Goal: Information Seeking & Learning: Learn about a topic

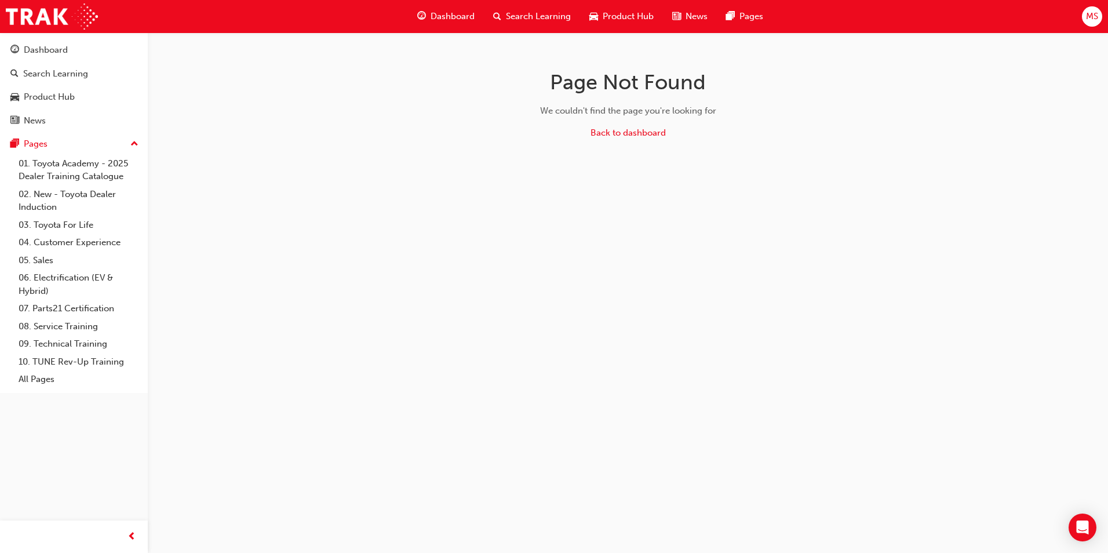
click at [446, 16] on span "Dashboard" at bounding box center [453, 16] width 44 height 13
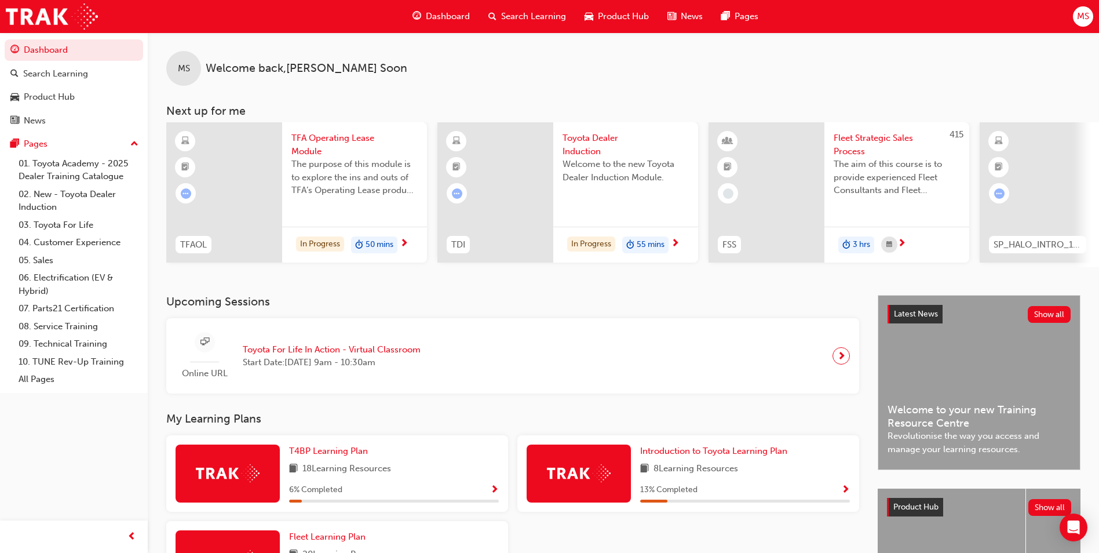
click at [678, 242] on span "next-icon" at bounding box center [675, 244] width 9 height 10
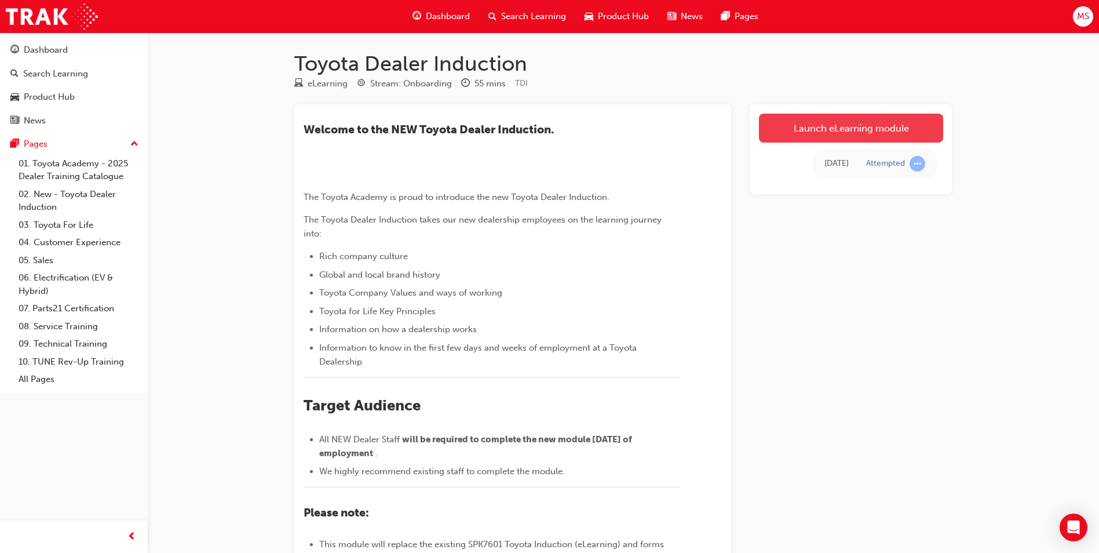
click at [855, 132] on link "Launch eLearning module" at bounding box center [851, 128] width 184 height 29
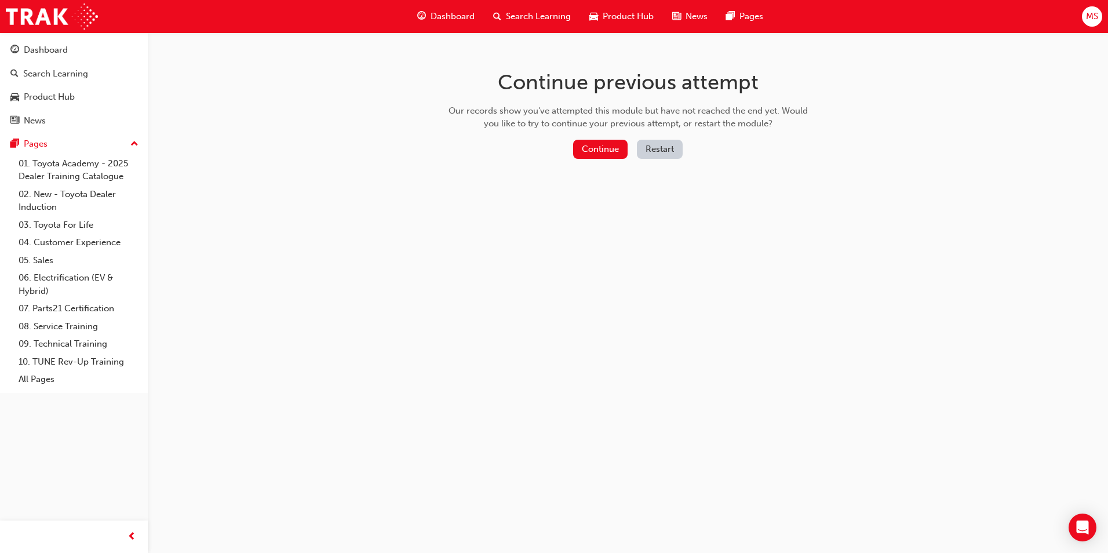
click at [594, 134] on div "Continue previous attempt Our records show you've attempted this module but hav…" at bounding box center [628, 116] width 377 height 168
click at [593, 149] on button "Continue" at bounding box center [600, 149] width 54 height 19
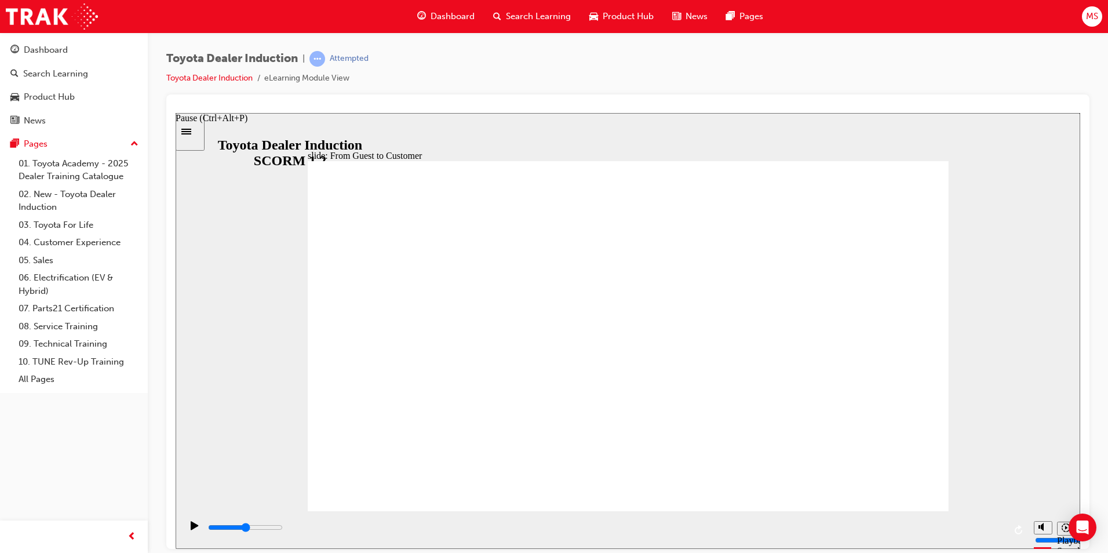
click at [191, 529] on icon "Pause (Ctrl+Alt+P)" at bounding box center [195, 524] width 8 height 9
click at [197, 527] on div "Pause (Ctrl+Alt+P)" at bounding box center [195, 530] width 20 height 20
click at [191, 528] on icon "Pause (Ctrl+Alt+P)" at bounding box center [195, 524] width 8 height 9
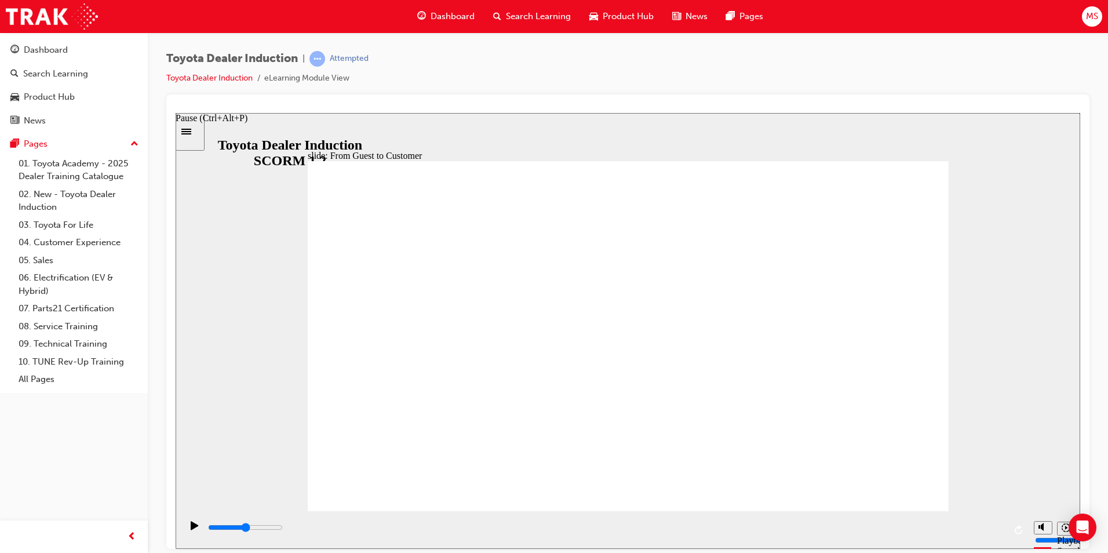
click at [191, 528] on icon "Pause (Ctrl+Alt+P)" at bounding box center [195, 524] width 8 height 9
click at [232, 526] on div "playback controls" at bounding box center [606, 527] width 798 height 13
click at [255, 534] on div "playback controls" at bounding box center [606, 527] width 798 height 13
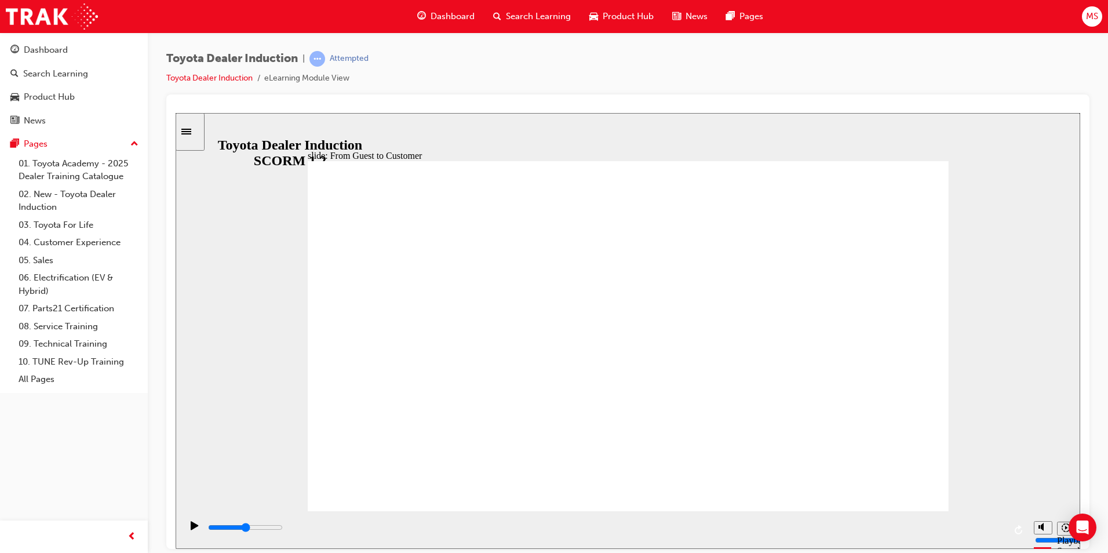
drag, startPoint x: 210, startPoint y: 531, endPoint x: 257, endPoint y: 530, distance: 47.5
click at [263, 531] on div "playback controls" at bounding box center [606, 527] width 798 height 13
drag, startPoint x: 206, startPoint y: 527, endPoint x: 272, endPoint y: 512, distance: 67.2
click at [247, 530] on div "playback controls" at bounding box center [604, 530] width 847 height 38
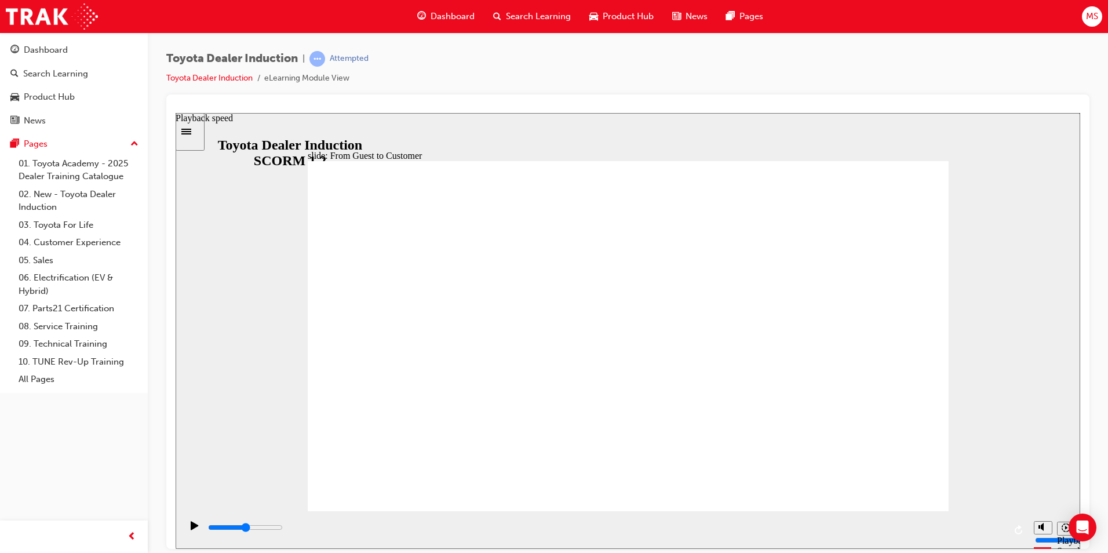
click at [1062, 534] on button "Playback speed" at bounding box center [1066, 528] width 18 height 14
click at [191, 523] on icon "Pause (Ctrl+Alt+P)" at bounding box center [195, 524] width 8 height 9
click at [191, 528] on icon "Pause (Ctrl+Alt+P)" at bounding box center [195, 524] width 8 height 9
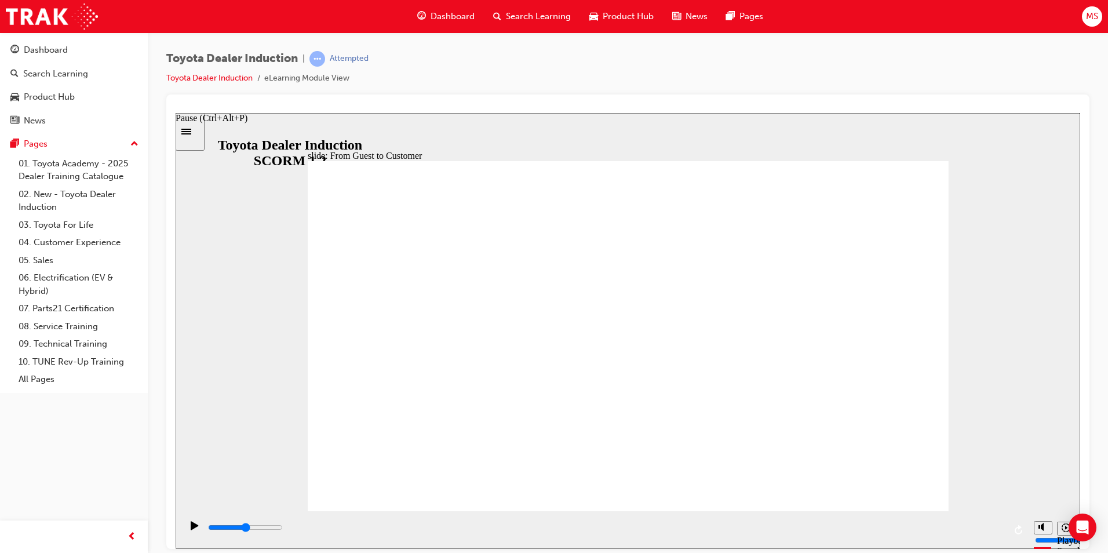
click at [191, 528] on icon "Pause (Ctrl+Alt+P)" at bounding box center [195, 524] width 8 height 9
click at [191, 526] on icon "Pause (Ctrl+Alt+P)" at bounding box center [195, 524] width 8 height 9
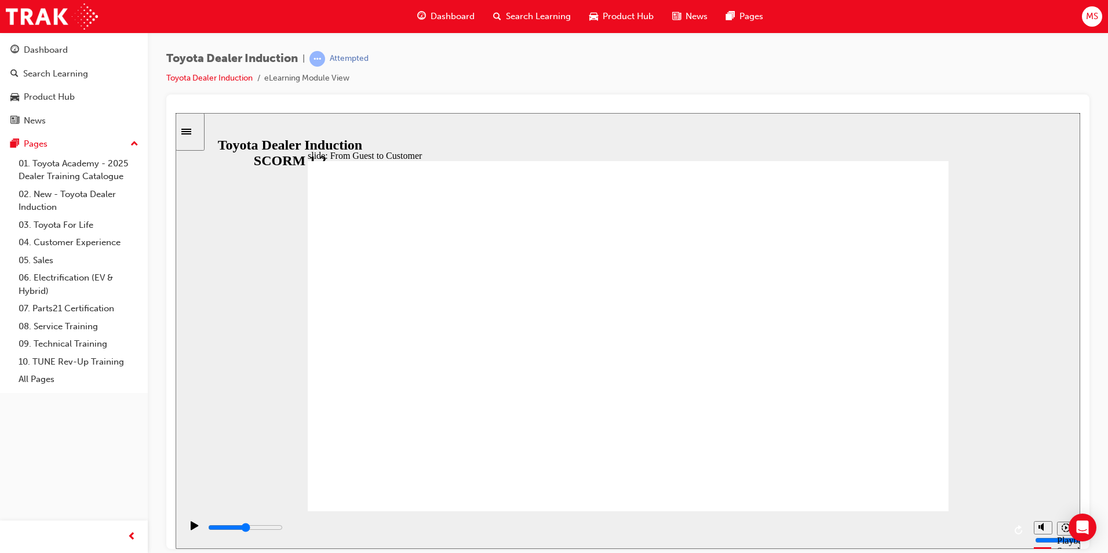
click at [647, 80] on div "Toyota Dealer Induction | Attempted Toyota Dealer Induction eLearning Module Vi…" at bounding box center [627, 72] width 923 height 43
click at [197, 526] on div "Pause (Ctrl+Alt+P)" at bounding box center [195, 530] width 20 height 20
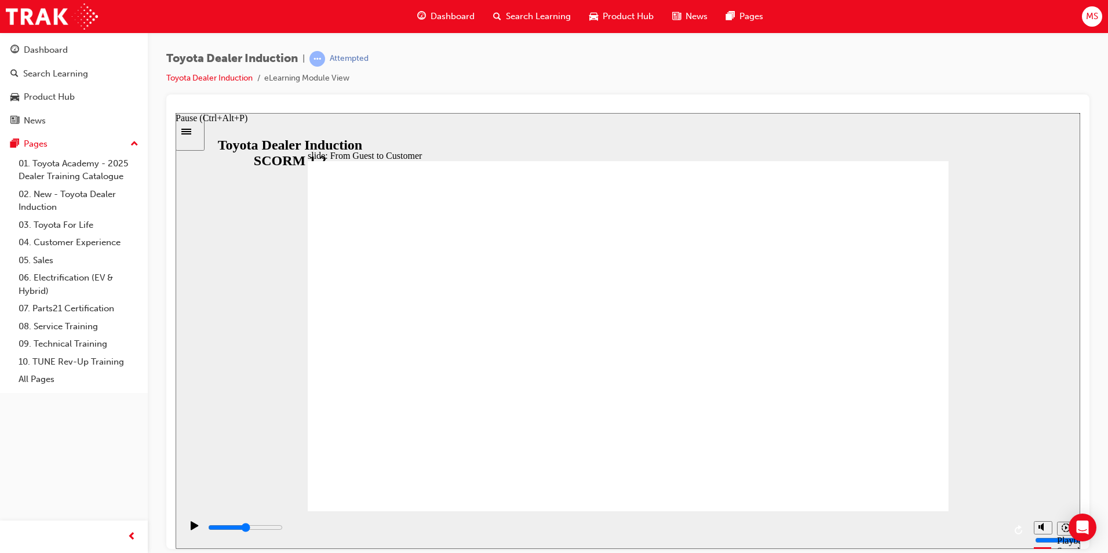
click at [197, 526] on div "Pause (Ctrl+Alt+P)" at bounding box center [195, 530] width 20 height 20
click at [193, 527] on icon "Pause (Ctrl+Alt+P)" at bounding box center [195, 524] width 8 height 9
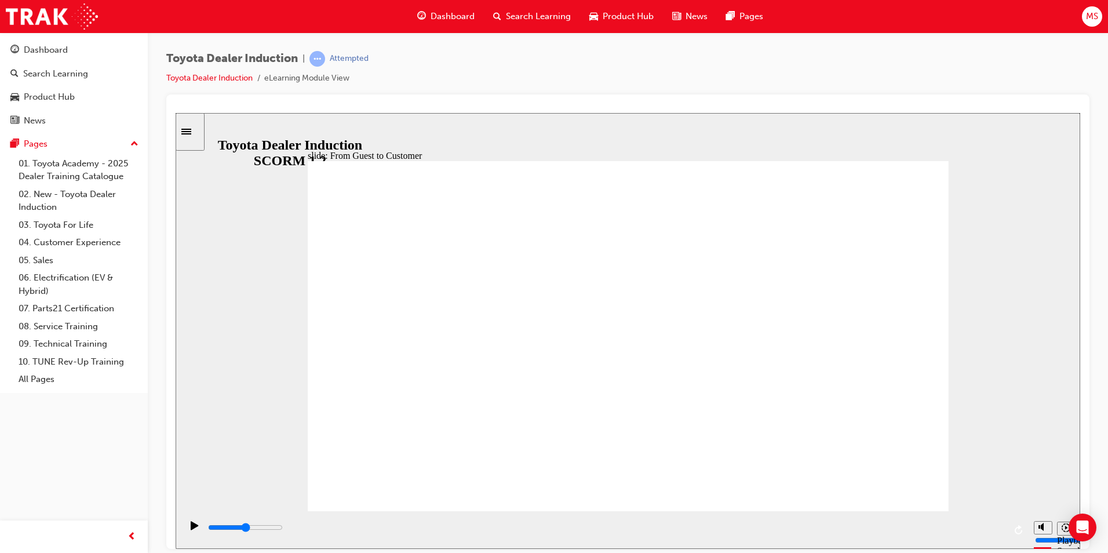
click at [452, 533] on div "playback controls" at bounding box center [606, 527] width 798 height 13
click at [533, 512] on div "playback controls" at bounding box center [604, 530] width 847 height 38
click at [191, 523] on icon "Pause (Ctrl+Alt+P)" at bounding box center [195, 524] width 8 height 9
click at [274, 533] on div "playback controls" at bounding box center [606, 527] width 798 height 13
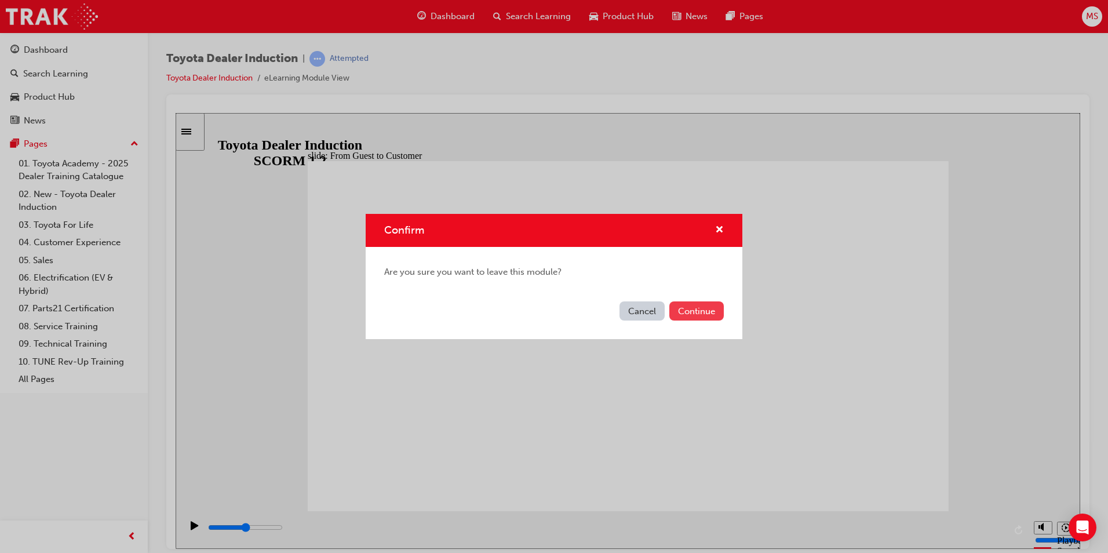
click at [689, 311] on button "Continue" at bounding box center [696, 310] width 54 height 19
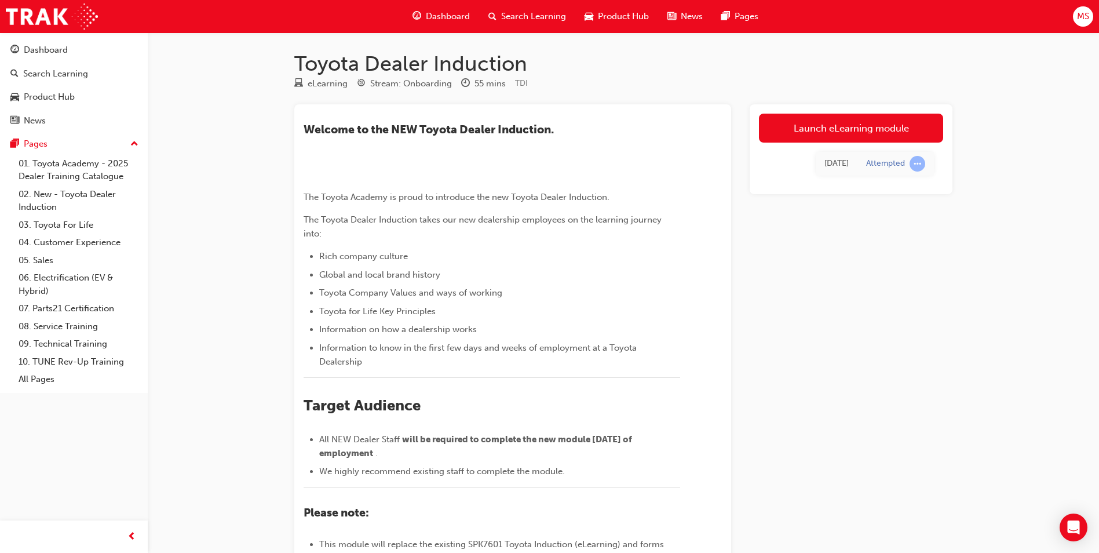
click at [823, 133] on link "Launch eLearning module" at bounding box center [851, 128] width 184 height 29
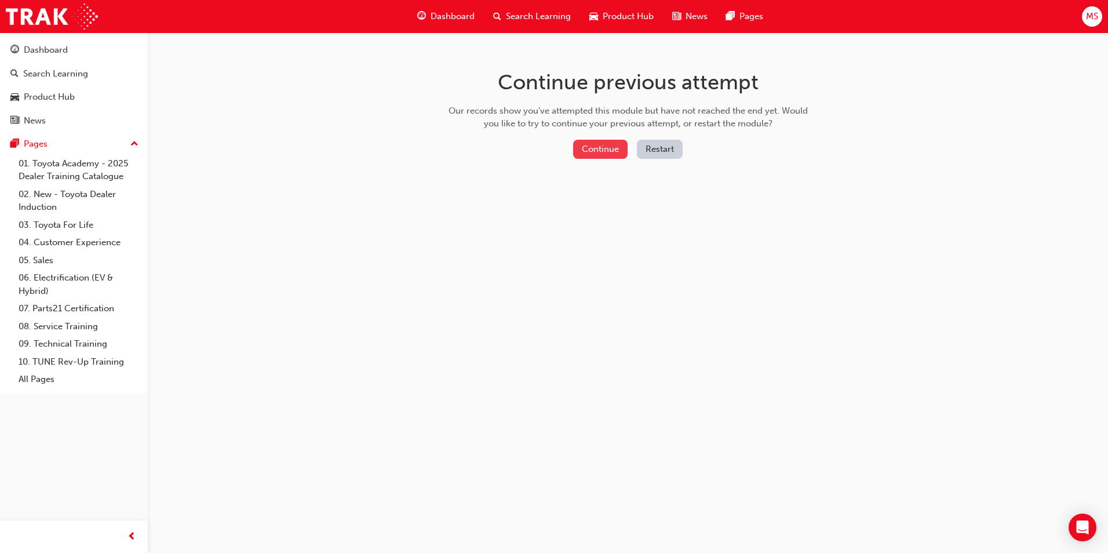
click at [614, 150] on button "Continue" at bounding box center [600, 149] width 54 height 19
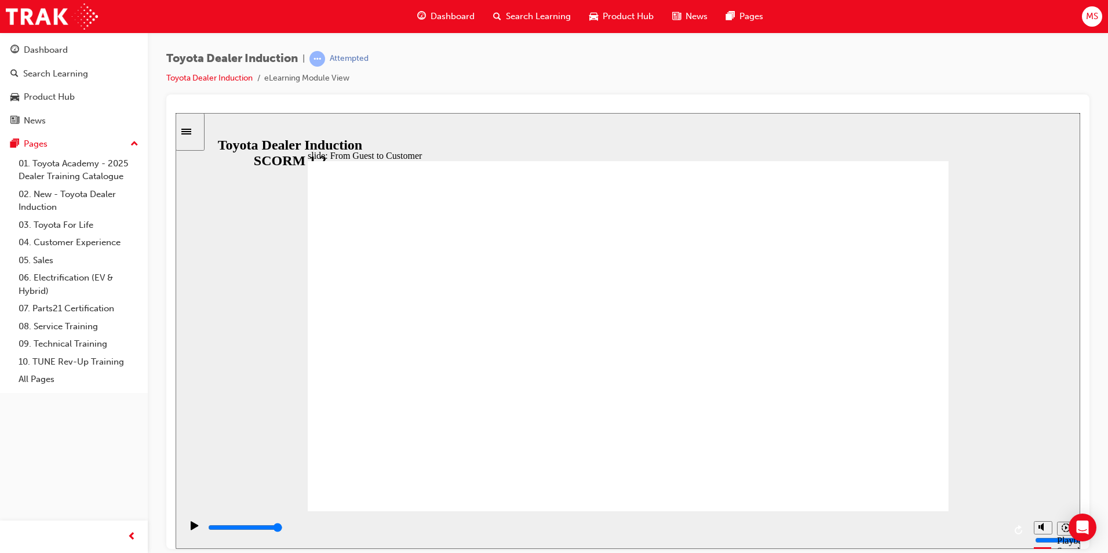
click at [191, 528] on icon "Play (Ctrl+Alt+P)" at bounding box center [195, 524] width 8 height 9
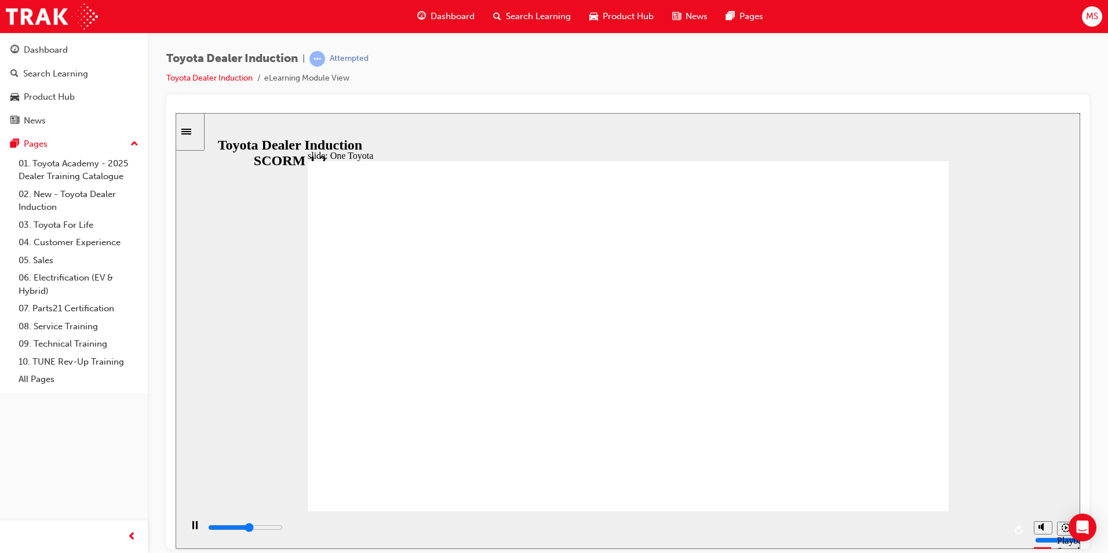
click at [994, 422] on div "slide: Toyota Motor Corporation Australia Rectangle 3 Toyota Motor Corporation …" at bounding box center [628, 330] width 905 height 436
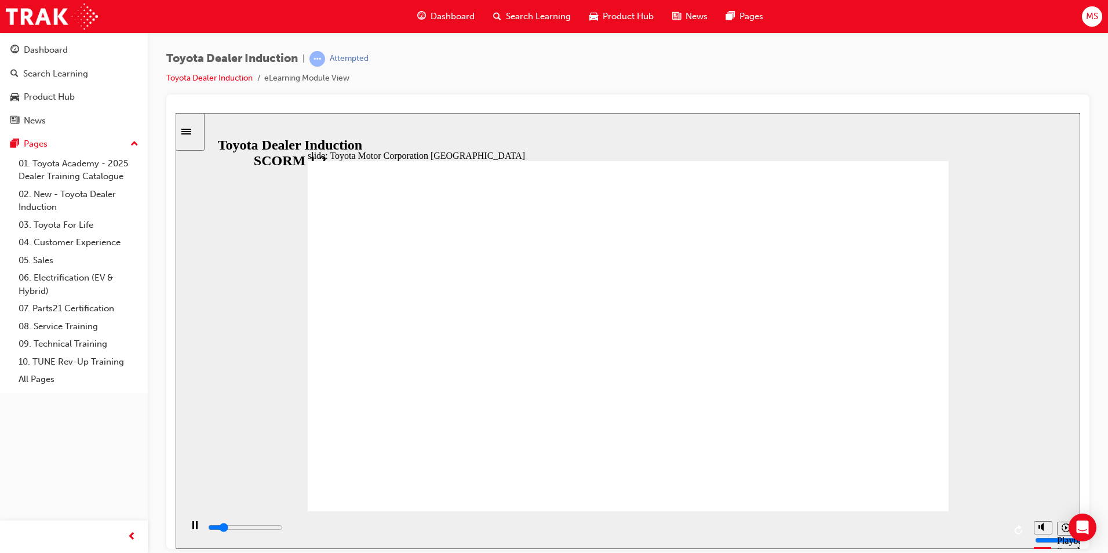
click at [542, 523] on div "playback controls" at bounding box center [606, 529] width 798 height 17
click at [710, 552] on html "Your version of Internet Explorer is outdated and not supported. Please upgrade…" at bounding box center [554, 276] width 1108 height 553
drag, startPoint x: 704, startPoint y: 537, endPoint x: 1080, endPoint y: 575, distance: 378.0
click at [1080, 548] on html "slide: Toyota Motor Corporation Australia Rectangle 3 Toyota Motor Corporation …" at bounding box center [628, 330] width 905 height 436
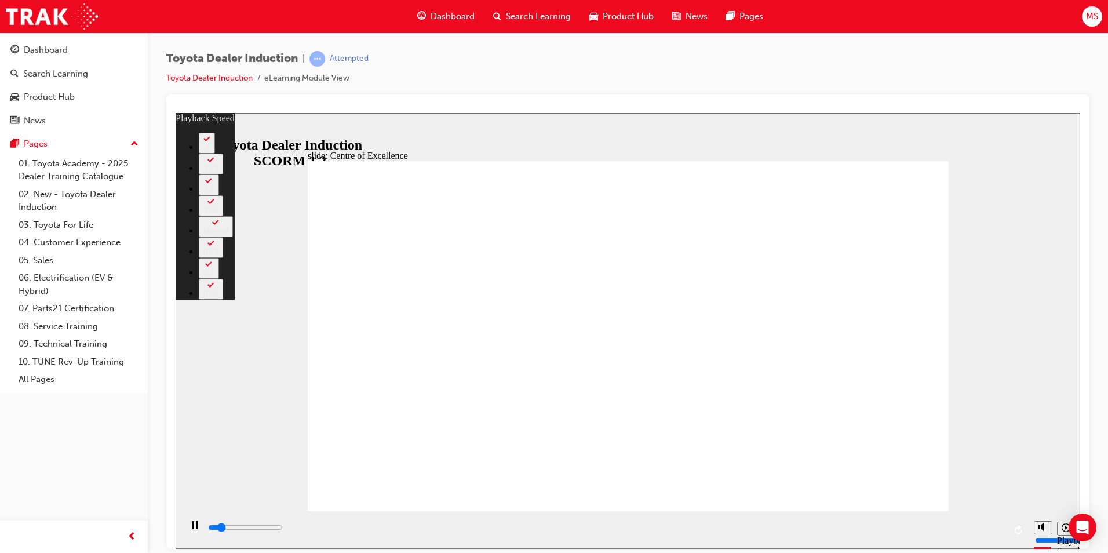
type input "2100"
type input "0"
type input "2300"
type input "0"
type input "2600"
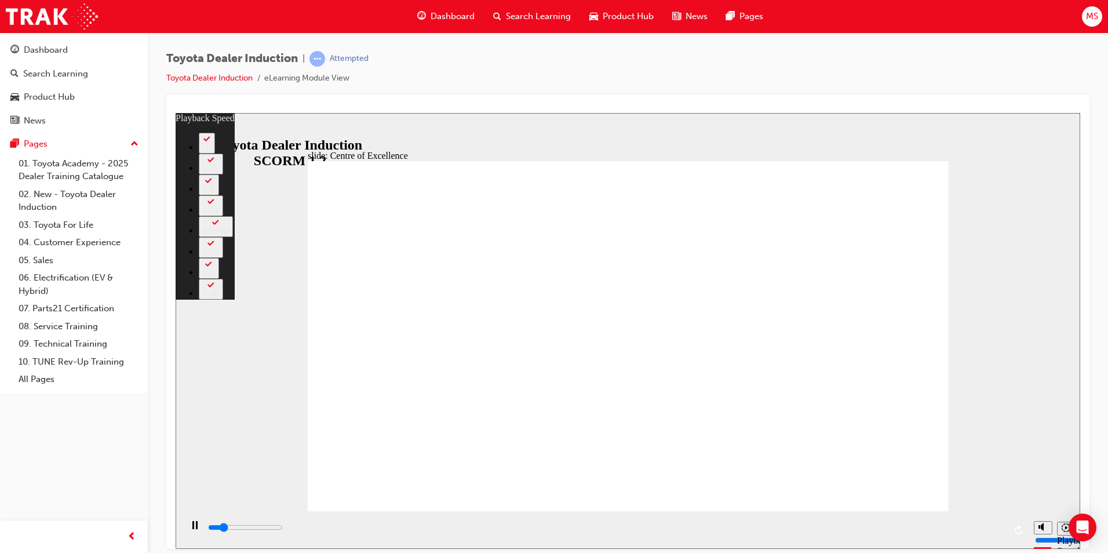
type input "1"
type input "2900"
type input "1"
type input "3100"
type input "1"
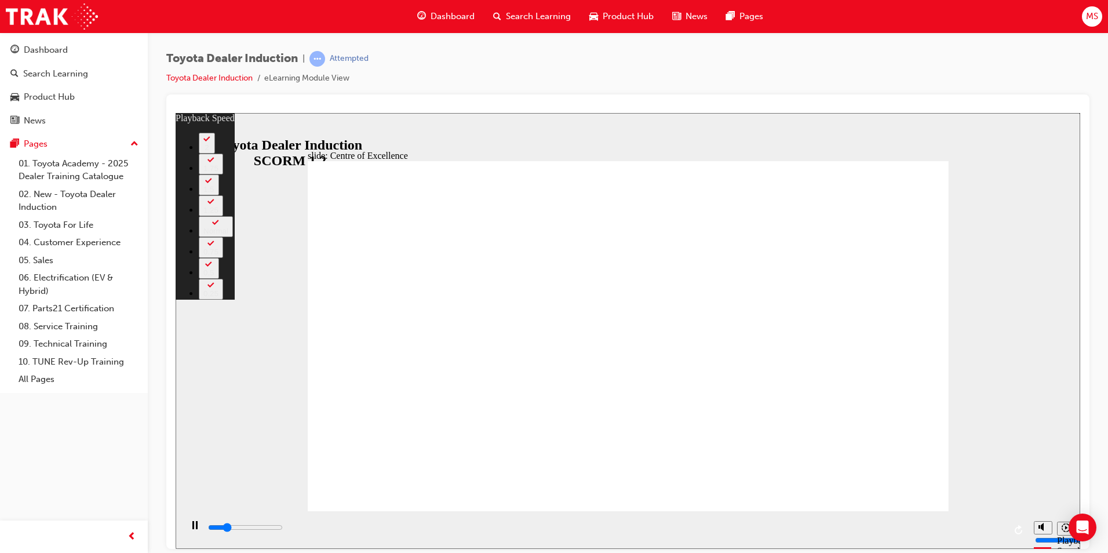
type input "3400"
type input "1"
type input "3600"
type input "2"
type input "3900"
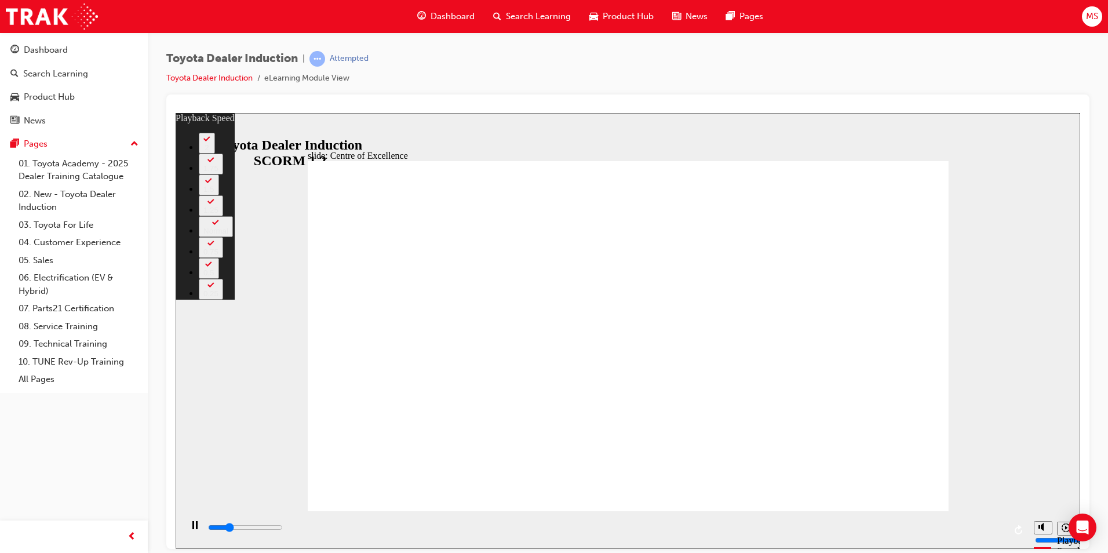
type input "2"
type input "4200"
type input "2"
type input "4500"
type input "2"
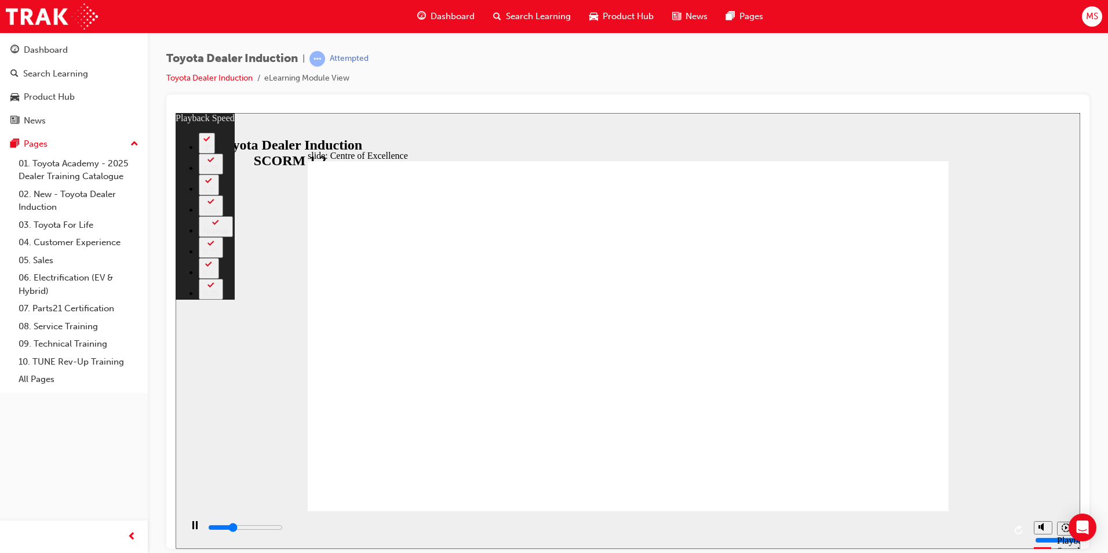
type input "4700"
type input "3"
type input "5000"
type input "3"
type input "5200"
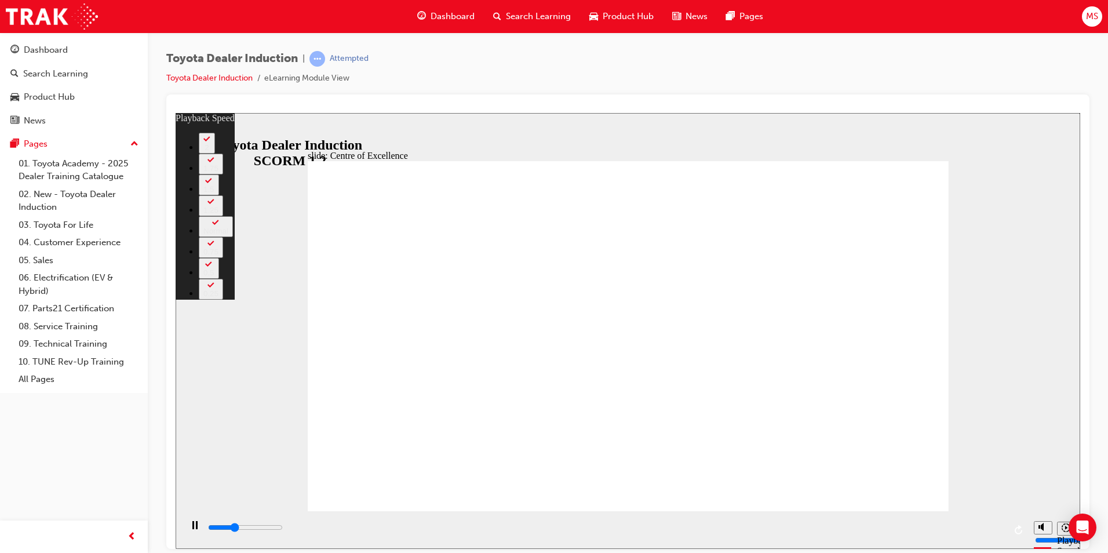
type input "3"
type input "5500"
type input "3"
type input "5600"
type input "3"
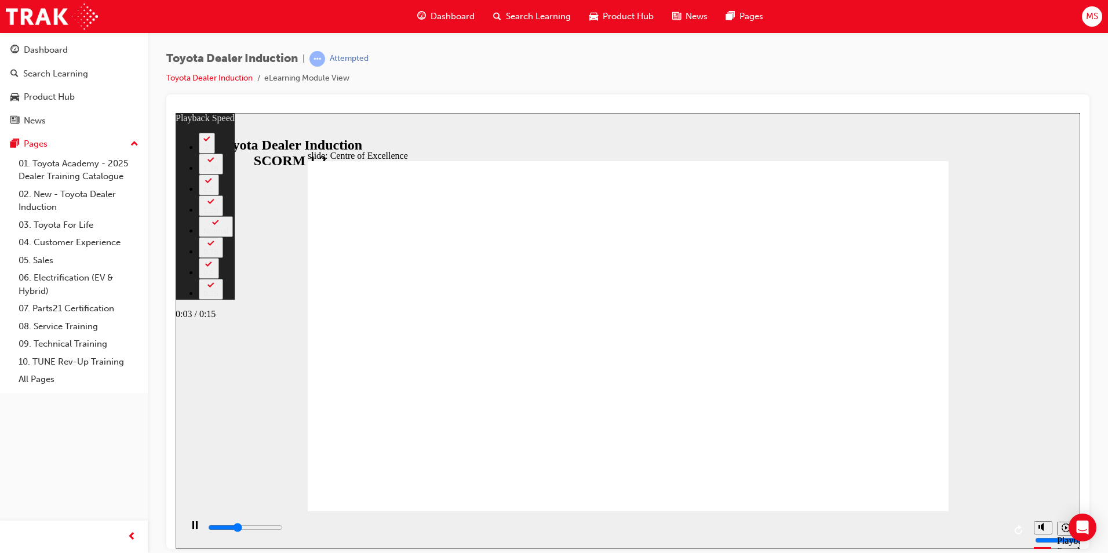
type input "5800"
type input "4"
type input "6100"
type input "4"
type input "6300"
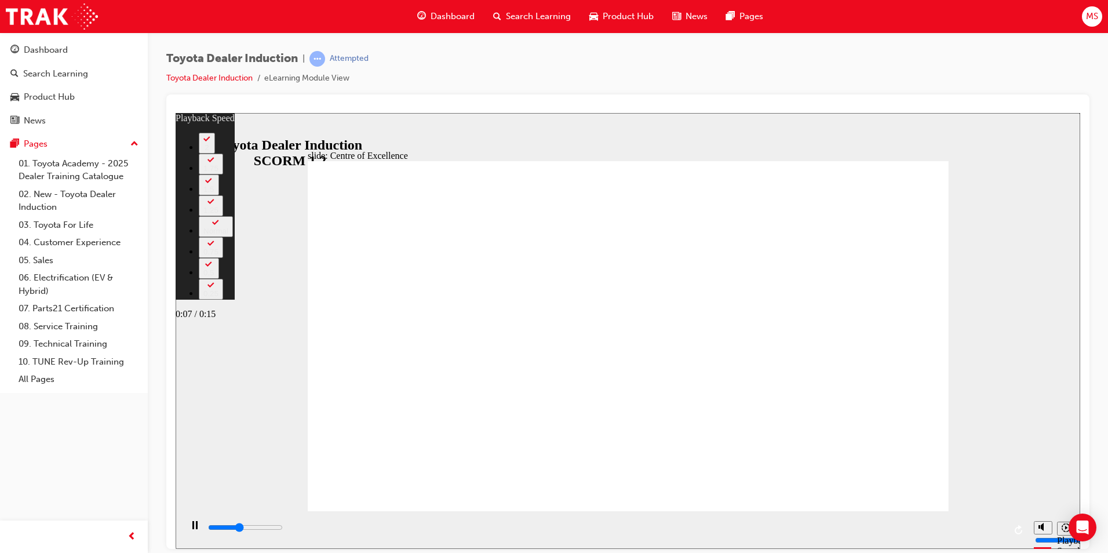
type input "4"
type input "9800"
type input "5"
drag, startPoint x: 615, startPoint y: 534, endPoint x: 777, endPoint y: 524, distance: 162.0
click at [776, 524] on div "playback controls" at bounding box center [606, 527] width 798 height 13
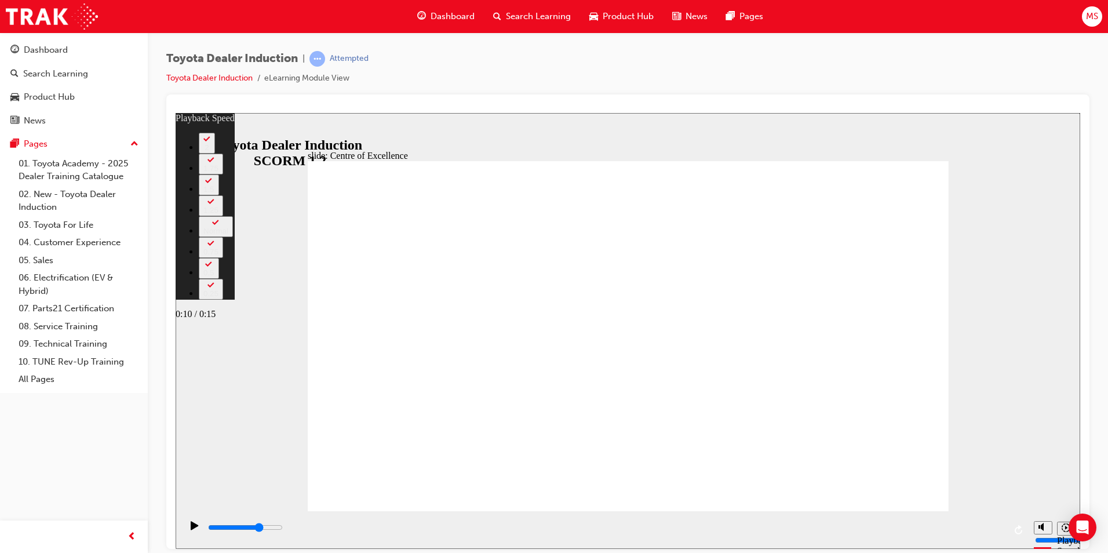
type input "11000"
type input "5"
type input "11200"
type input "5"
type input "11500"
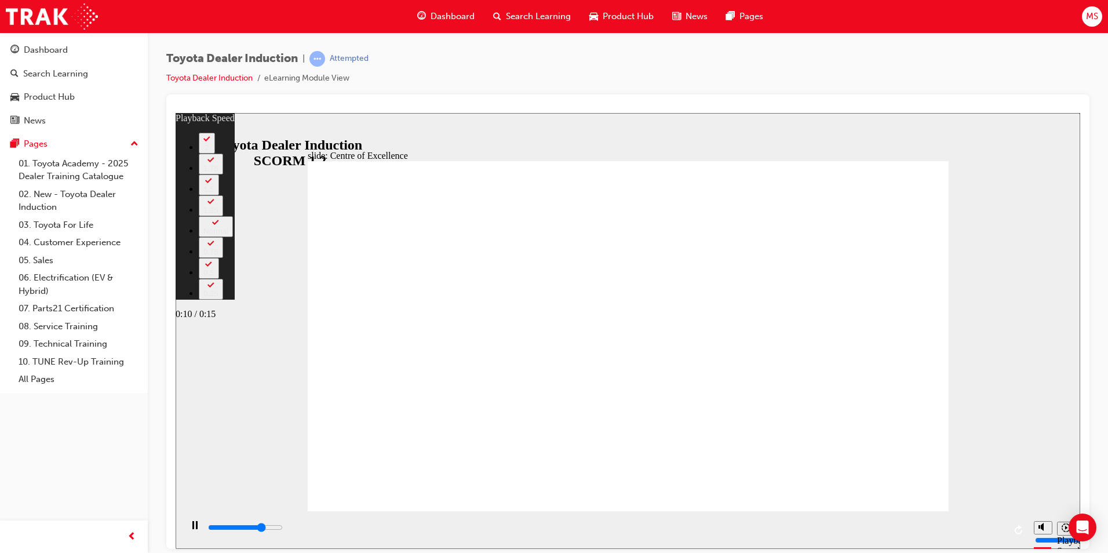
type input "5"
type input "12500"
type input "6"
type input "12800"
type input "6"
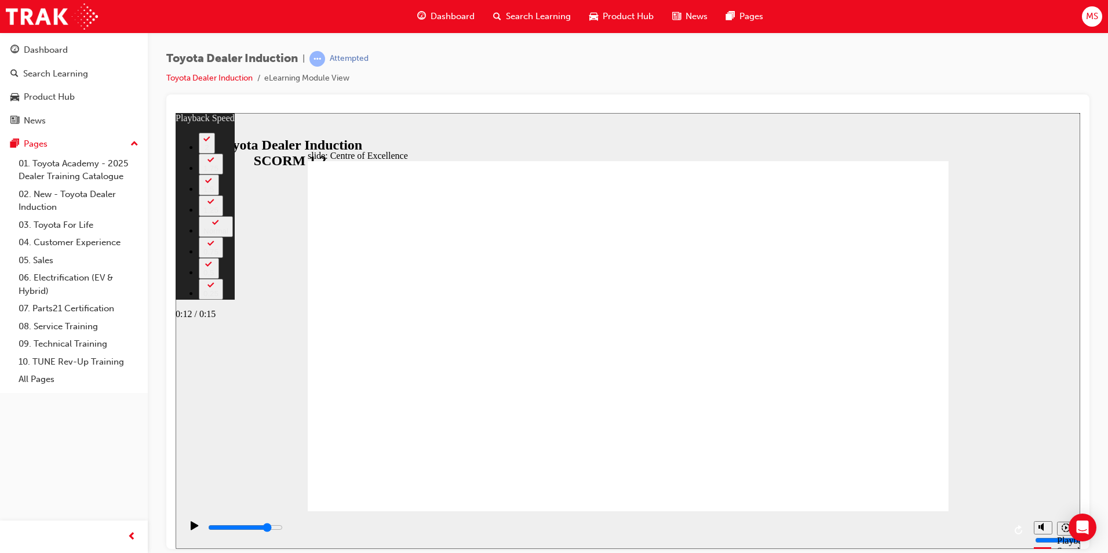
drag, startPoint x: 847, startPoint y: 538, endPoint x: 876, endPoint y: 542, distance: 28.7
click at [876, 542] on div "playback controls" at bounding box center [604, 530] width 847 height 38
type input "13100"
type input "6"
type input "13700"
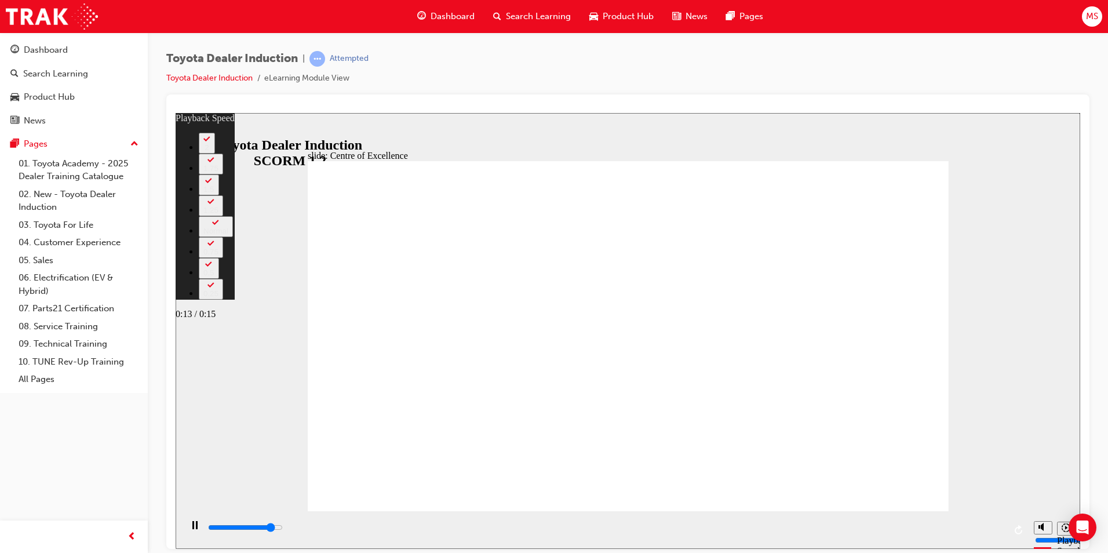
type input "6"
drag, startPoint x: 919, startPoint y: 530, endPoint x: 1004, endPoint y: 542, distance: 86.1
click at [1004, 542] on div "playback controls" at bounding box center [604, 530] width 847 height 38
type input "15300"
click at [996, 398] on div "slide: Centre of Excellence Rectangle 2 playback speed 2 1.75 1.5 1.25 Normal 0…" at bounding box center [628, 330] width 905 height 436
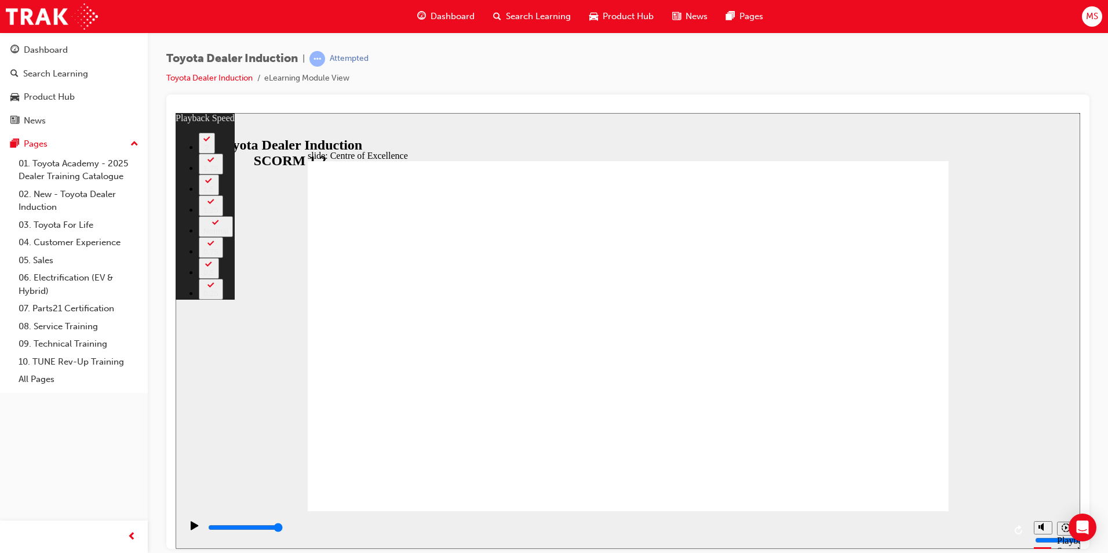
drag, startPoint x: 728, startPoint y: 490, endPoint x: 965, endPoint y: 499, distance: 237.2
click at [965, 499] on div "slide: Centre of Excellence Rectangle 2 playback speed 2 1.75 1.5 1.25 Normal 0…" at bounding box center [628, 330] width 905 height 436
type input "248"
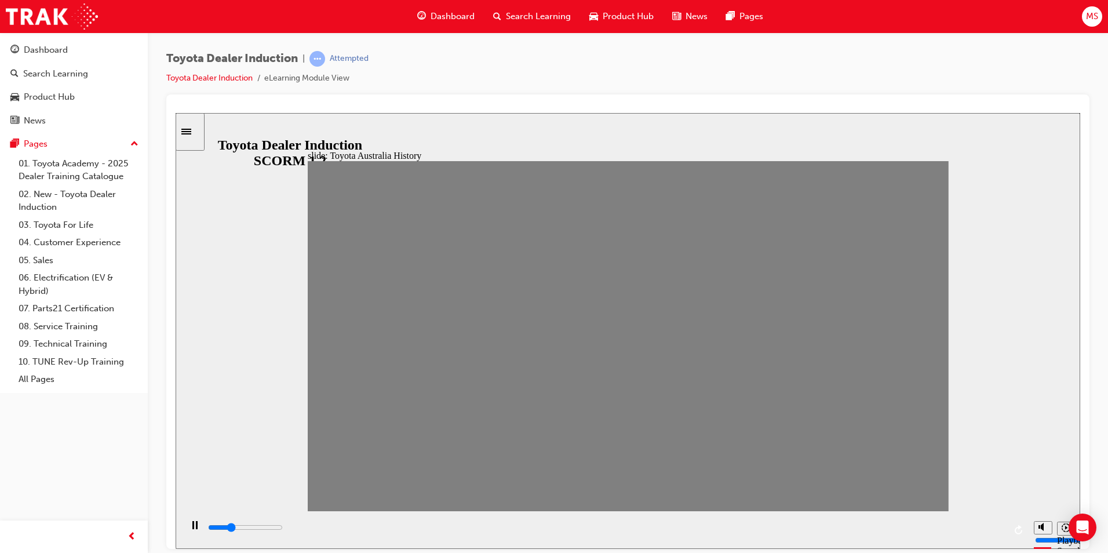
drag, startPoint x: 335, startPoint y: 342, endPoint x: 376, endPoint y: 347, distance: 41.4
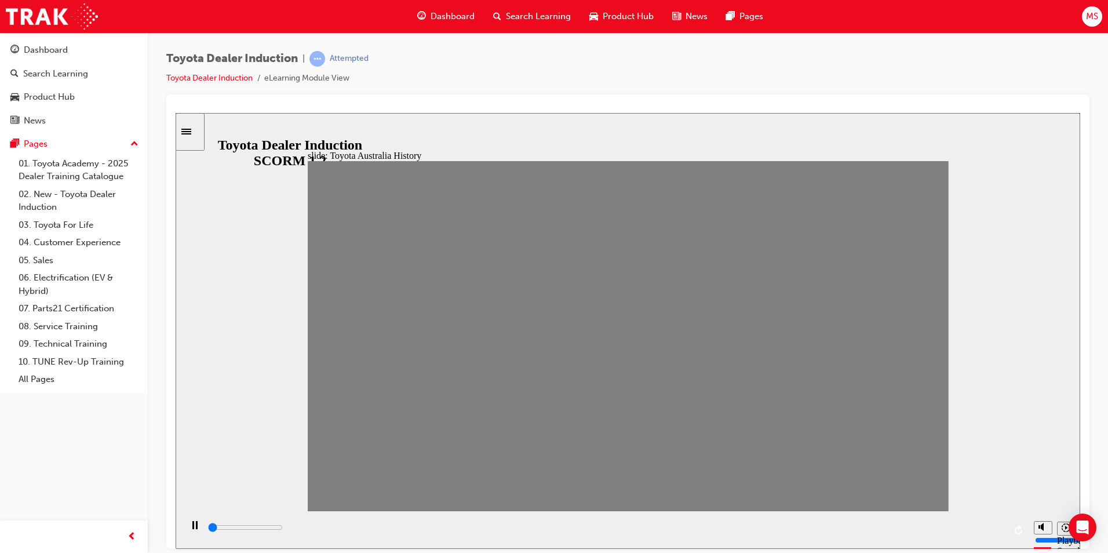
drag, startPoint x: 357, startPoint y: 347, endPoint x: 381, endPoint y: 349, distance: 23.9
drag, startPoint x: 388, startPoint y: 346, endPoint x: 428, endPoint y: 344, distance: 40.6
drag, startPoint x: 426, startPoint y: 344, endPoint x: 440, endPoint y: 341, distance: 13.5
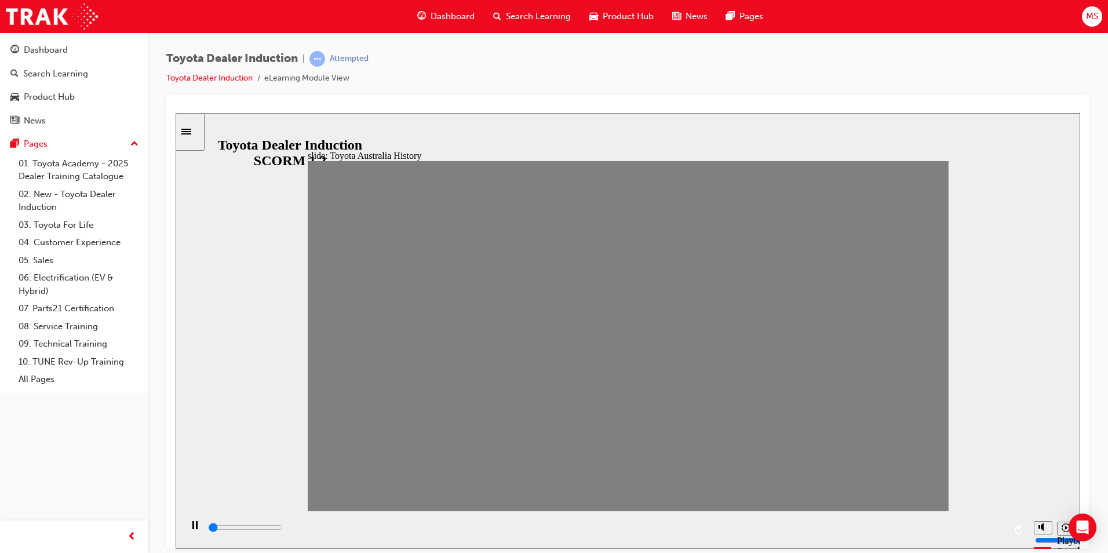
drag, startPoint x: 453, startPoint y: 340, endPoint x: 473, endPoint y: 340, distance: 20.3
drag, startPoint x: 473, startPoint y: 340, endPoint x: 500, endPoint y: 339, distance: 26.7
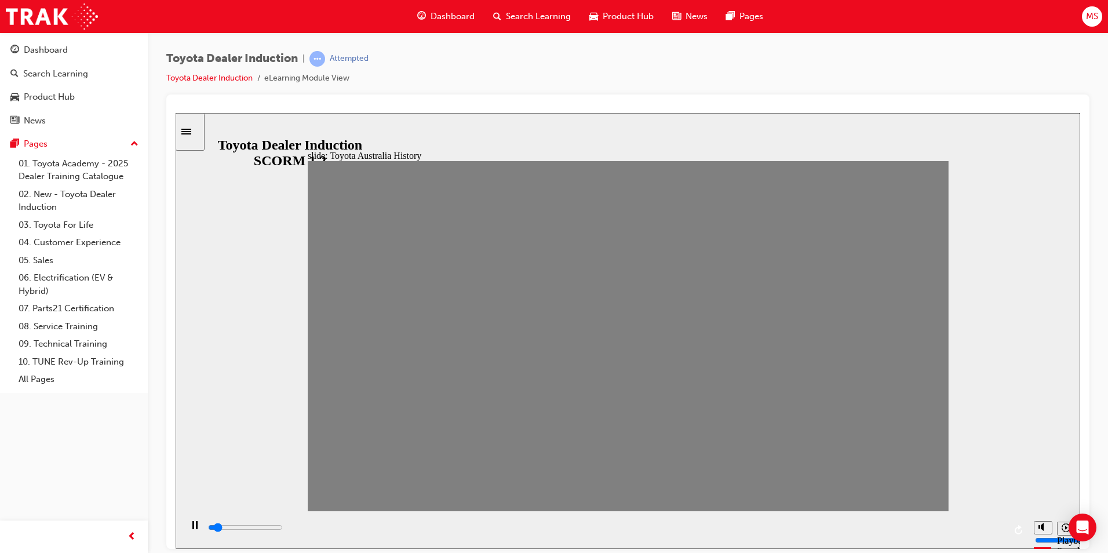
drag, startPoint x: 508, startPoint y: 339, endPoint x: 541, endPoint y: 340, distance: 32.5
drag, startPoint x: 541, startPoint y: 340, endPoint x: 574, endPoint y: 345, distance: 33.4
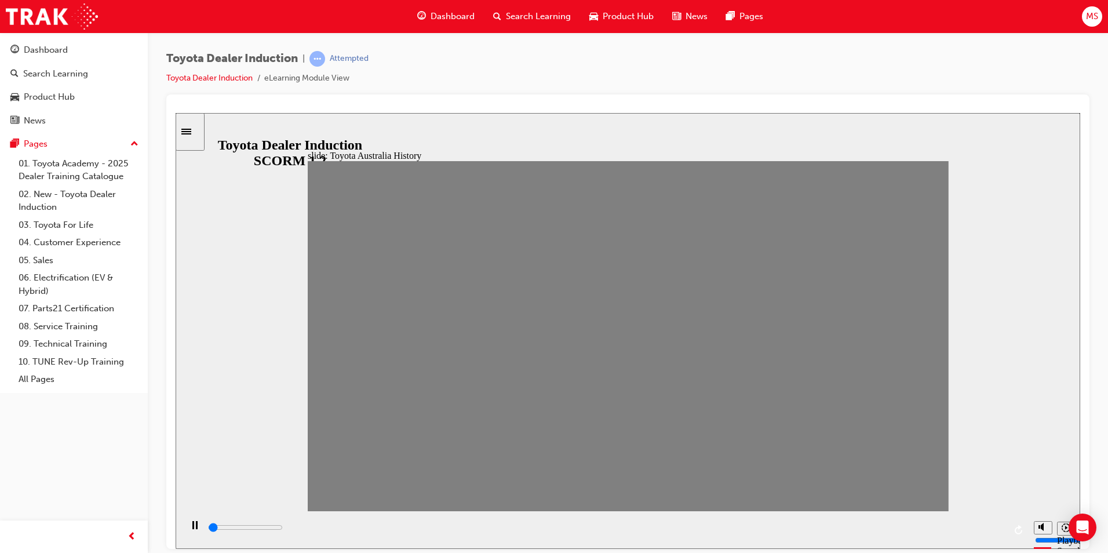
drag, startPoint x: 543, startPoint y: 347, endPoint x: 554, endPoint y: 346, distance: 11.1
drag, startPoint x: 617, startPoint y: 348, endPoint x: 923, endPoint y: 367, distance: 307.1
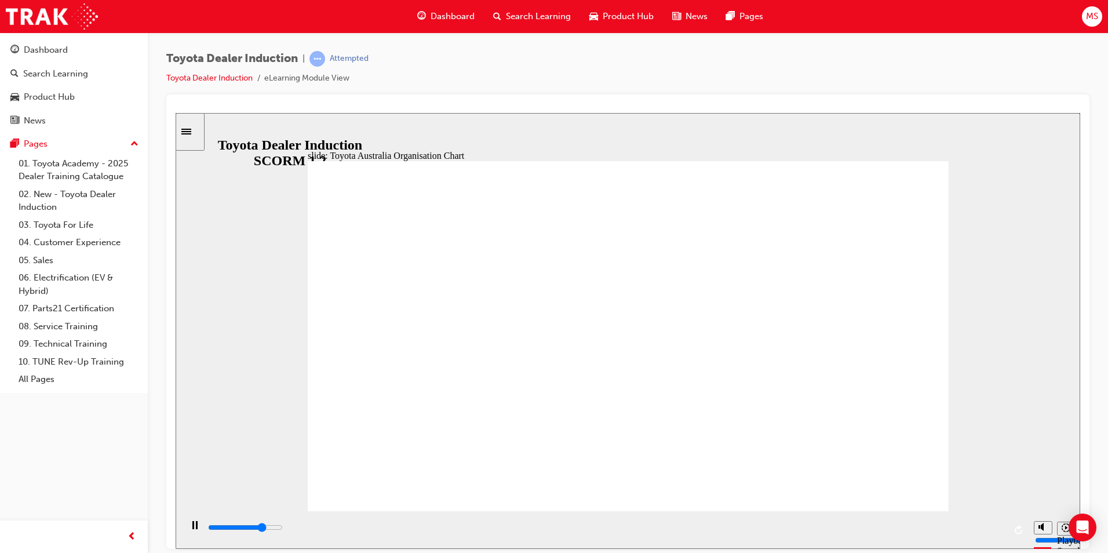
click at [950, 468] on div "slide: Toyota Australia Organisation Chart Toyota Australia Organisation Chart …" at bounding box center [628, 330] width 905 height 436
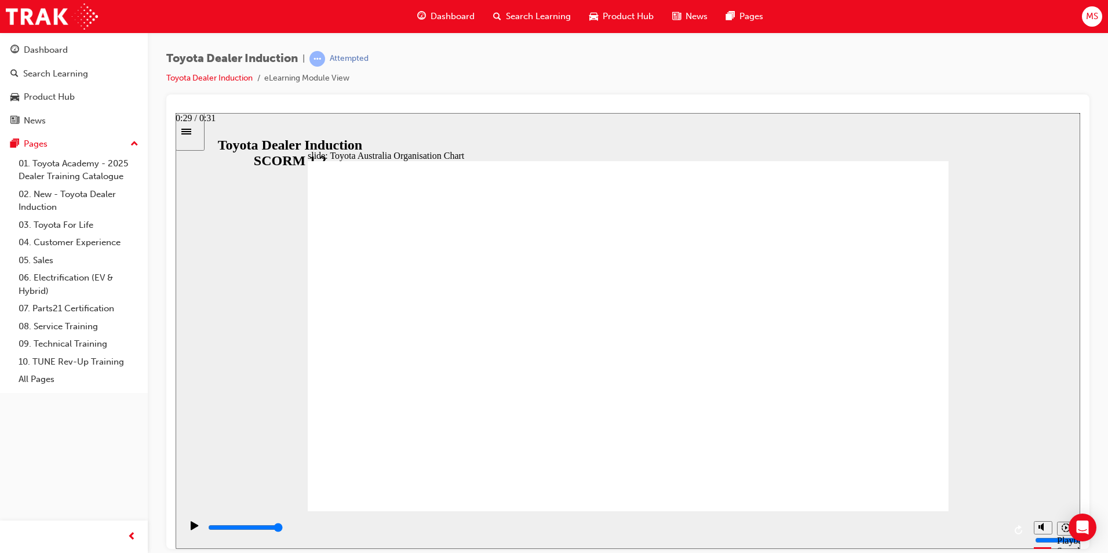
type input "4200"
radio input "true"
type input "5000"
radio input "false"
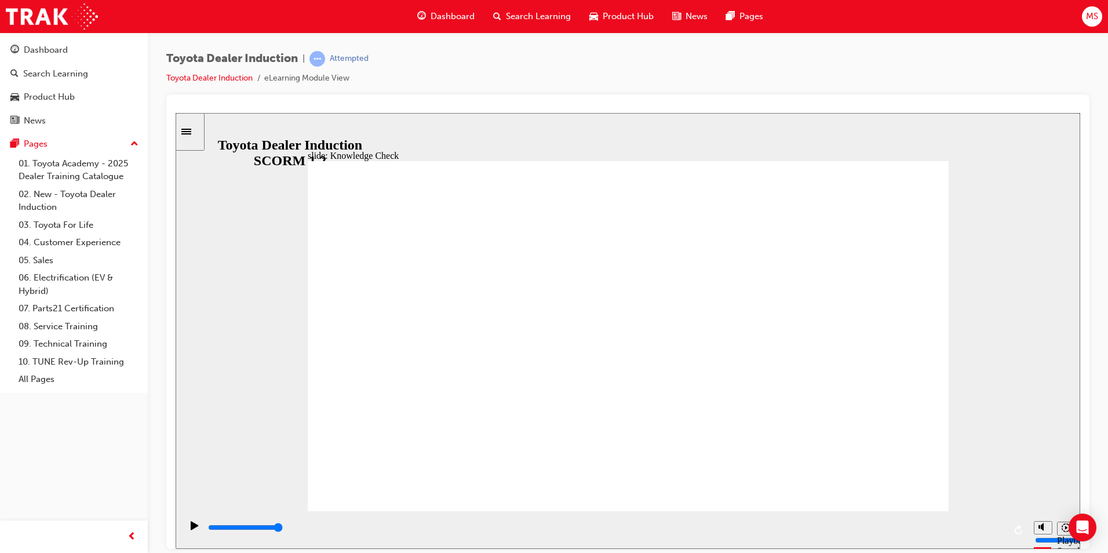
radio input "true"
type input "4200"
radio input "true"
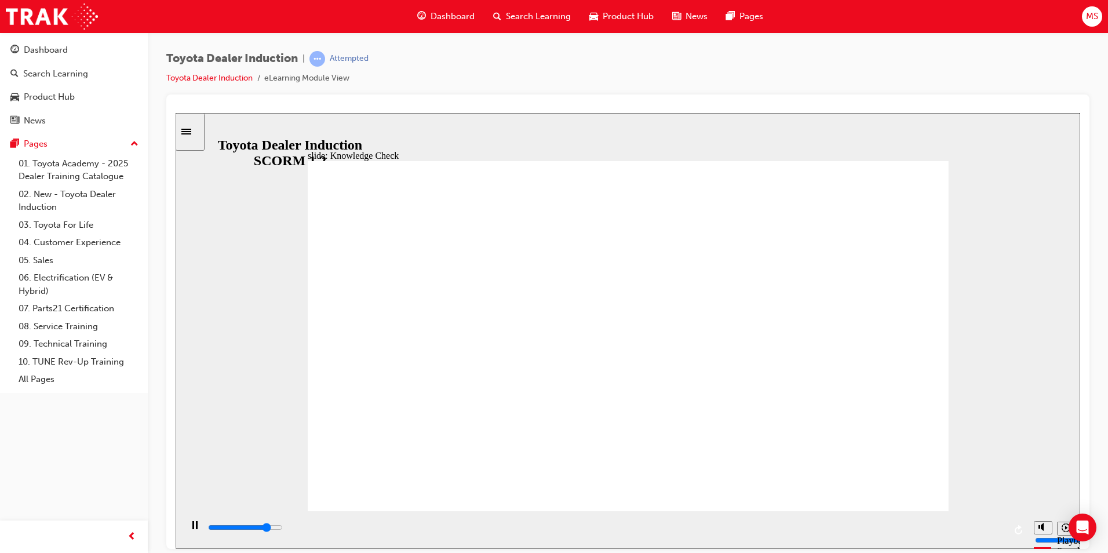
type input "4100"
radio input "true"
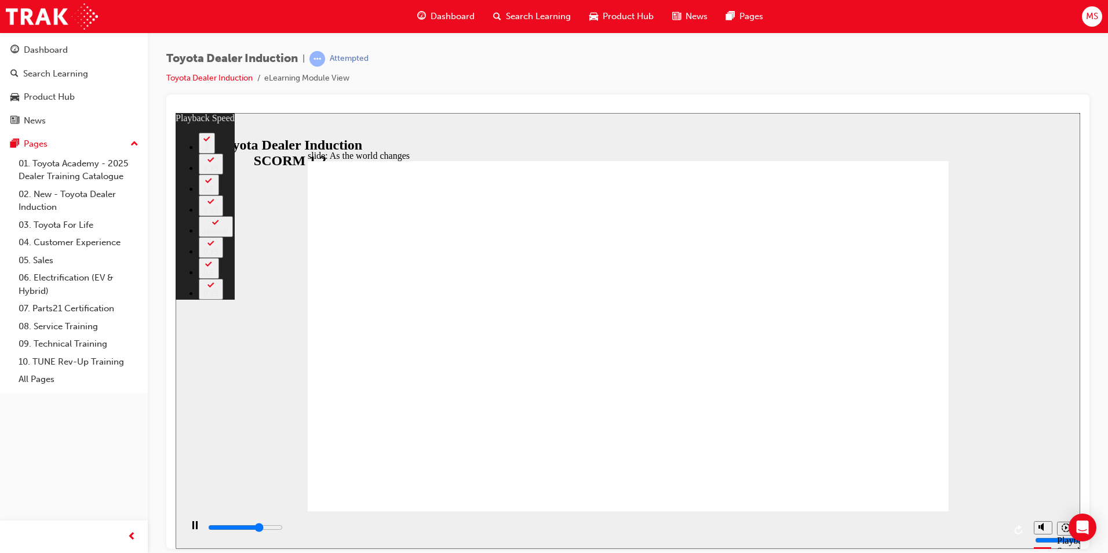
type input "6600"
type input "0"
type input "6800"
type input "1"
type input "7100"
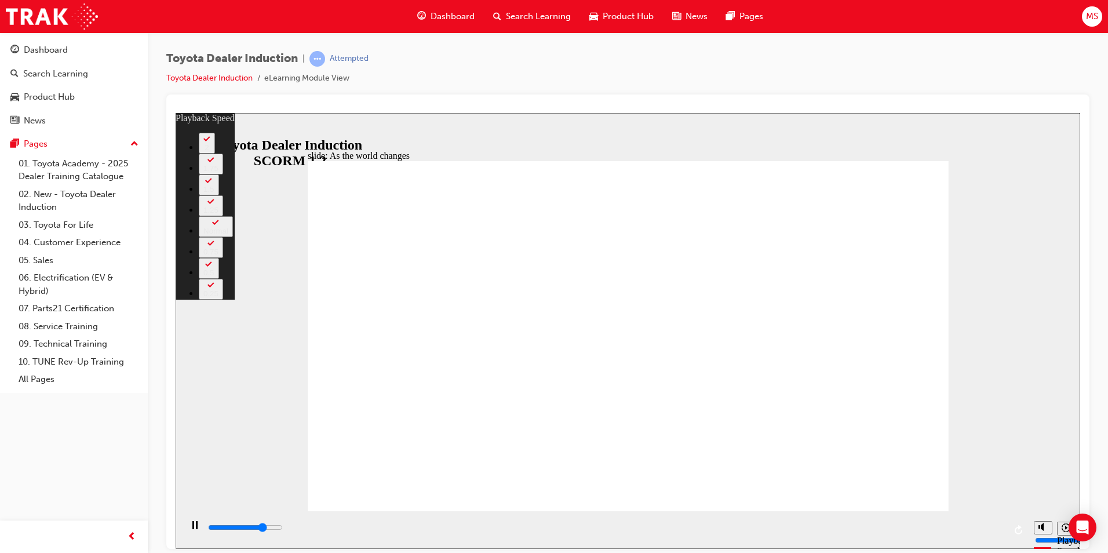
type input "1"
type input "7400"
type input "1"
type input "7600"
type input "1"
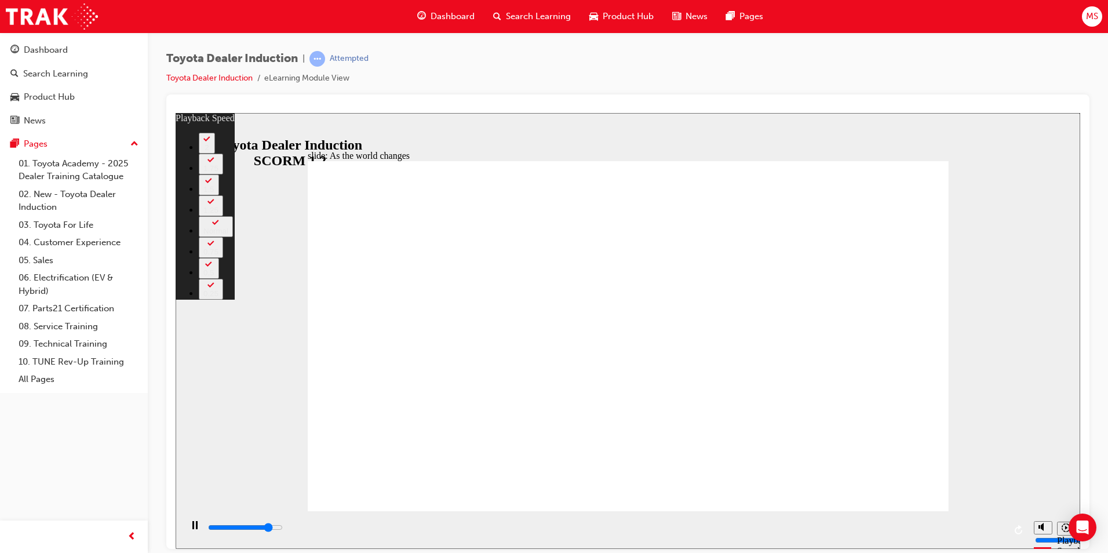
type input "7900"
type input "2"
type input "8200"
type input "2"
type input "8400"
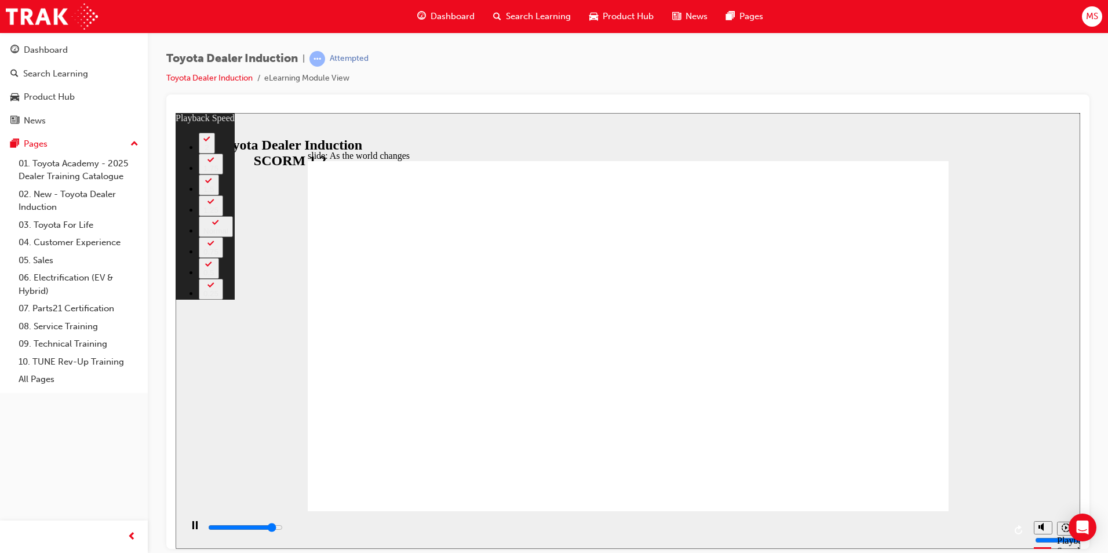
type input "2"
type input "8700"
type input "2"
type input "8800"
type input "2"
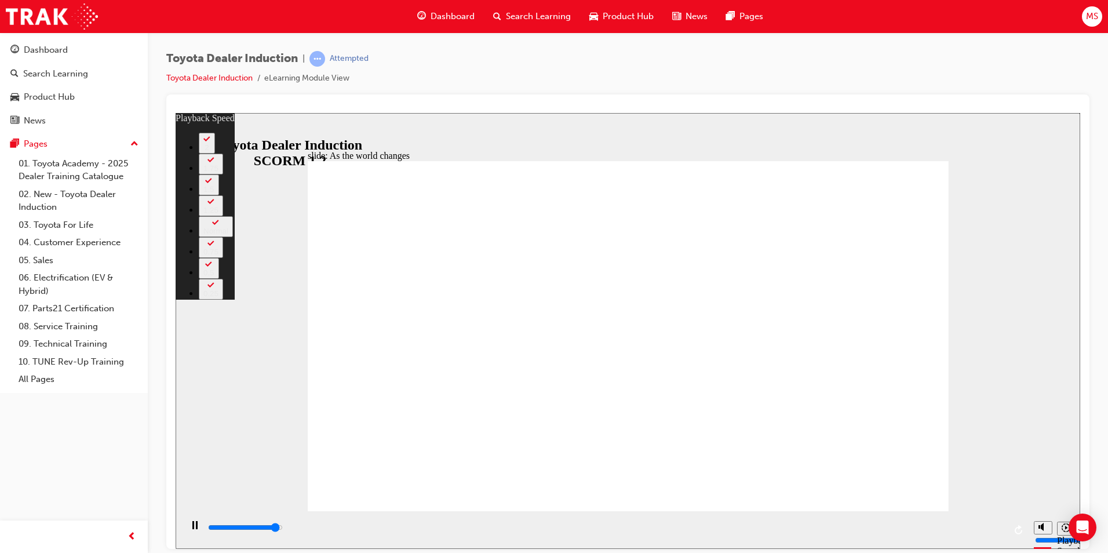
type input "9000"
type input "3"
type input "9200"
type input "3"
type input "9200"
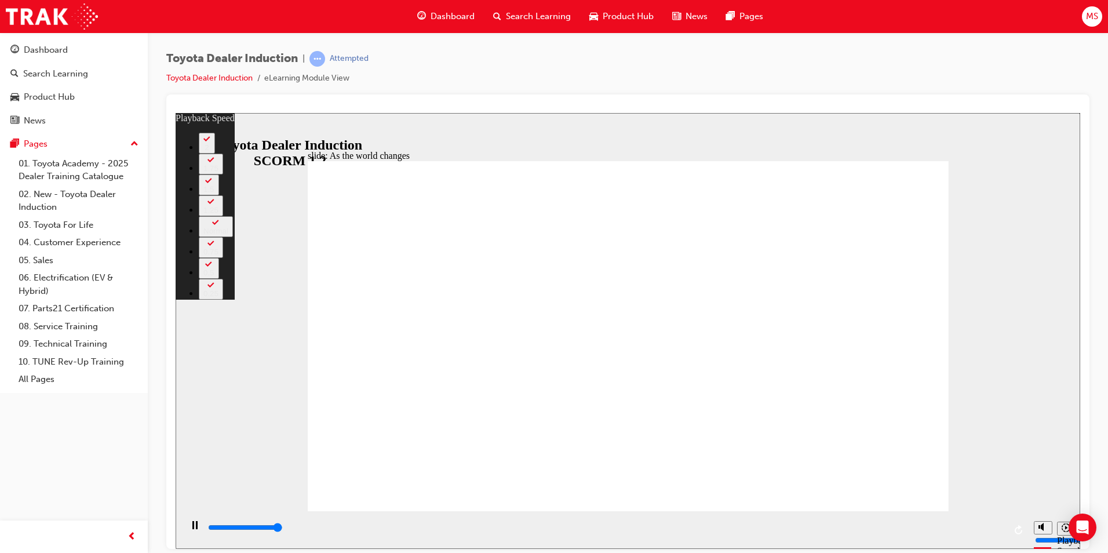
type input "3"
type input "9200"
drag, startPoint x: 337, startPoint y: 485, endPoint x: 521, endPoint y: 480, distance: 183.8
drag, startPoint x: 537, startPoint y: 489, endPoint x: 559, endPoint y: 489, distance: 22.6
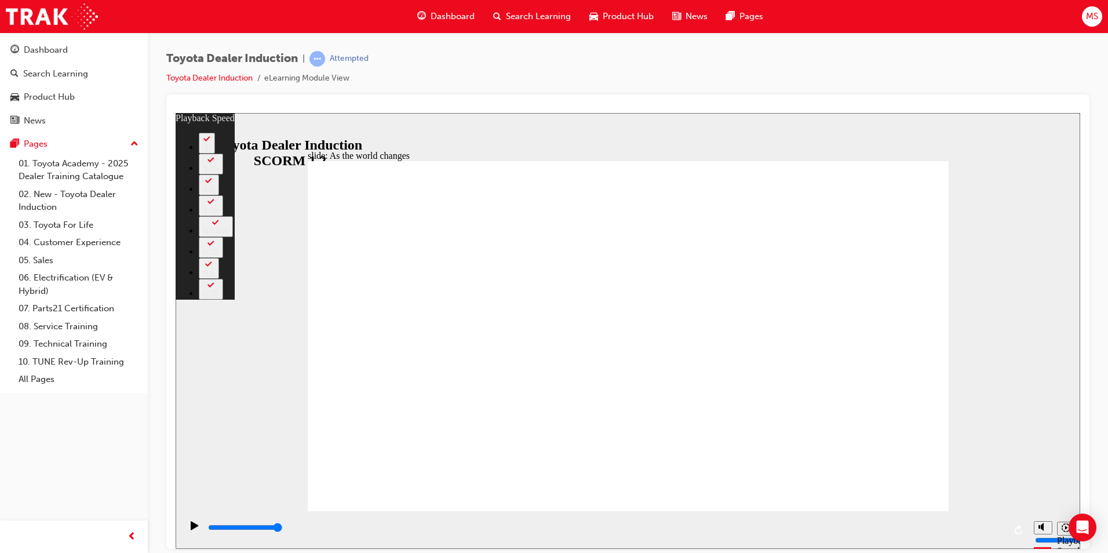
drag, startPoint x: 572, startPoint y: 490, endPoint x: 599, endPoint y: 491, distance: 27.3
drag, startPoint x: 611, startPoint y: 492, endPoint x: 724, endPoint y: 483, distance: 113.3
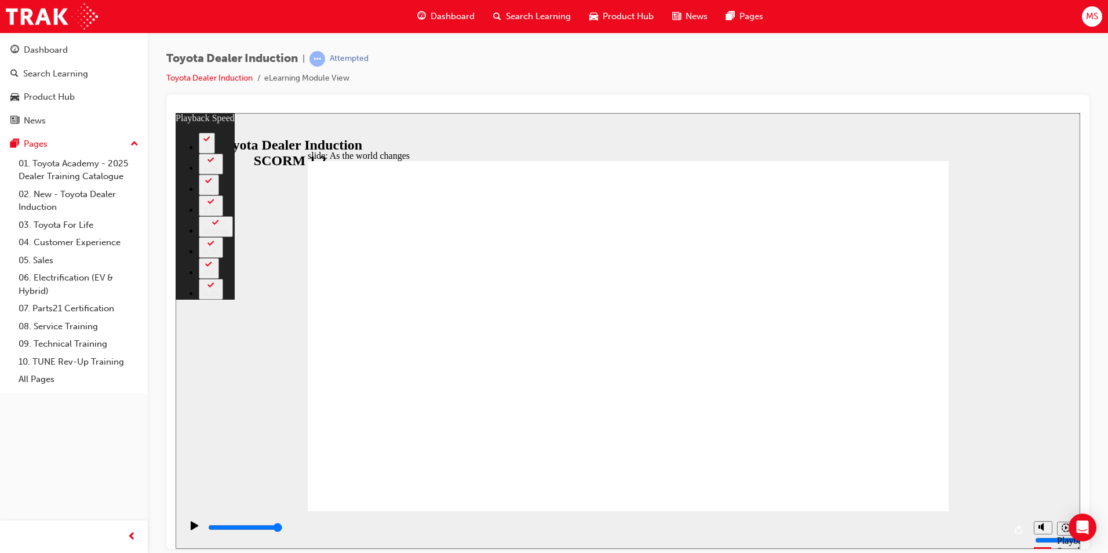
drag, startPoint x: 703, startPoint y: 486, endPoint x: 749, endPoint y: 490, distance: 45.4
type input "128"
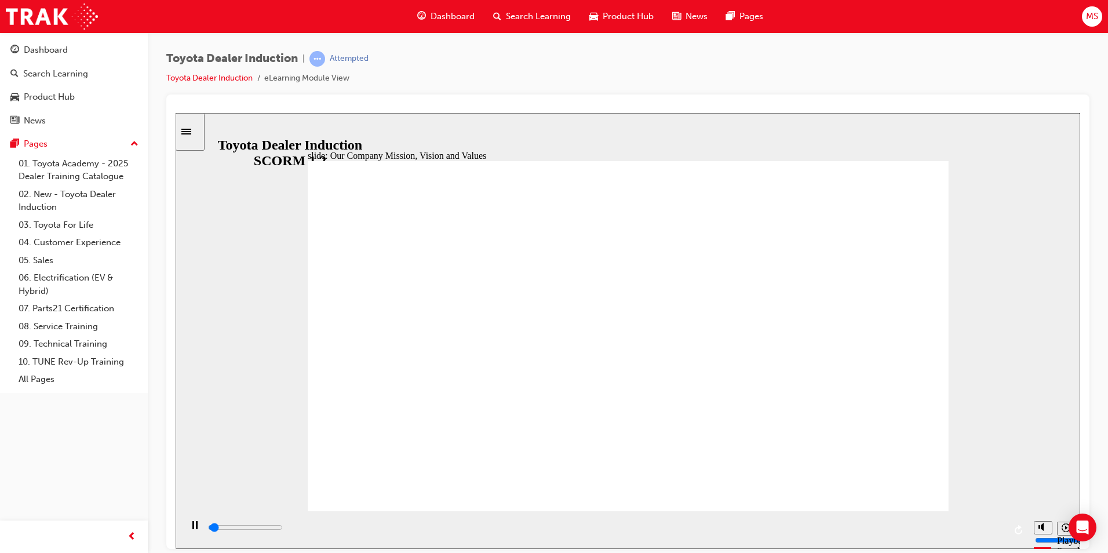
drag, startPoint x: 641, startPoint y: 256, endPoint x: 630, endPoint y: 462, distance: 206.6
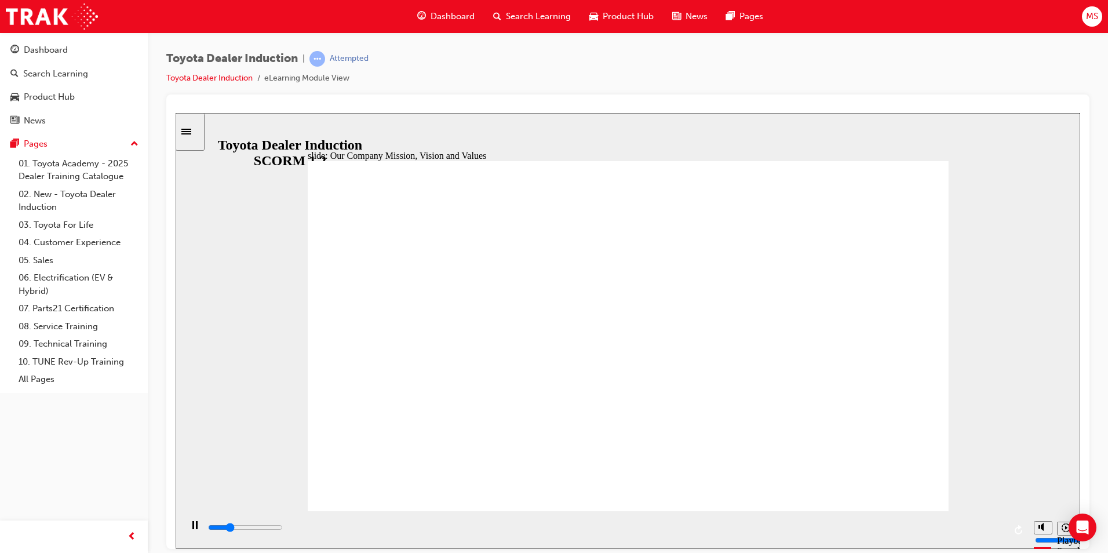
drag, startPoint x: 732, startPoint y: 254, endPoint x: 710, endPoint y: 290, distance: 42.3
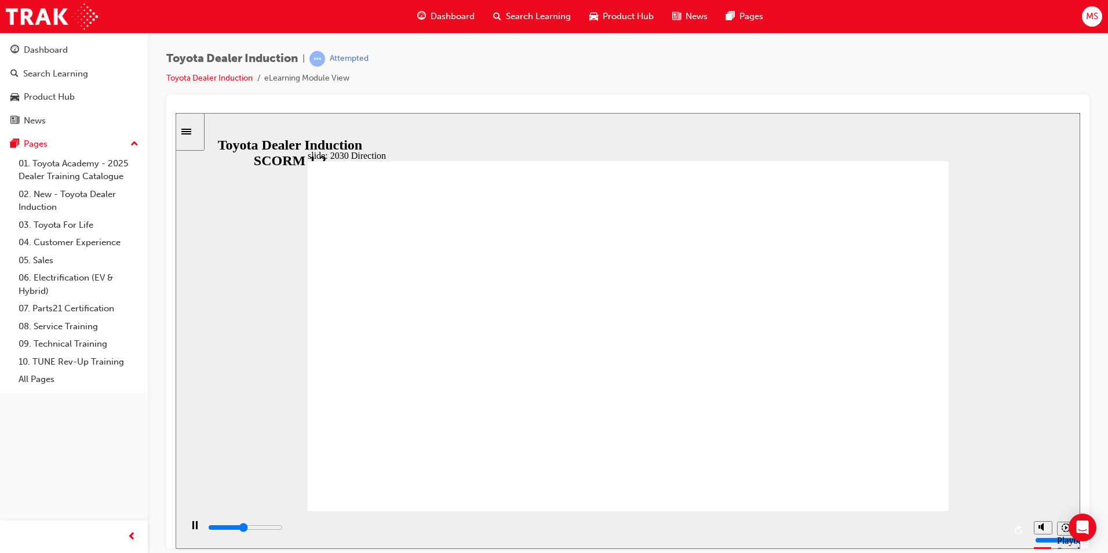
drag, startPoint x: 657, startPoint y: 296, endPoint x: 659, endPoint y: 289, distance: 7.2
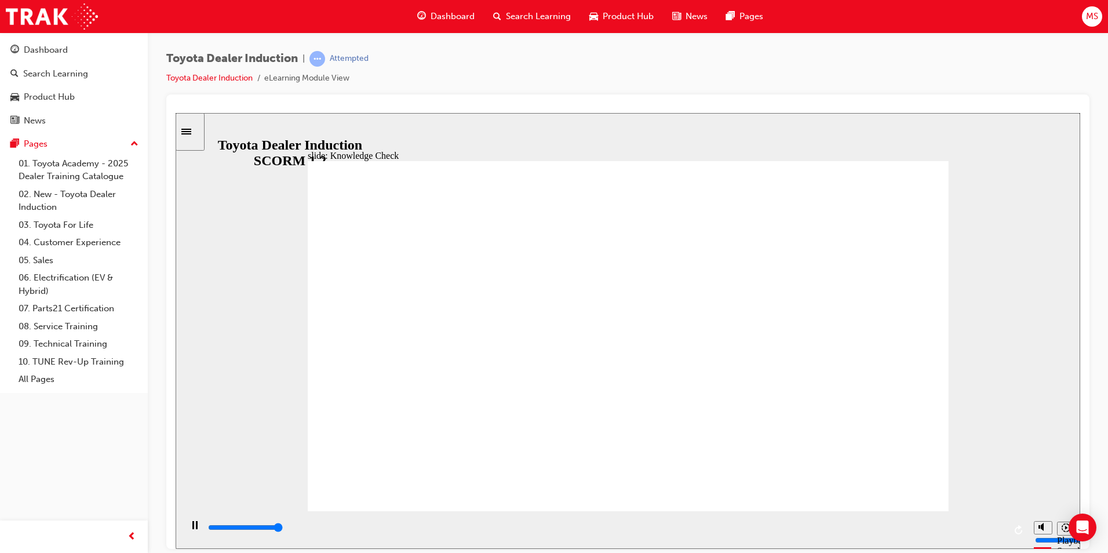
type input "5000"
drag, startPoint x: 610, startPoint y: 349, endPoint x: 393, endPoint y: 356, distance: 216.9
type input "h"
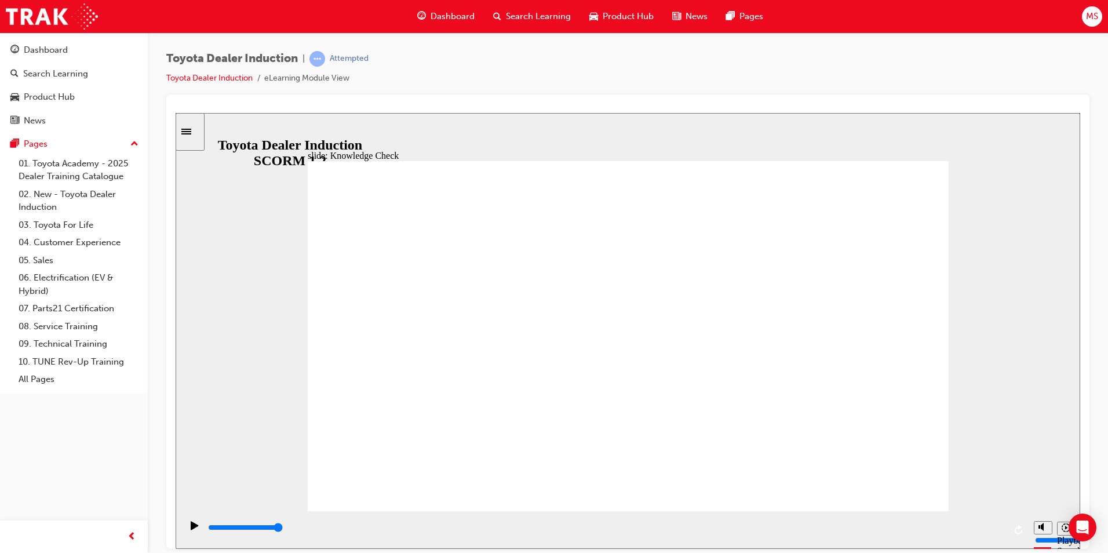
type input "h"
type input "ha"
type input "hap"
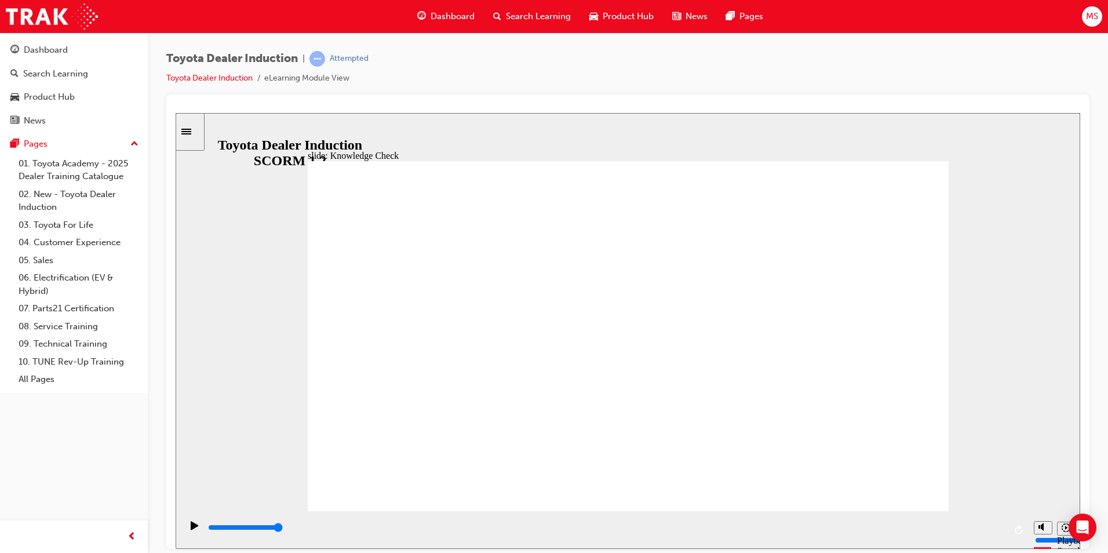
type input "happ"
type input "happi"
type input "happin"
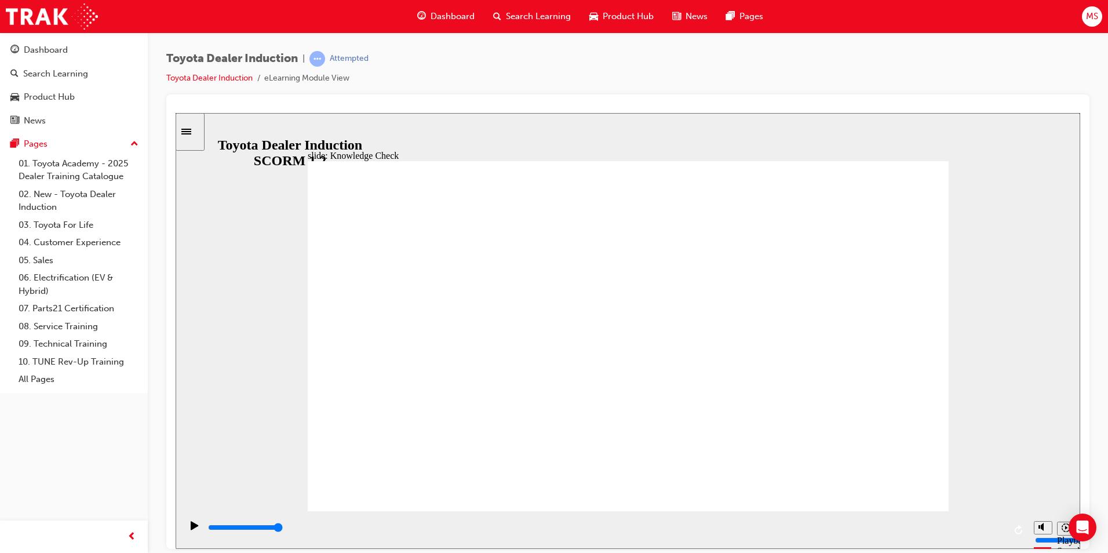
type input "happin"
type input "happine"
type input "happines"
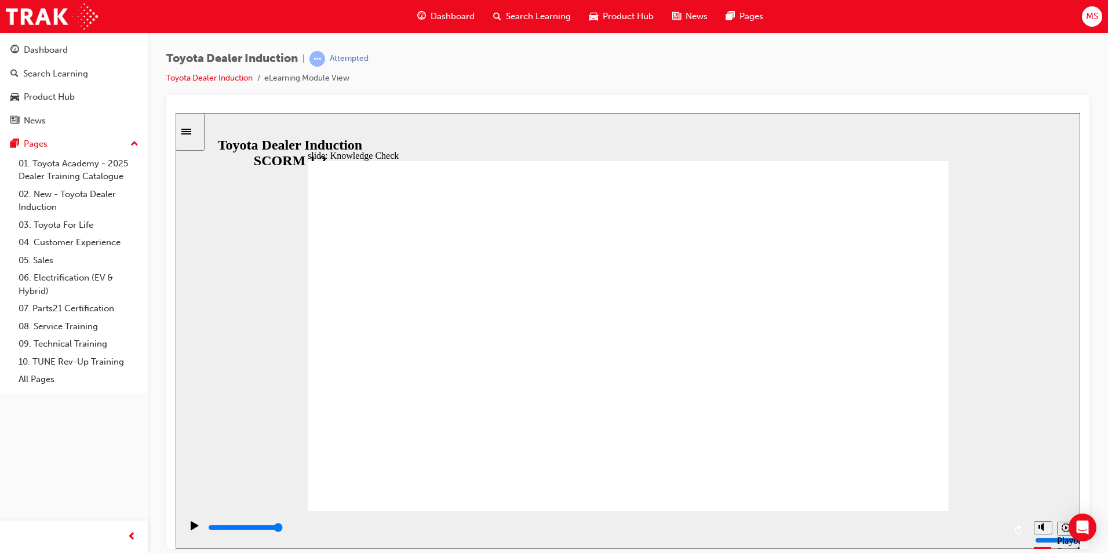
type input "happiness"
type input "4300"
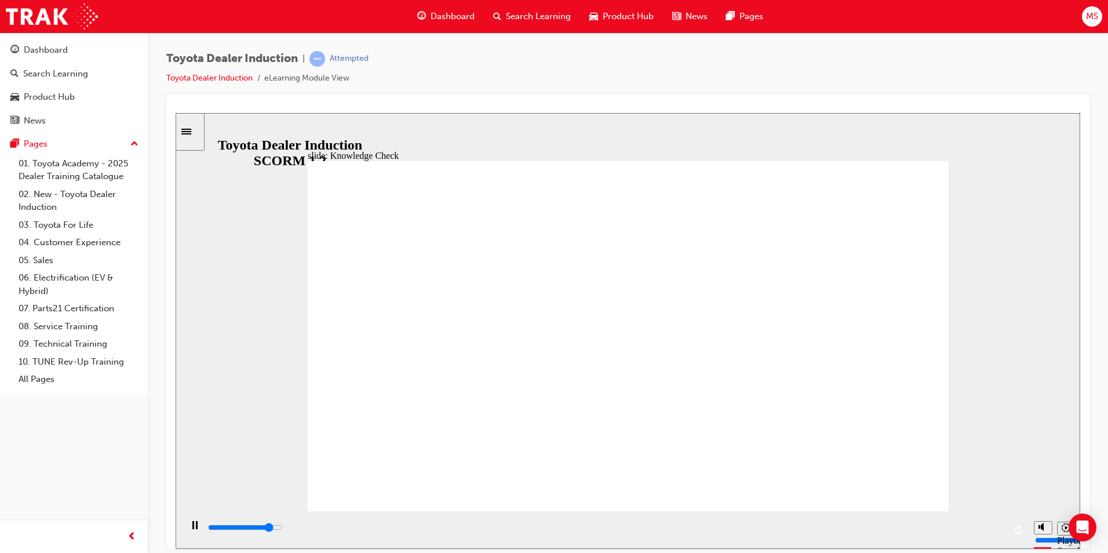
type input "f"
type input "4500"
type input "fr"
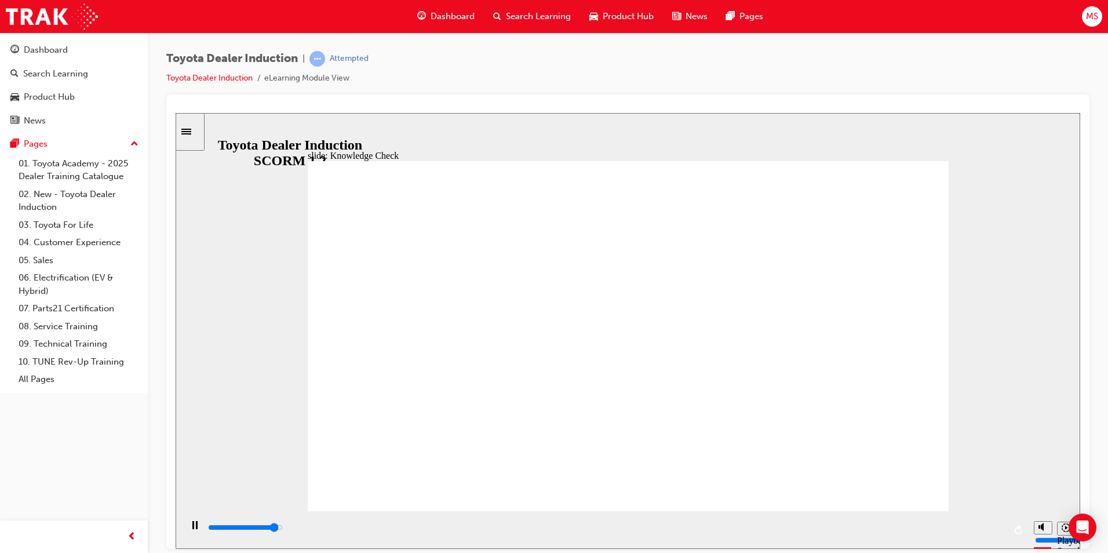
type input "4800"
type input "fre"
type input "5000"
type input "free"
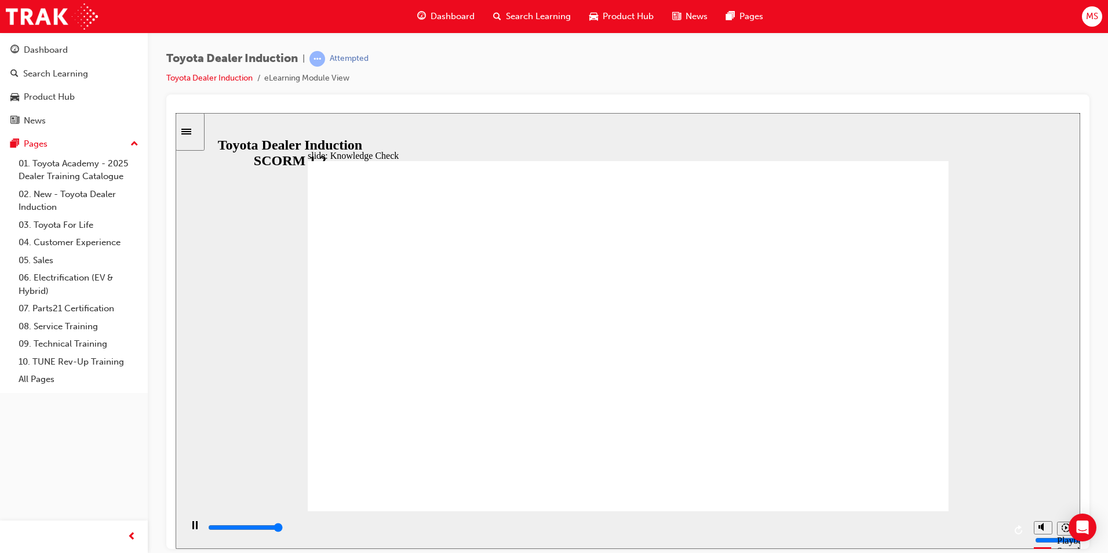
type input "free"
type input "5000"
type input "free"
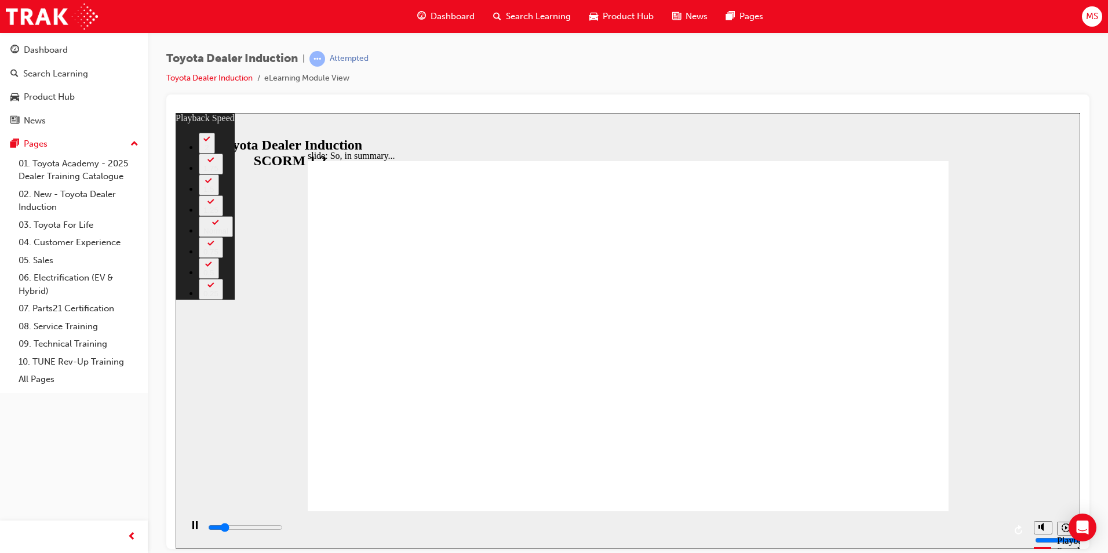
type input "1200"
type input "0"
type input "1500"
type input "0"
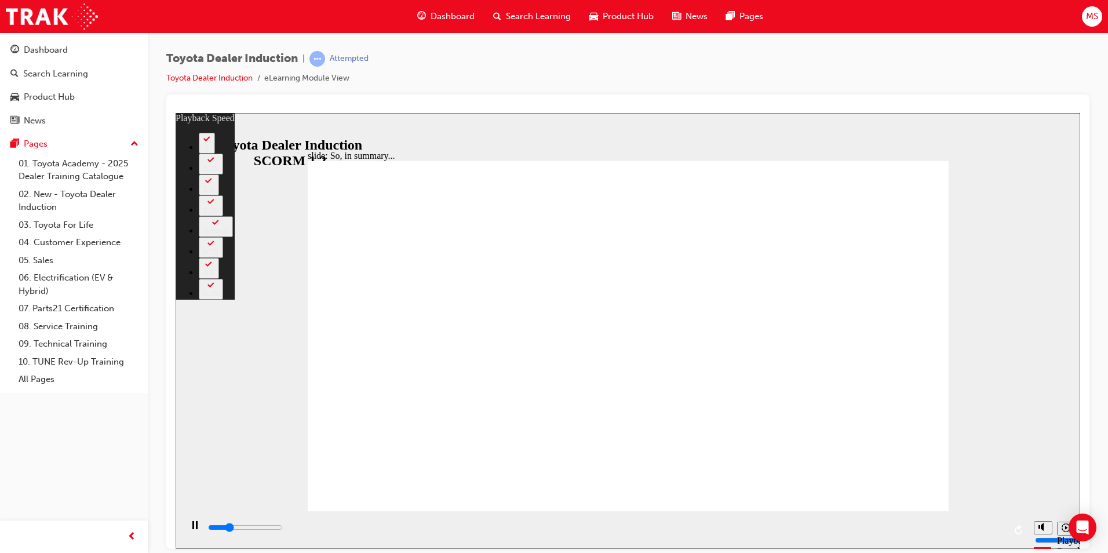
type input "1800"
type input "1"
type input "2000"
type input "1"
type input "2300"
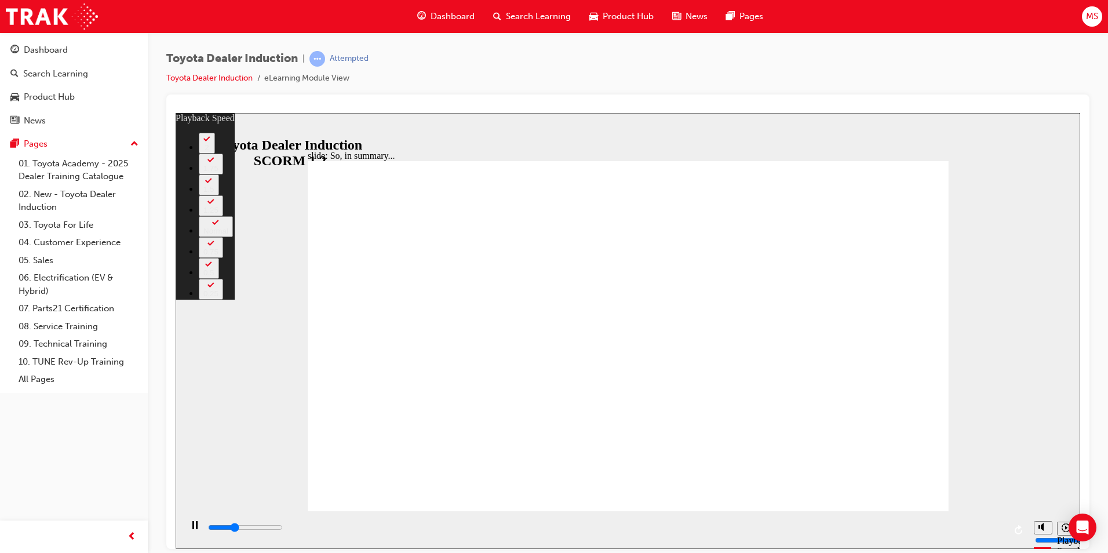
type input "1"
type input "2500"
type input "1"
type input "2800"
type input "2"
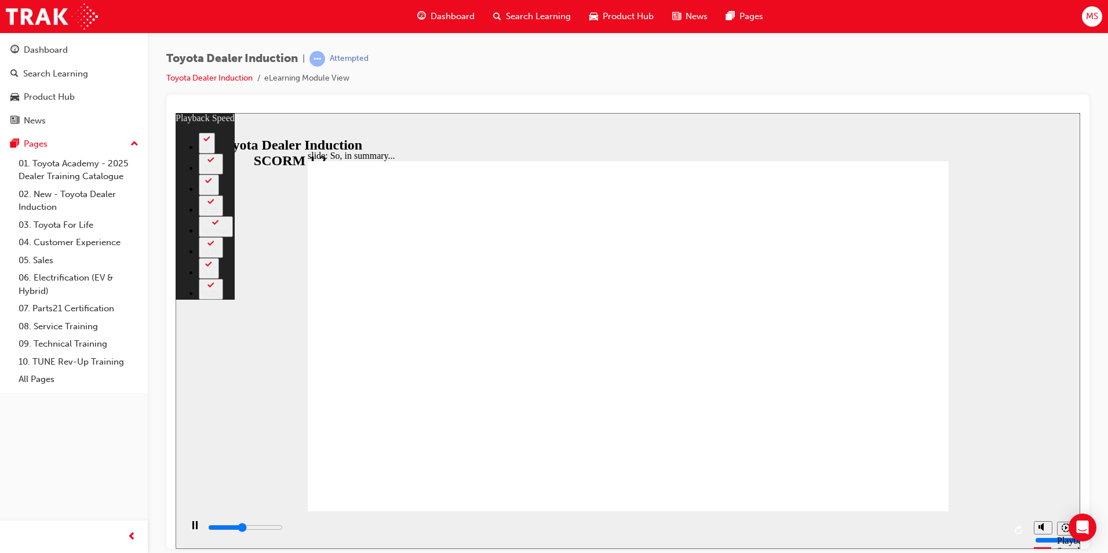
type input "3100"
type input "8"
type input "3100"
type input "8"
type input "3200"
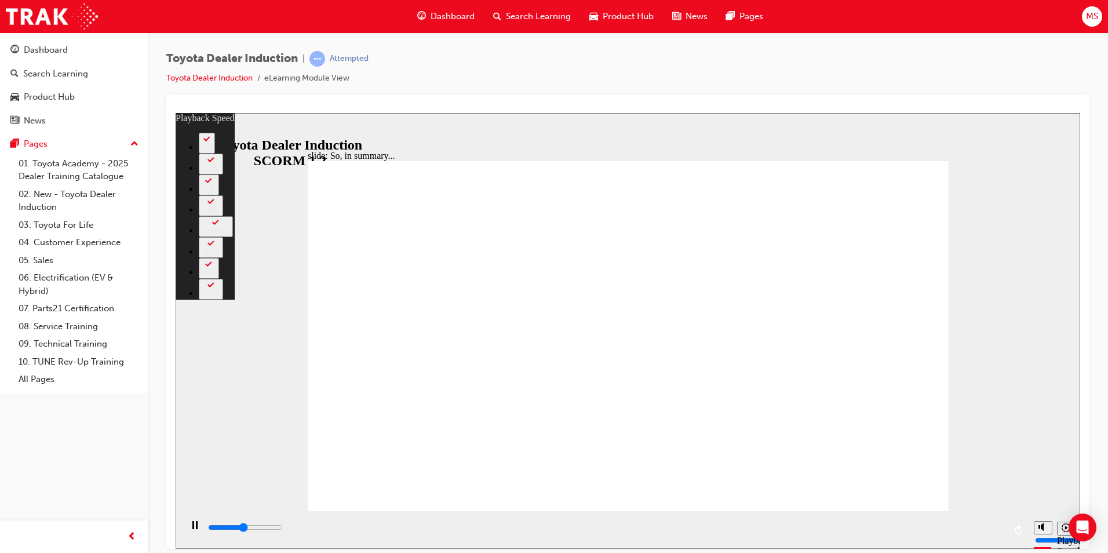
type input "9"
type input "3200"
type input "9"
type input "3200"
type input "10"
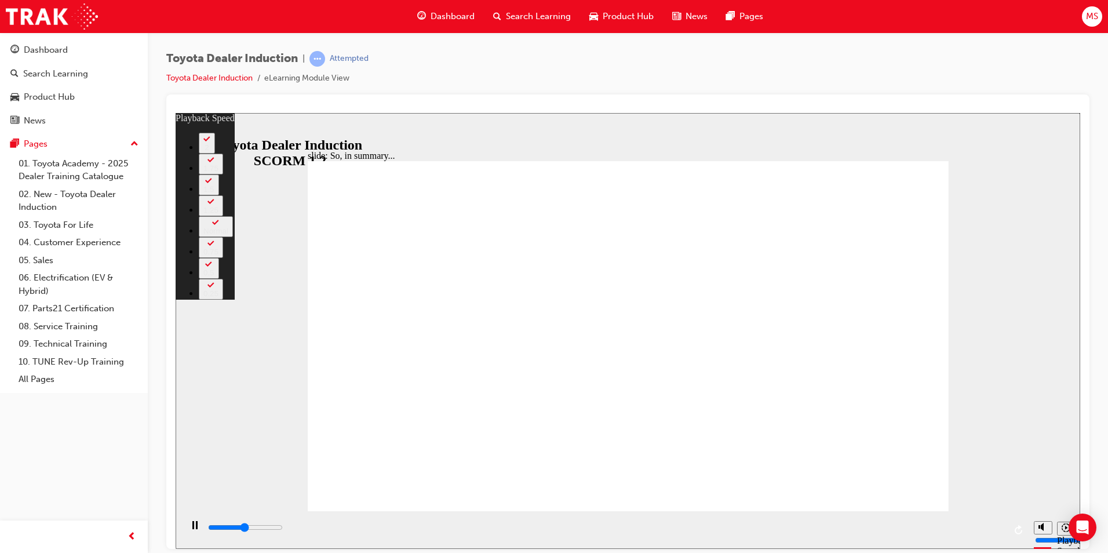
type input "3200"
type input "11"
type input "3200"
type input "12"
type input "3200"
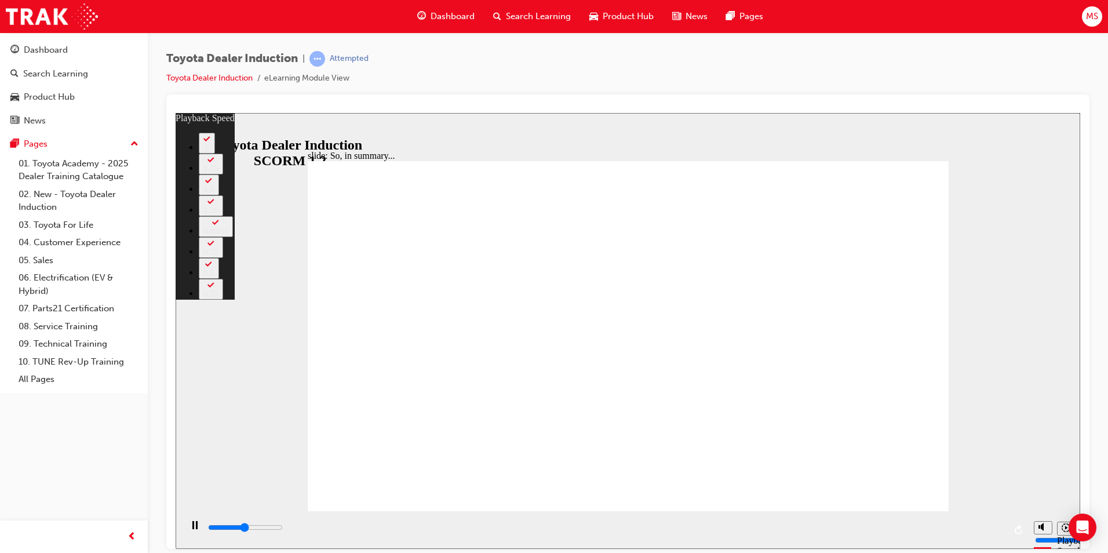
type input "13"
type input "3300"
type input "15"
type input "3300"
type input "16"
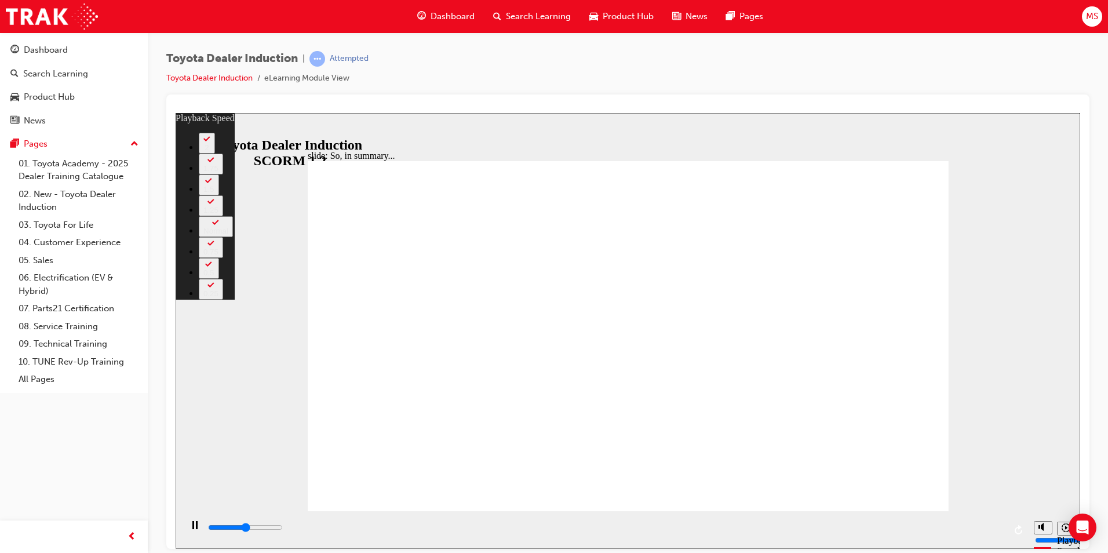
type input "3300"
type input "17"
type input "3300"
type input "18"
type input "3300"
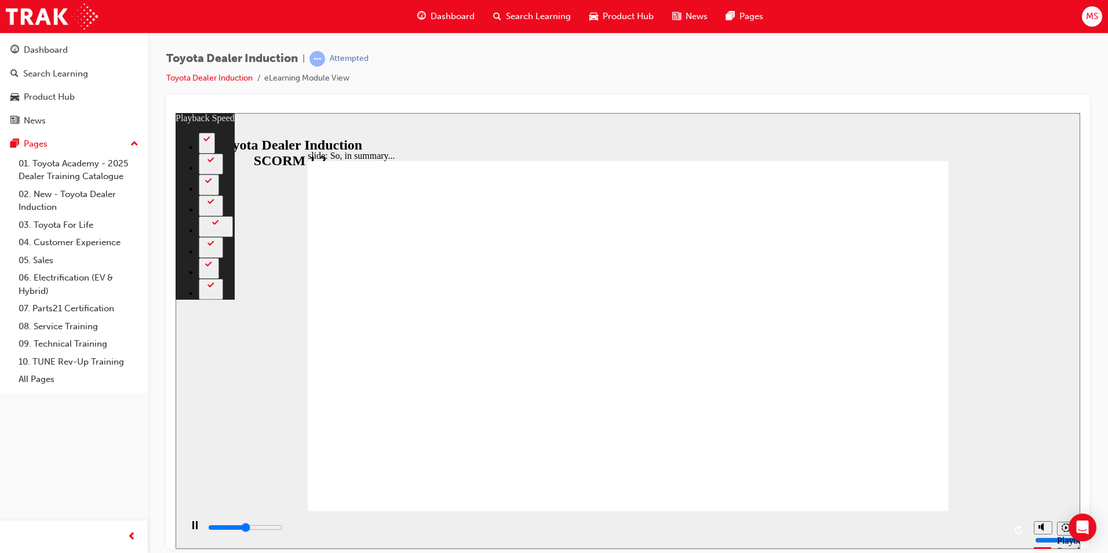
type input "20"
type input "3300"
type input "21"
type input "3400"
type input "22"
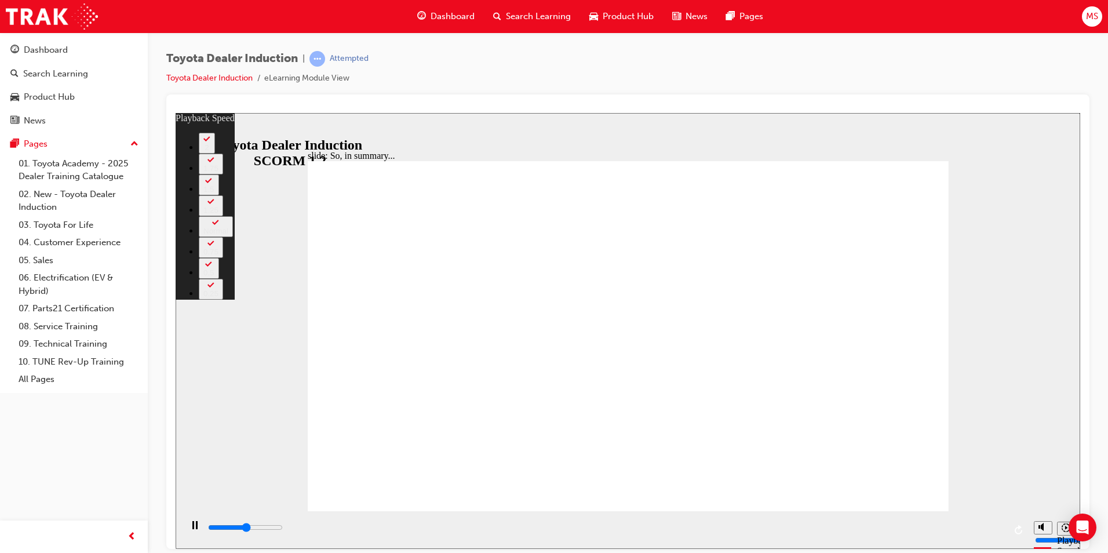
type input "3400"
type input "24"
type input "3400"
type input "24"
type input "3400"
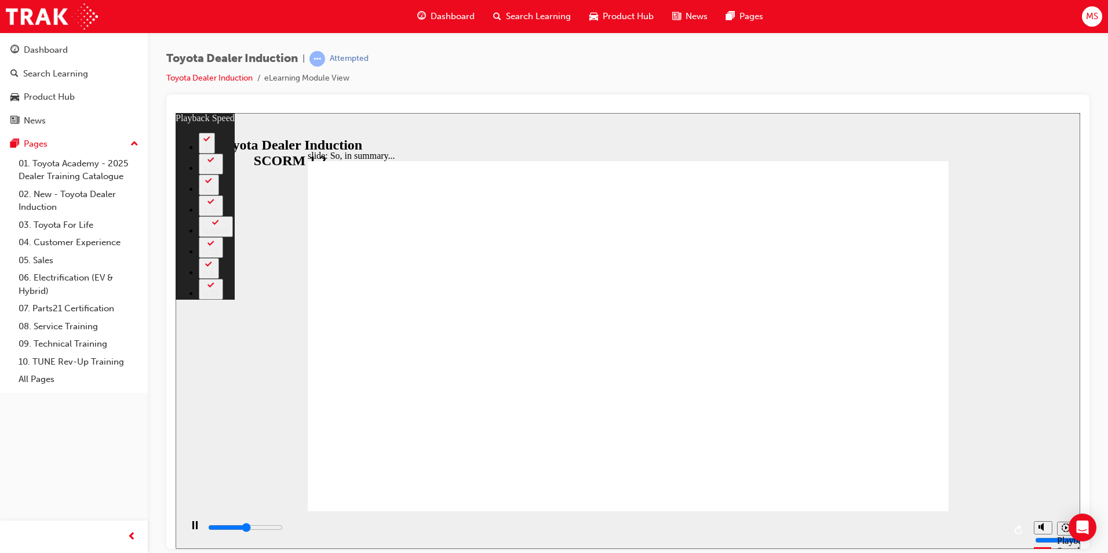
type input "30"
type input "3400"
type input "32"
type input "3500"
type input "32"
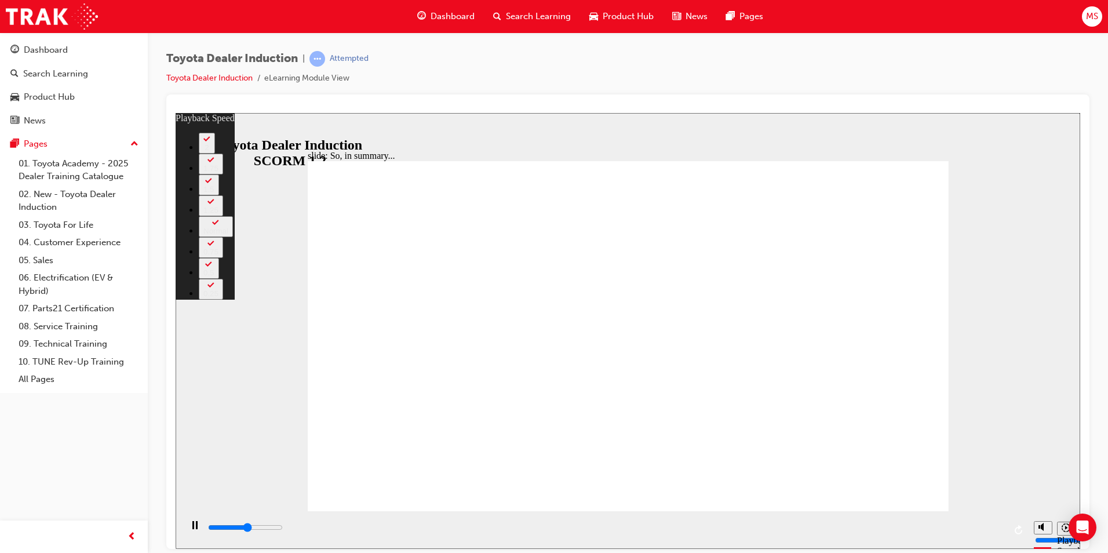
type input "3500"
type input "40"
type input "3500"
type input "42"
type input "3500"
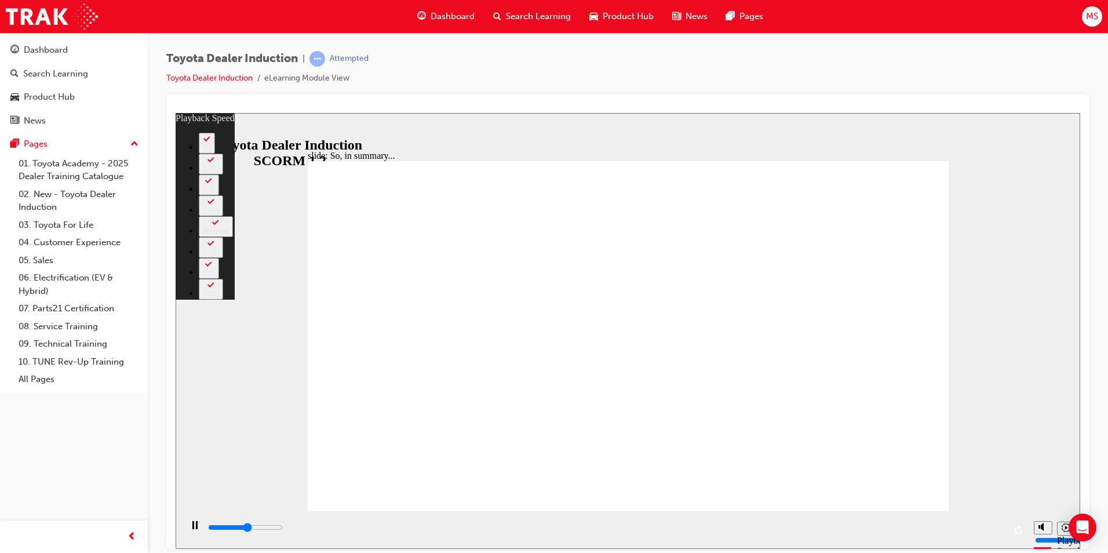
type input "43"
type input "3500"
type input "44"
type input "3600"
type input "45"
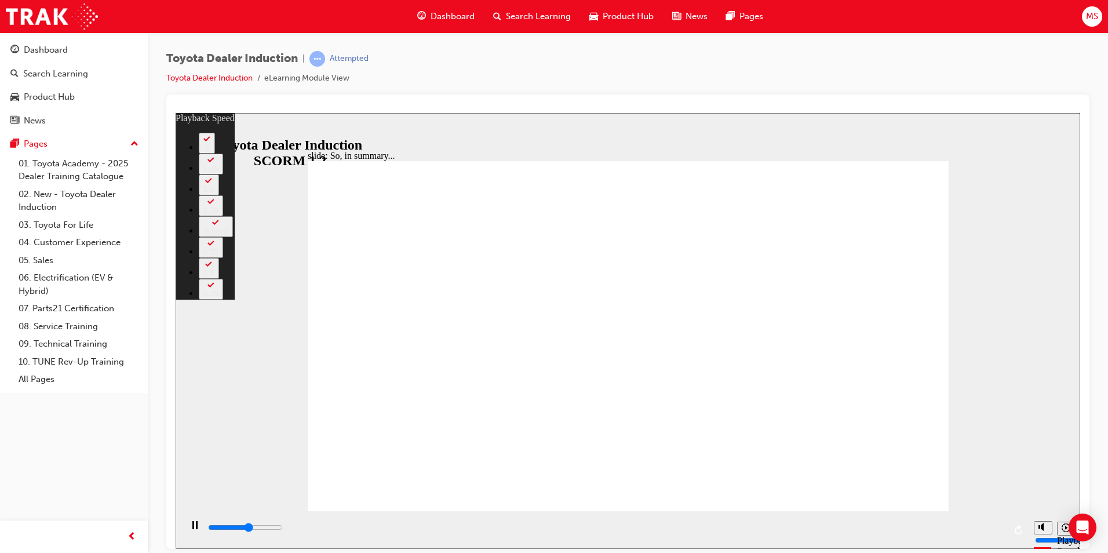
type input "3600"
type input "45"
type input "3600"
type input "45"
type input "3600"
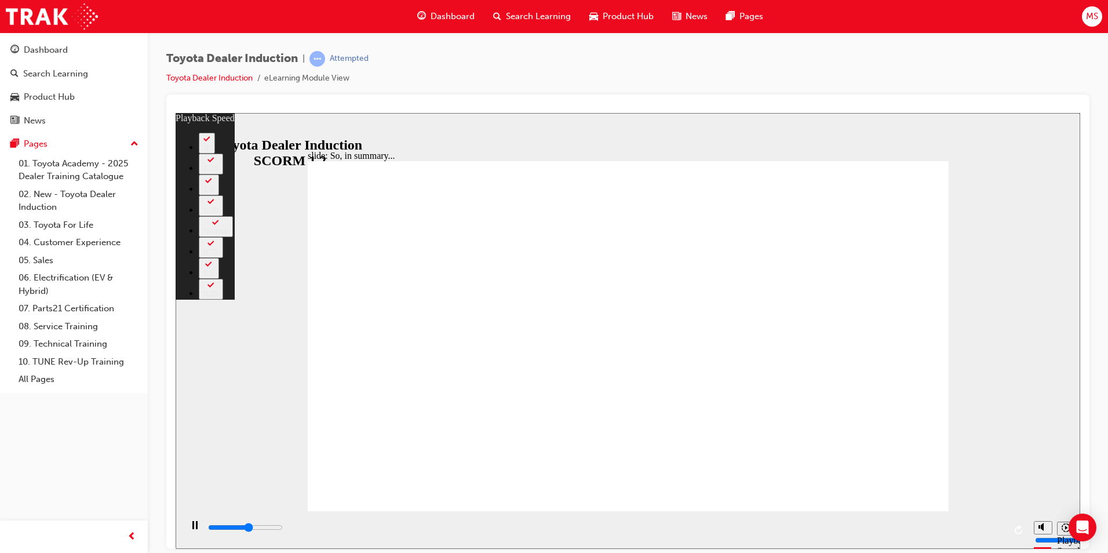
type input "46"
type input "3600"
type input "46"
type input "3600"
type input "46"
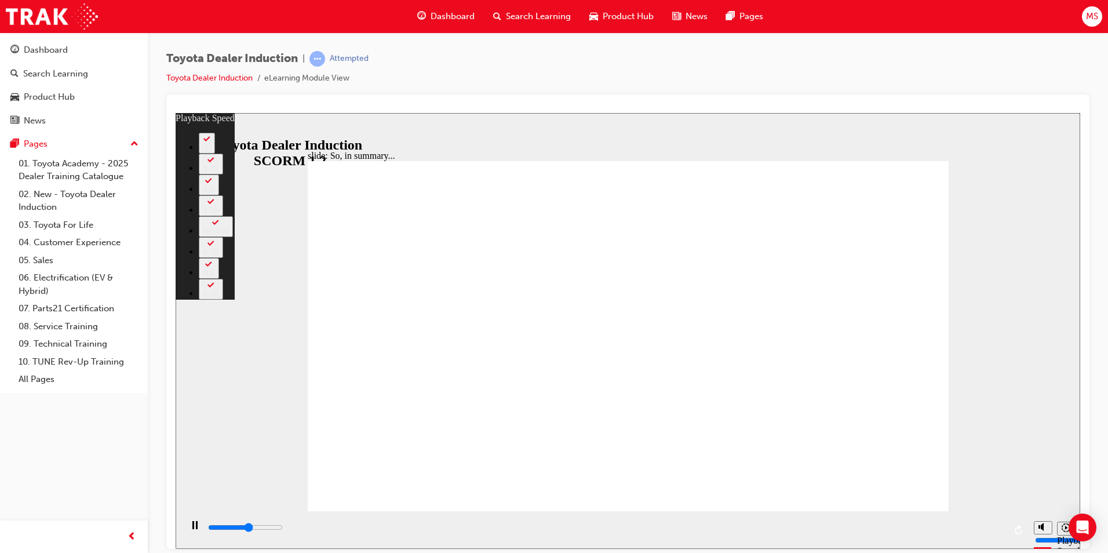
type input "3700"
drag, startPoint x: 349, startPoint y: 486, endPoint x: 861, endPoint y: 466, distance: 512.0
drag, startPoint x: 353, startPoint y: 482, endPoint x: 984, endPoint y: 476, distance: 630.5
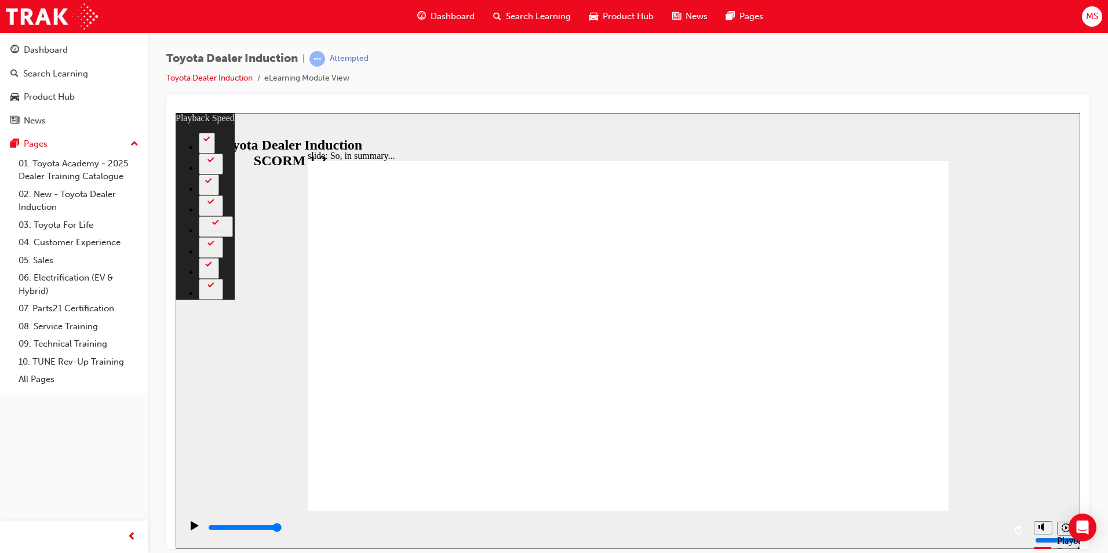
click at [979, 477] on div "slide: So, in summary... Rectangle 3 playback speed 2 1.75 1.5 1.25 Normal 0.75…" at bounding box center [628, 330] width 905 height 436
click at [997, 469] on div "slide: So, in summary... Rectangle 3 playback speed 2 1.75 1.5 1.25 Normal 0.75…" at bounding box center [628, 330] width 905 height 436
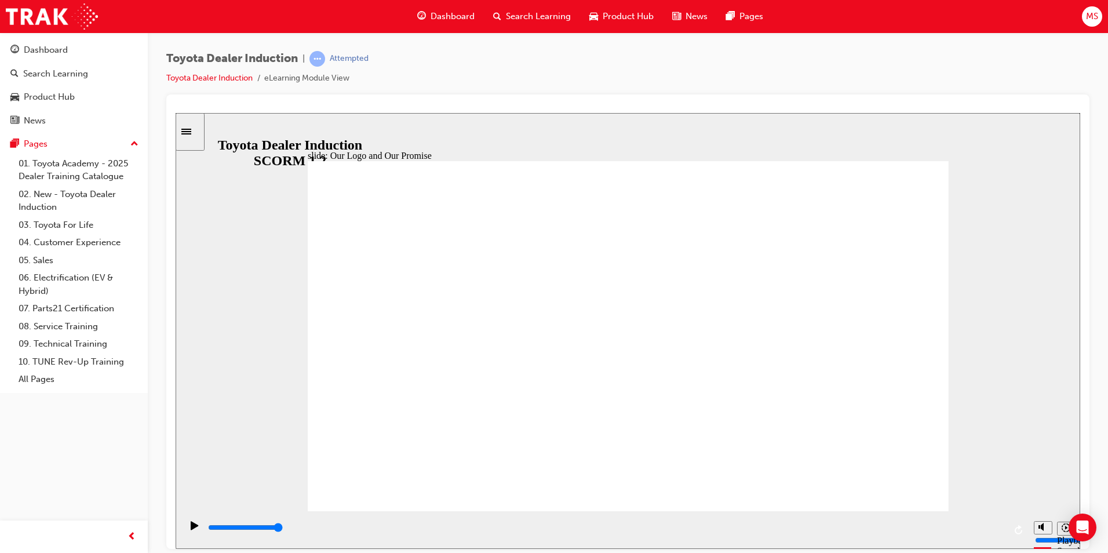
drag, startPoint x: 774, startPoint y: 253, endPoint x: 757, endPoint y: 260, distance: 18.7
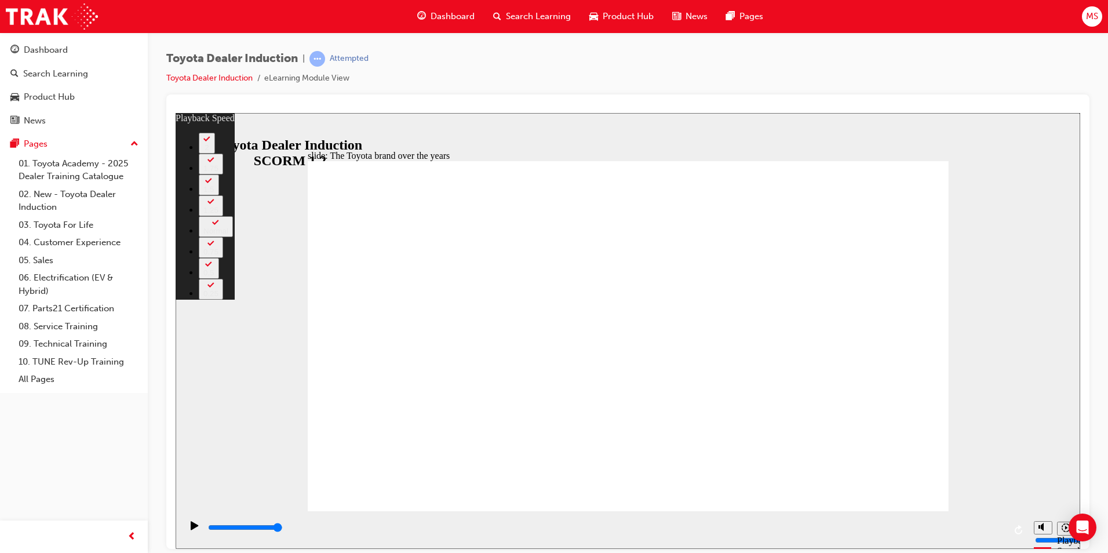
drag, startPoint x: 409, startPoint y: 484, endPoint x: 494, endPoint y: 483, distance: 85.2
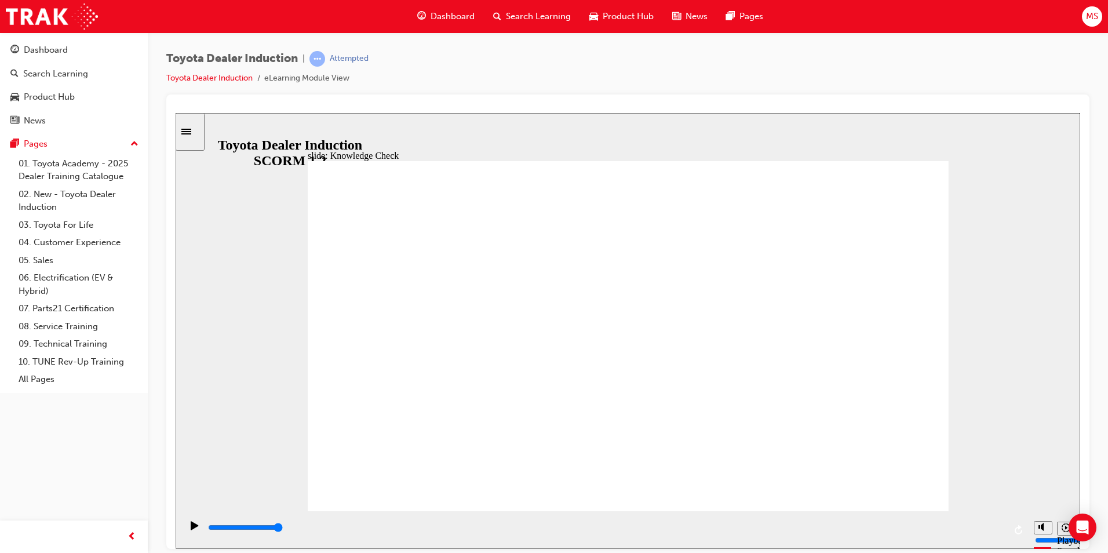
click at [951, 424] on div "slide: Understanding Toyota for Life Rectangle 2 Rectangle 1 Rectangle 3 BACK B…" at bounding box center [628, 330] width 905 height 436
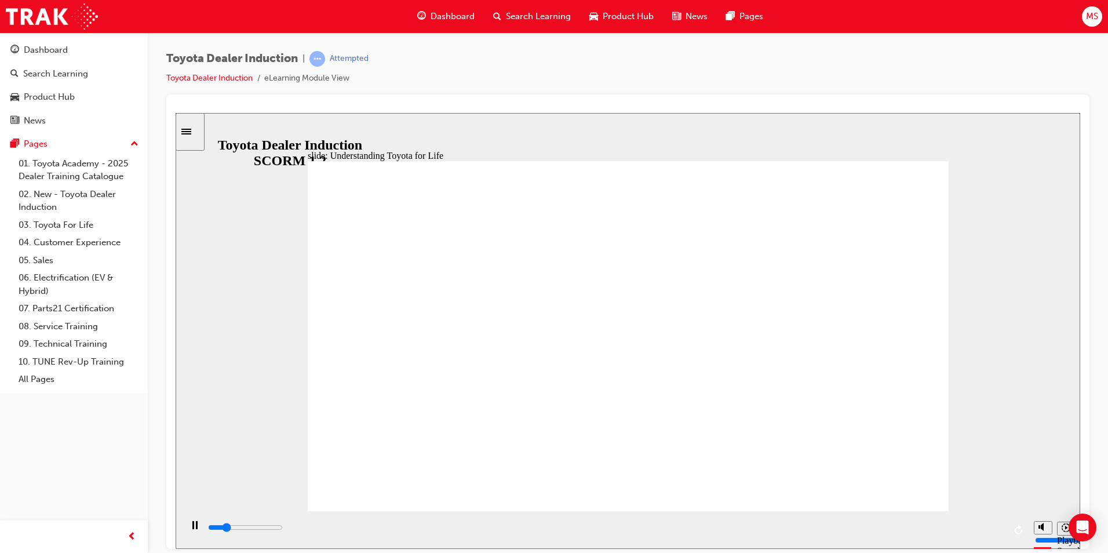
drag, startPoint x: 708, startPoint y: 315, endPoint x: 712, endPoint y: 334, distance: 19.5
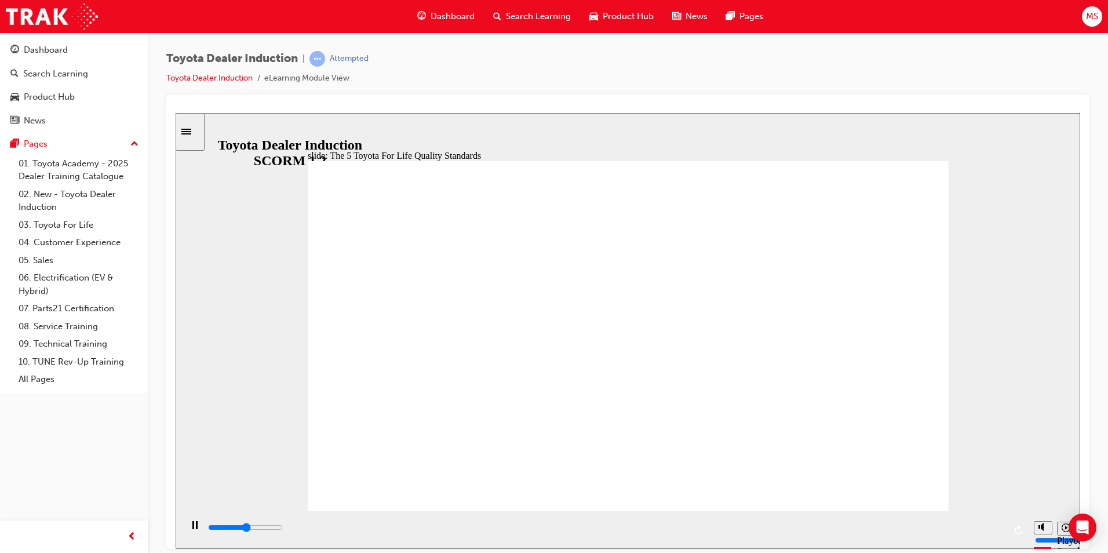
drag, startPoint x: 639, startPoint y: 466, endPoint x: 705, endPoint y: 527, distance: 90.2
click at [705, 527] on div "slide: The 5 Toyota For Life Quality Standards Oval 6 Oval 6 Oval 6 Oval 6 Oval…" at bounding box center [628, 330] width 905 height 436
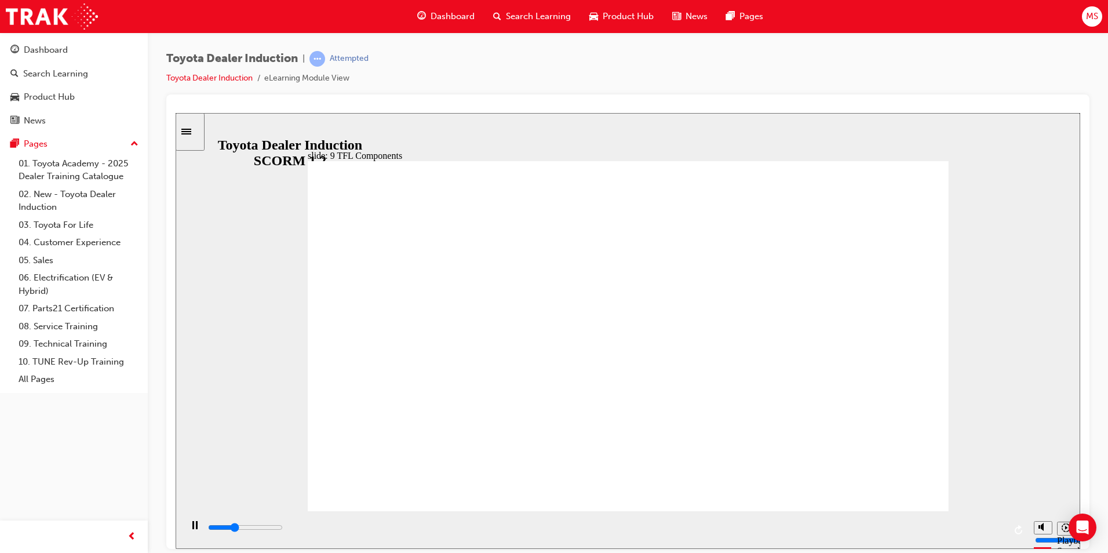
drag, startPoint x: 862, startPoint y: 246, endPoint x: 843, endPoint y: 253, distance: 20.2
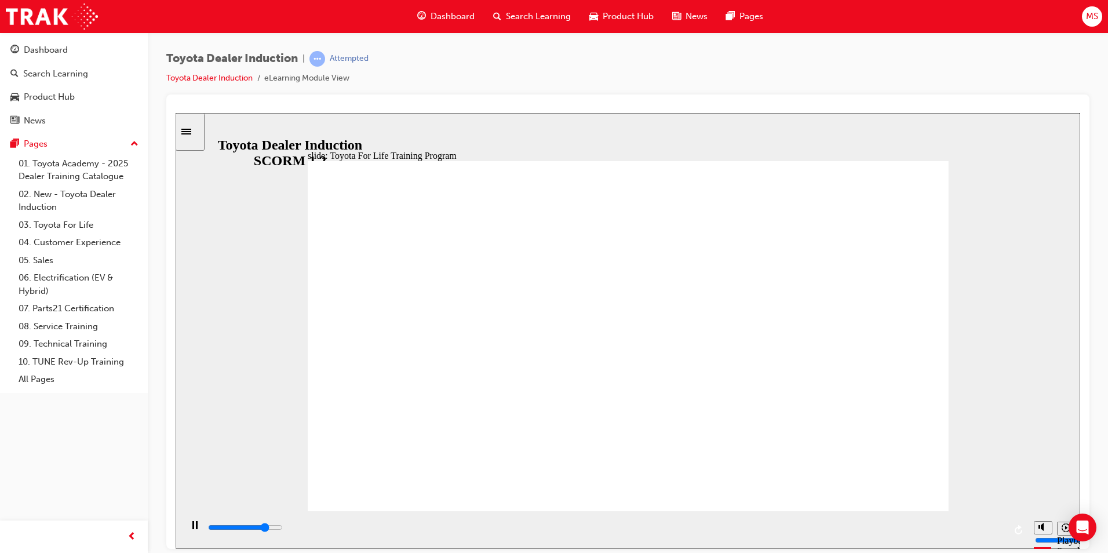
type input "48000"
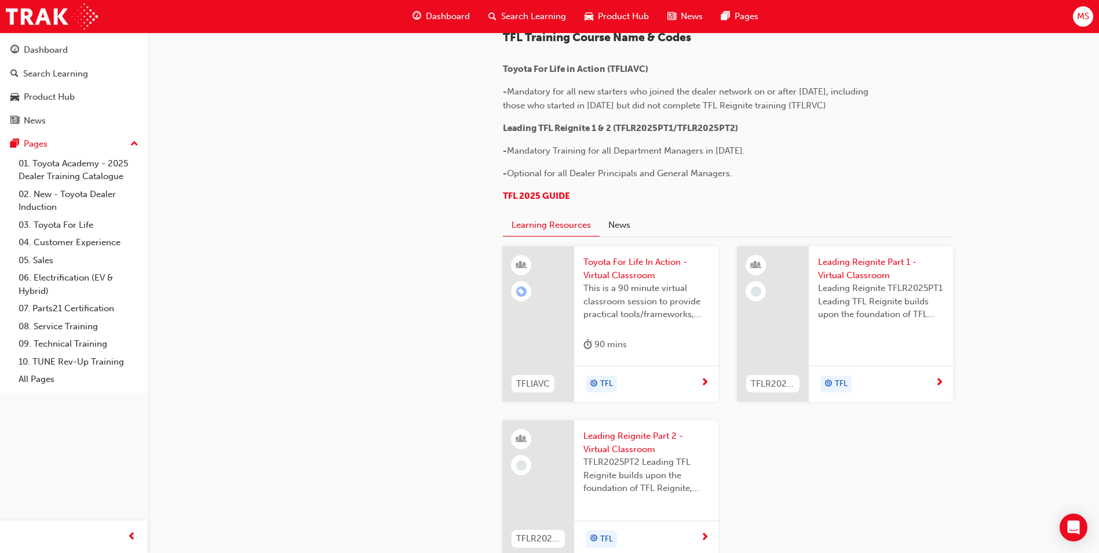
scroll to position [478, 0]
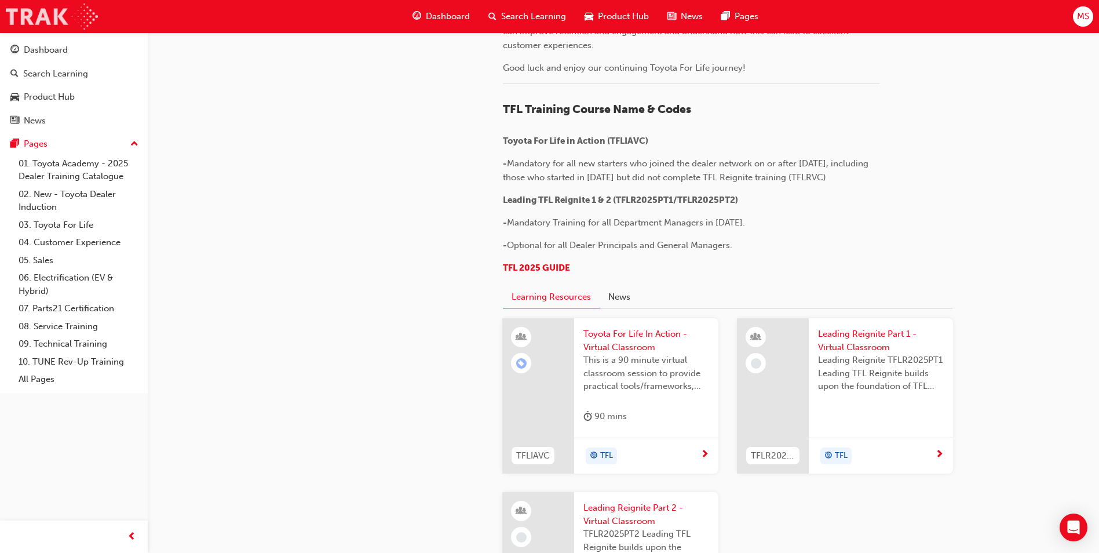
click at [67, 14] on img at bounding box center [52, 16] width 92 height 26
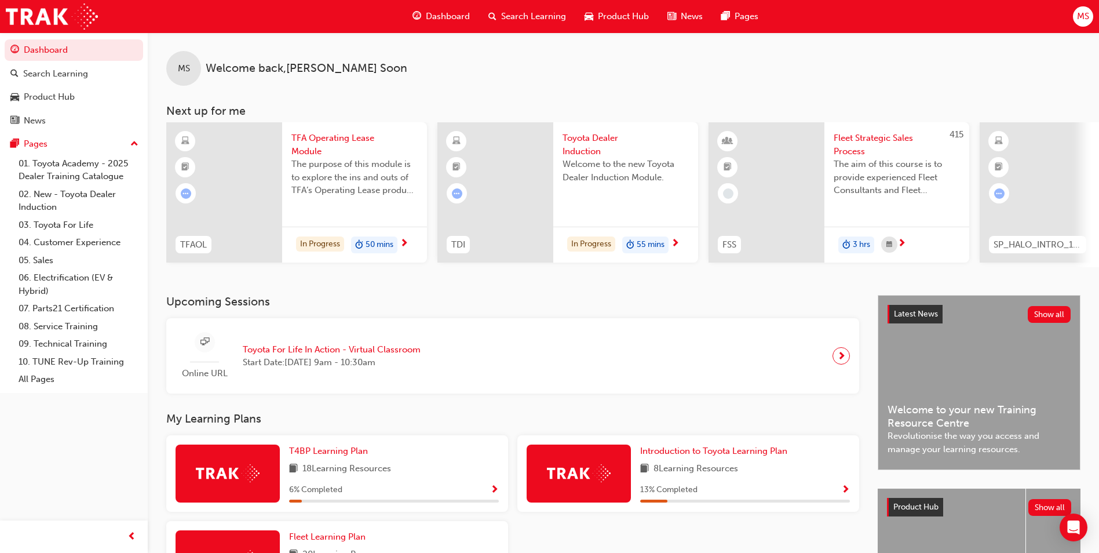
click at [684, 241] on div "In Progress 55 mins" at bounding box center [625, 245] width 145 height 37
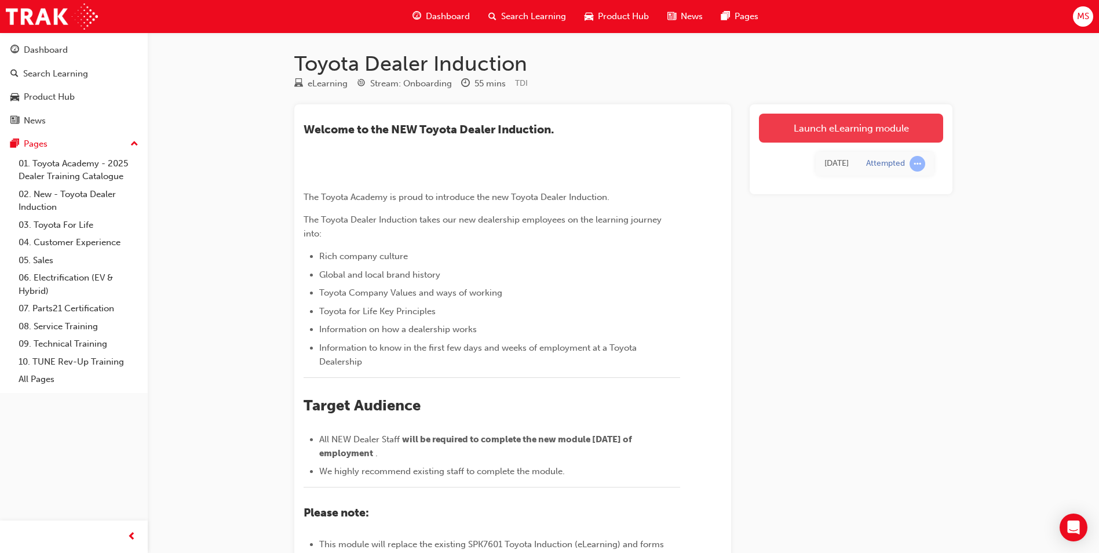
click at [833, 127] on link "Launch eLearning module" at bounding box center [851, 128] width 184 height 29
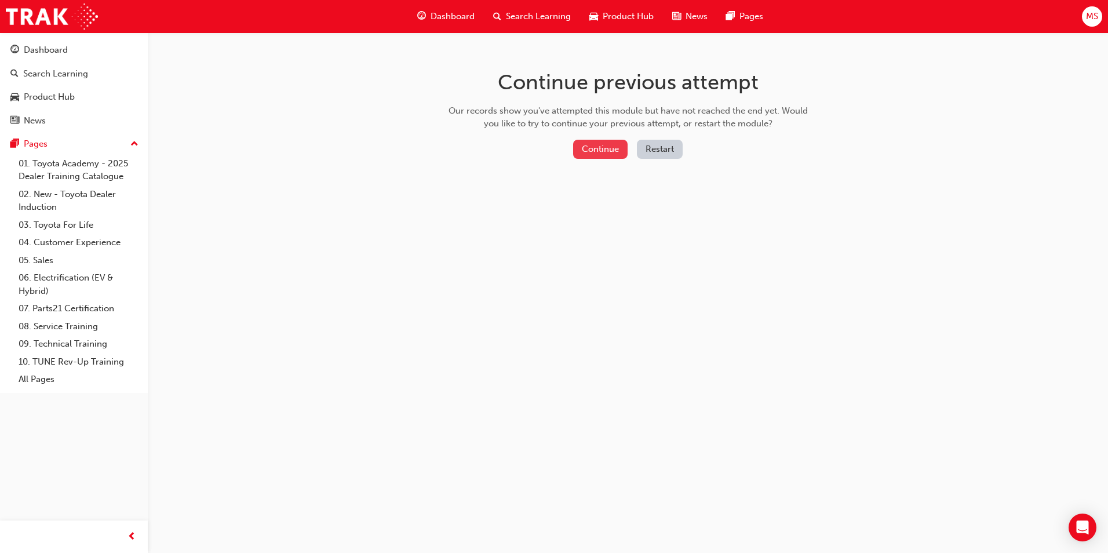
click at [607, 158] on button "Continue" at bounding box center [600, 149] width 54 height 19
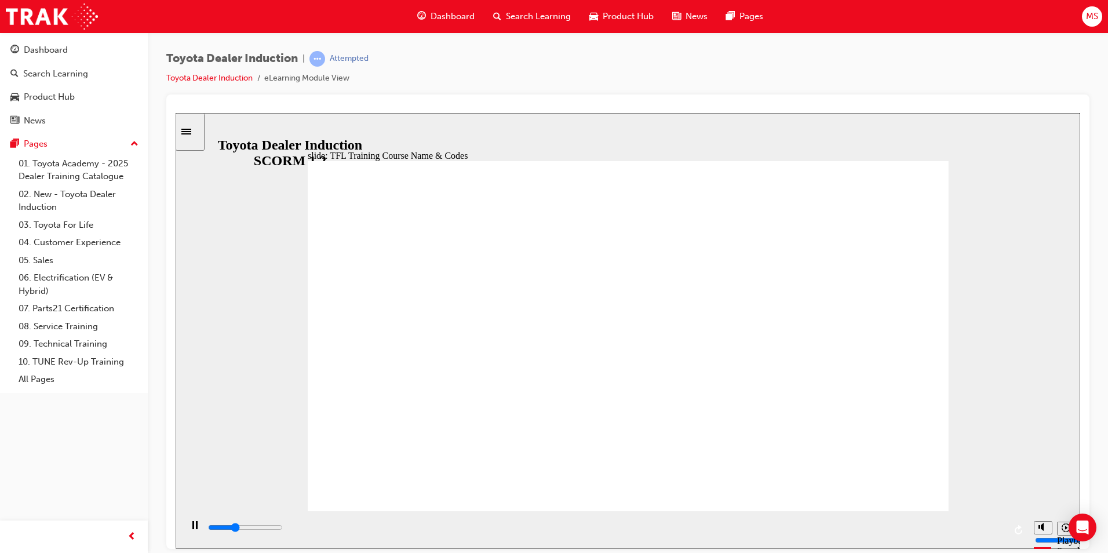
drag, startPoint x: 1009, startPoint y: 345, endPoint x: 917, endPoint y: 482, distance: 165.4
click at [1009, 346] on div "slide: TFL Training Course Name & Codes TFL Resources Each Region has a dedicat…" at bounding box center [628, 330] width 905 height 436
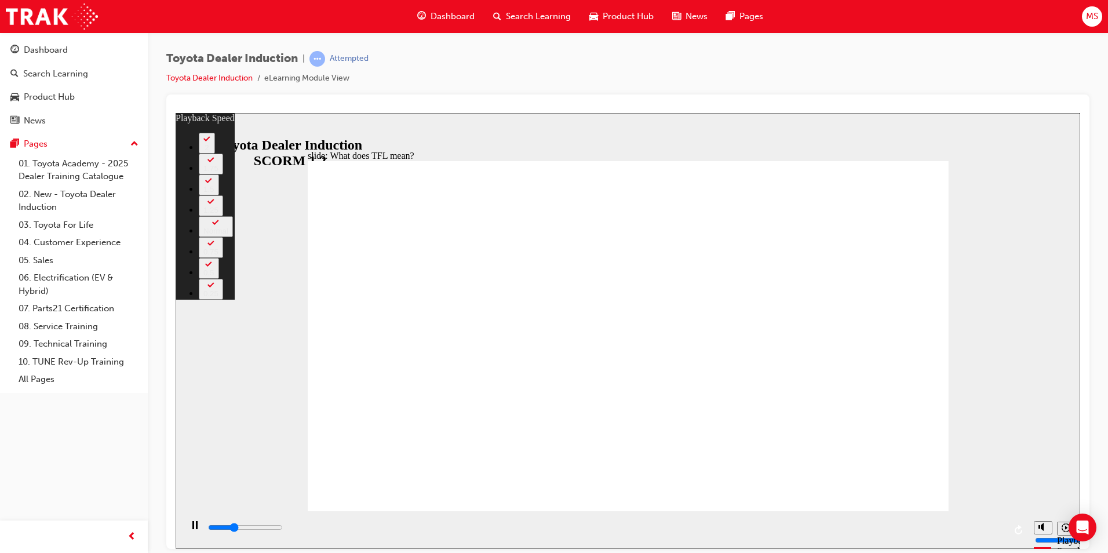
type input "3600"
type input "0"
type input "3800"
type input "0"
type input "4100"
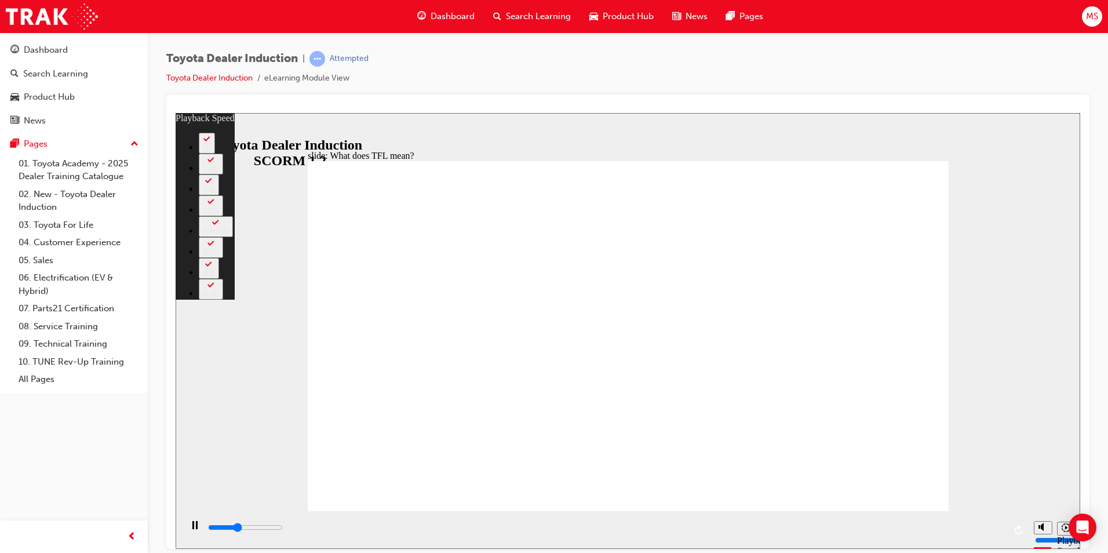
type input "1"
type input "4300"
type input "1"
type input "4600"
type input "1"
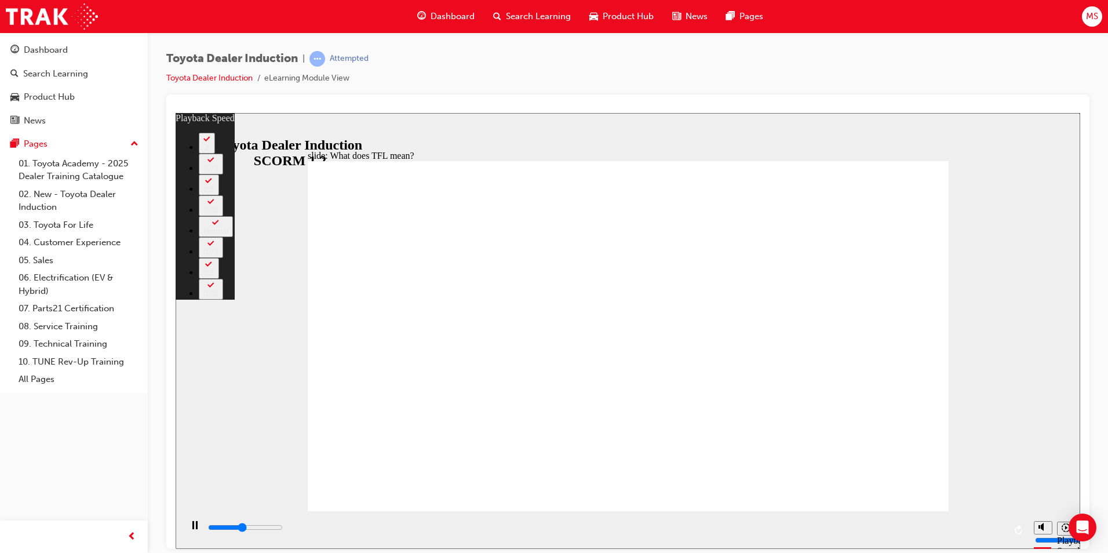
type input "4900"
type input "1"
type input "5100"
type input "2"
type input "5400"
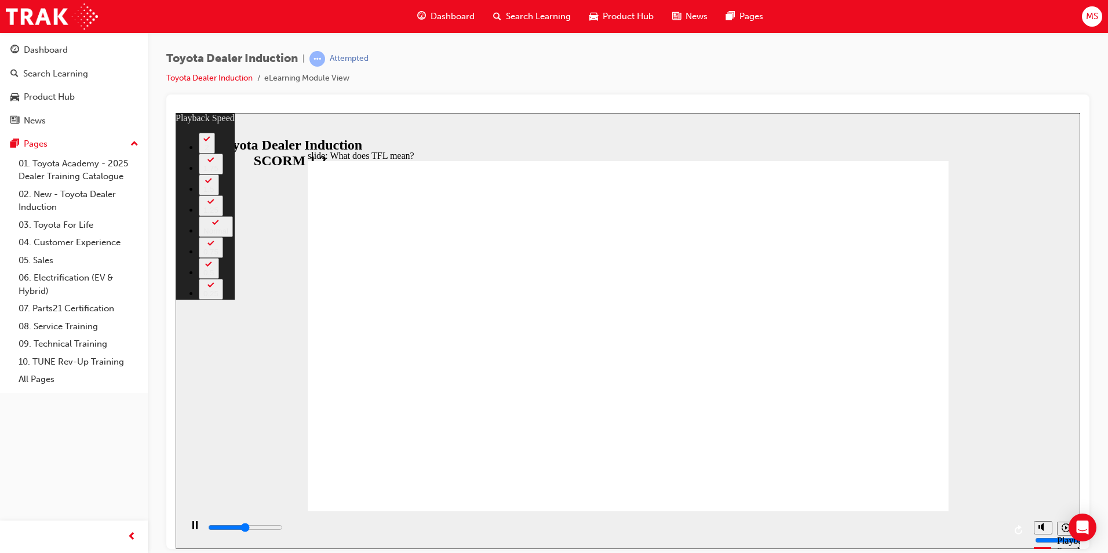
type input "2"
type input "5700"
type input "2"
type input "5900"
type input "2"
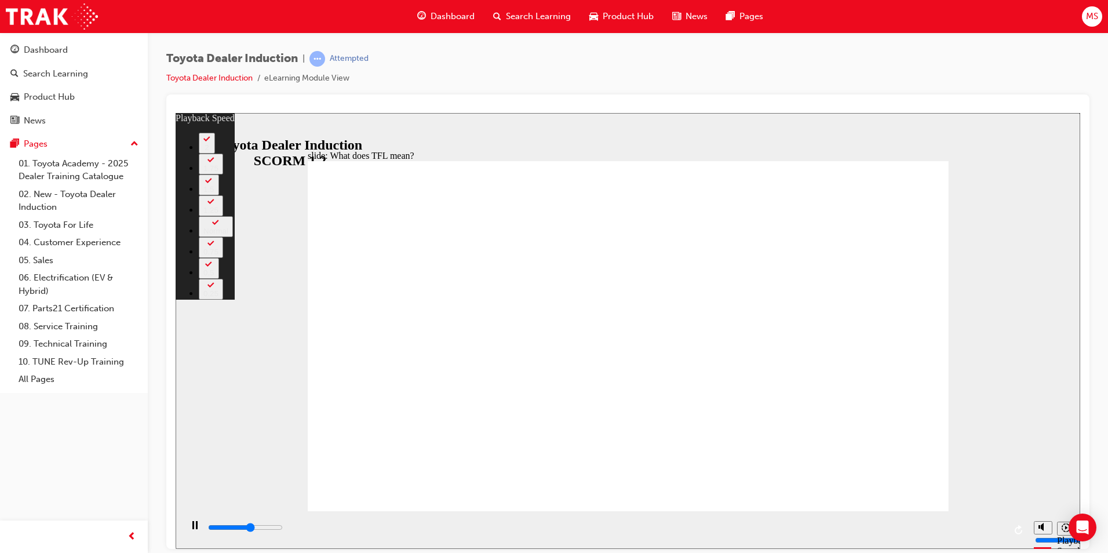
type input "6200"
type input "3"
type input "6500"
type input "3"
type input "6700"
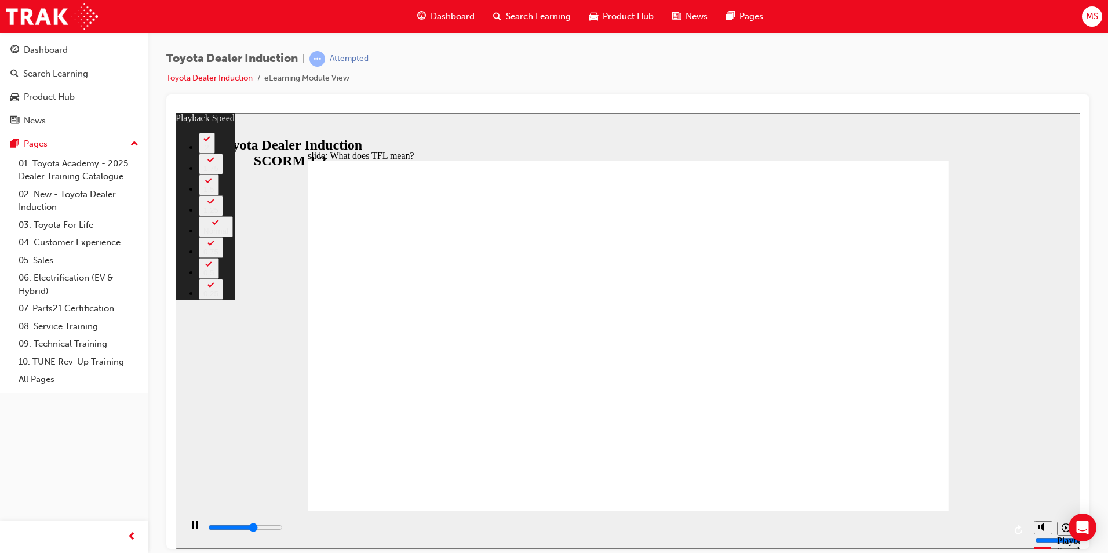
type input "3"
type input "7000"
type input "3"
type input "7300"
type input "4"
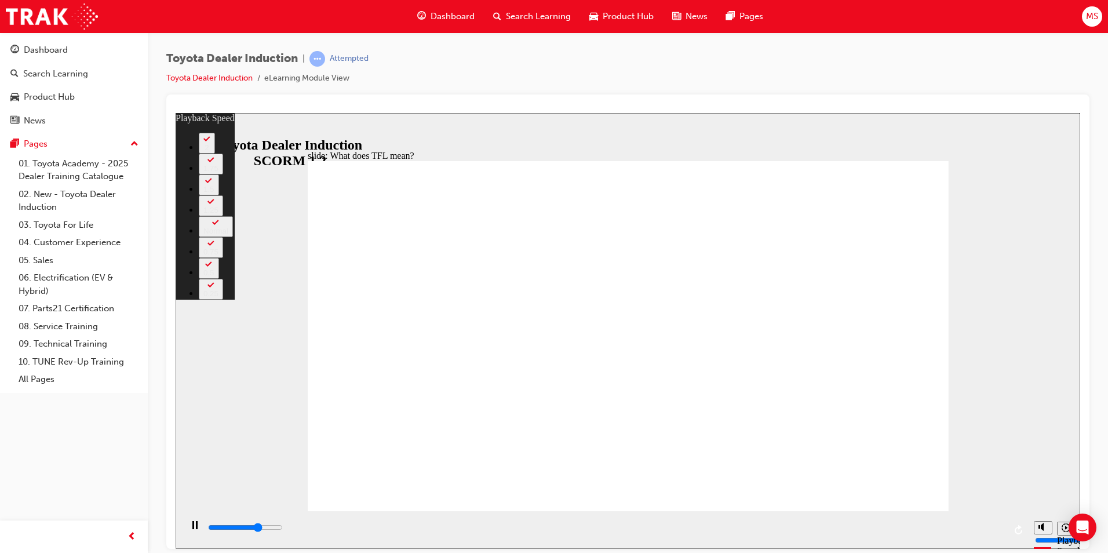
type input "7500"
type input "4"
type input "7800"
type input "4"
type input "8100"
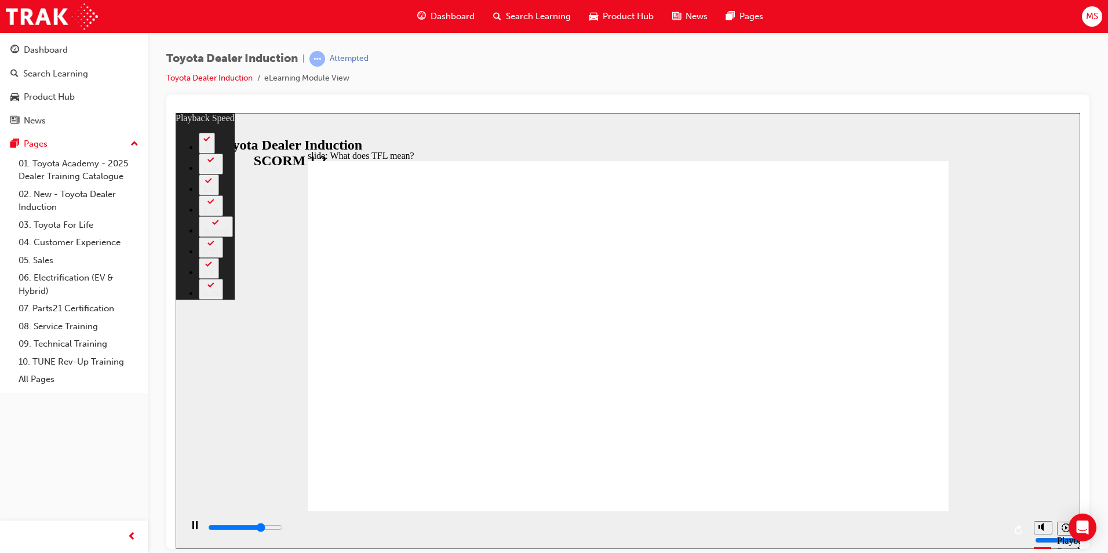
type input "4"
type input "8300"
type input "5"
type input "8600"
type input "5"
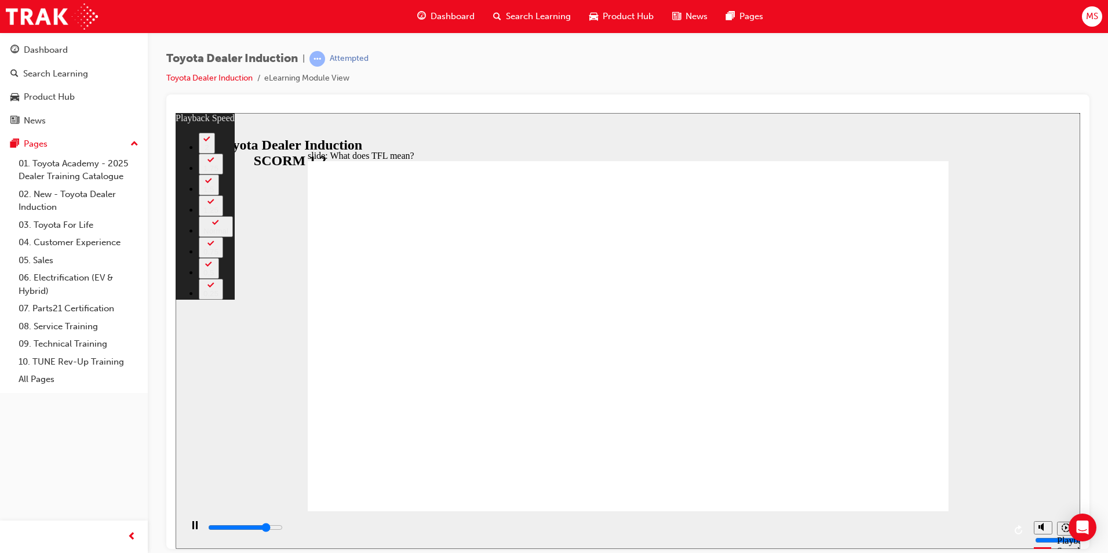
type input "8800"
type input "5"
type input "9100"
type input "6"
type input "9400"
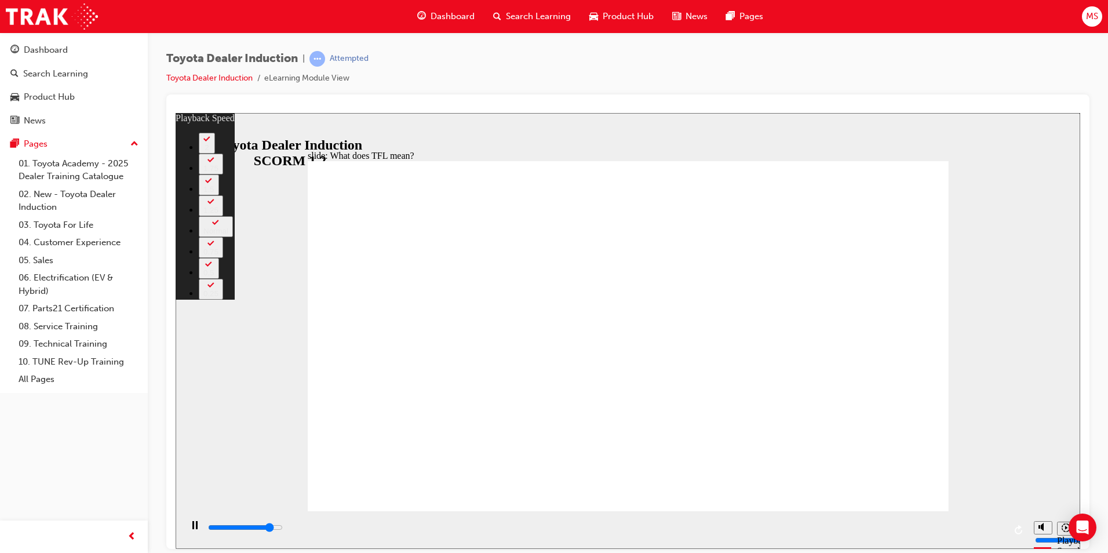
type input "6"
type input "9600"
type input "6"
type input "9900"
type input "6"
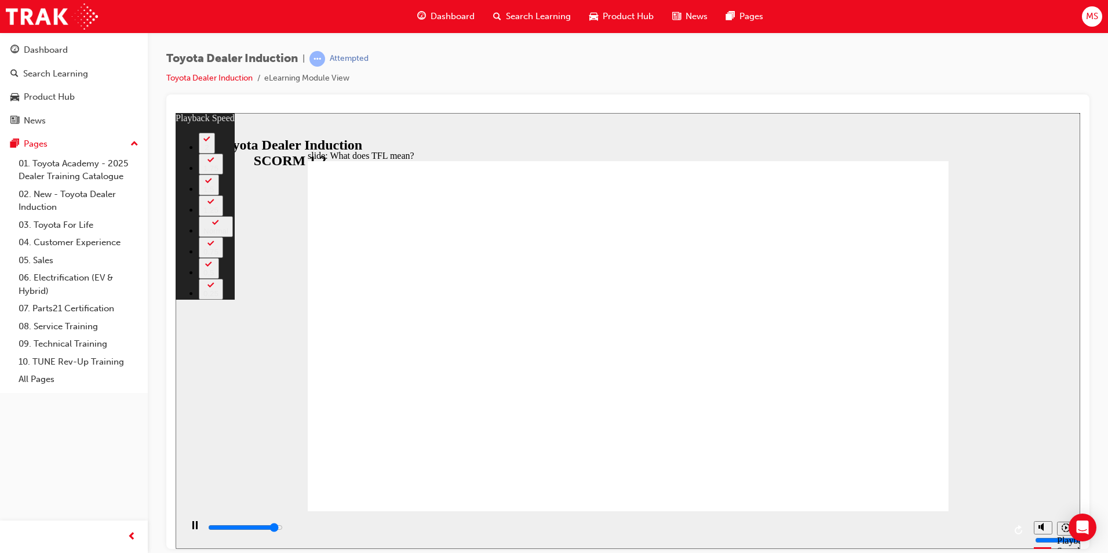
type input "10200"
type input "7"
type input "10400"
type input "7"
type input "10700"
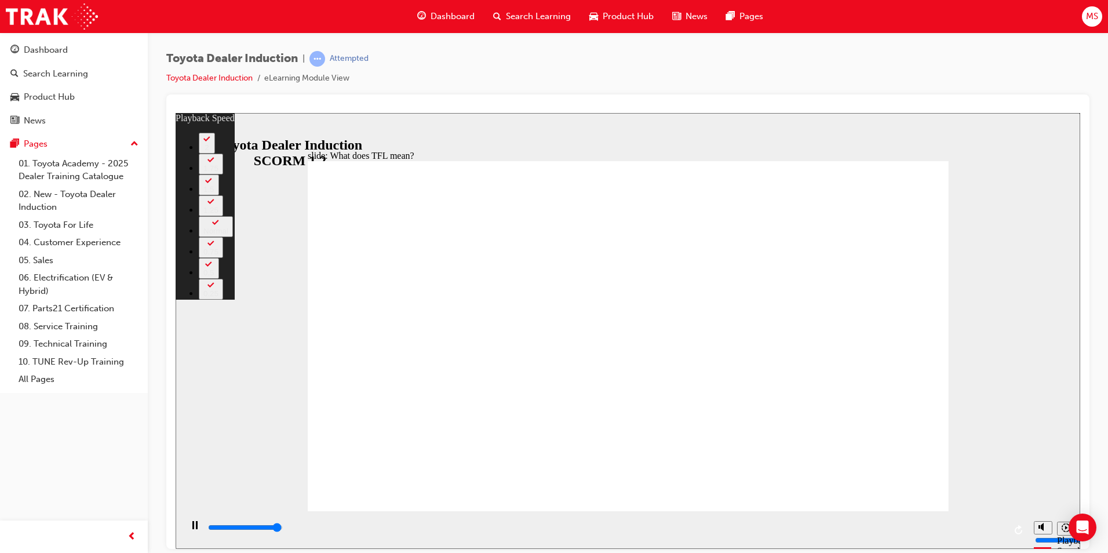
type input "7"
type input "10800"
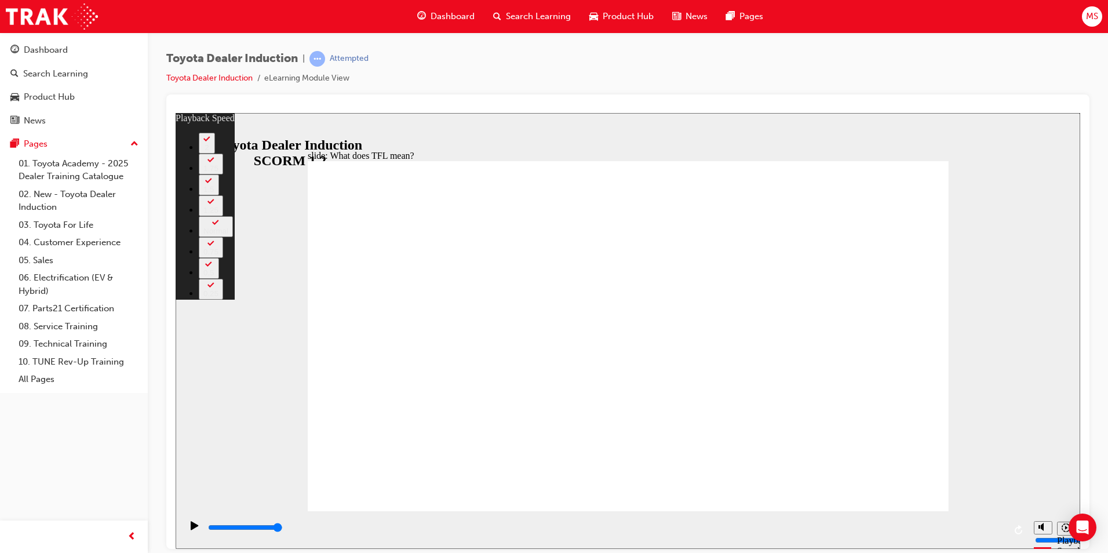
type input "139"
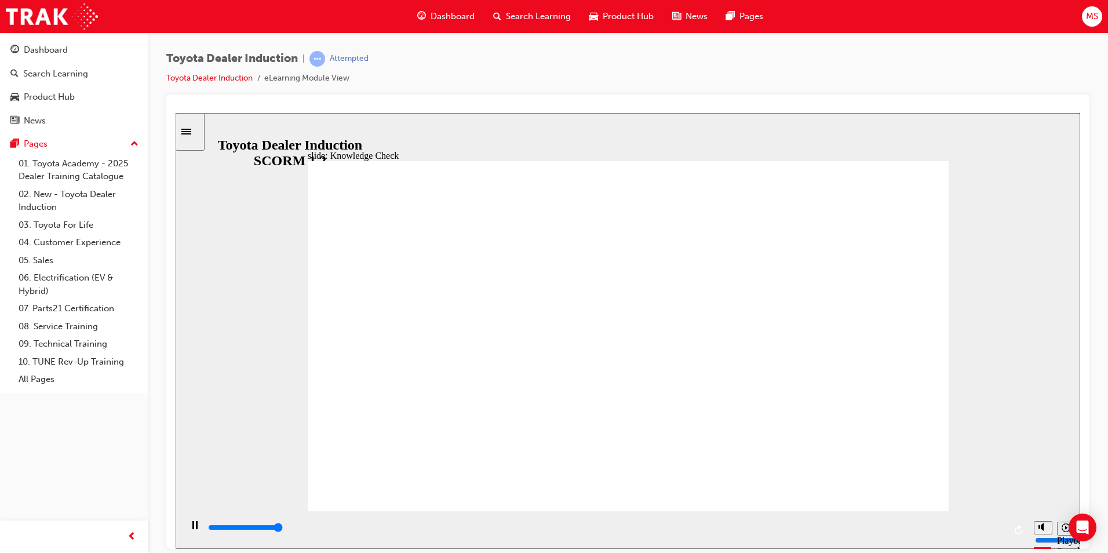
type input "5000"
radio input "true"
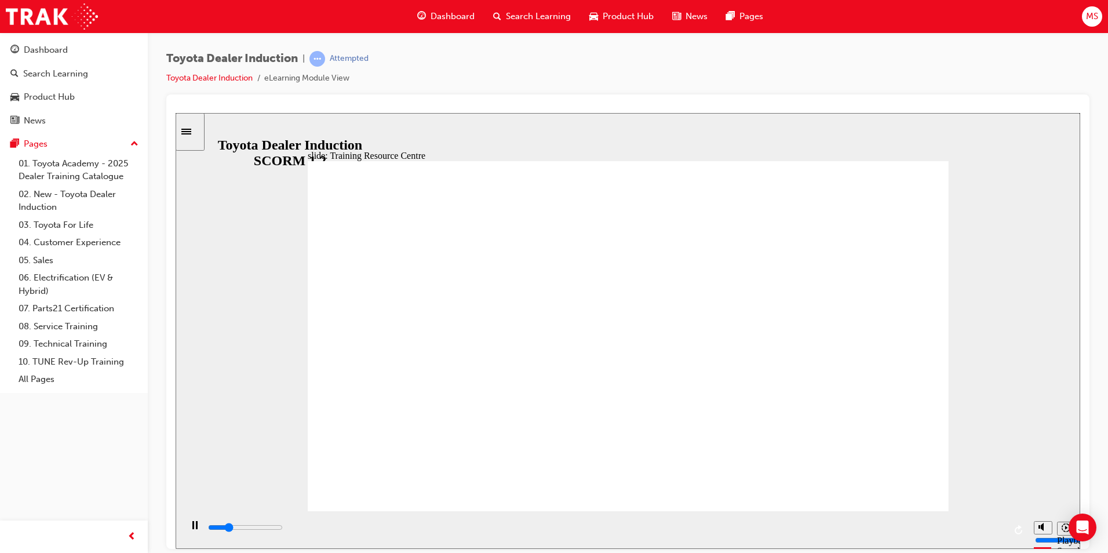
click at [954, 316] on div "slide: Training Resource Centre Training Resource Centre (TRC) How to Log In Yo…" at bounding box center [628, 330] width 905 height 436
drag, startPoint x: 632, startPoint y: 530, endPoint x: 894, endPoint y: 530, distance: 262.5
click at [283, 530] on input "slide progress" at bounding box center [245, 526] width 75 height 9
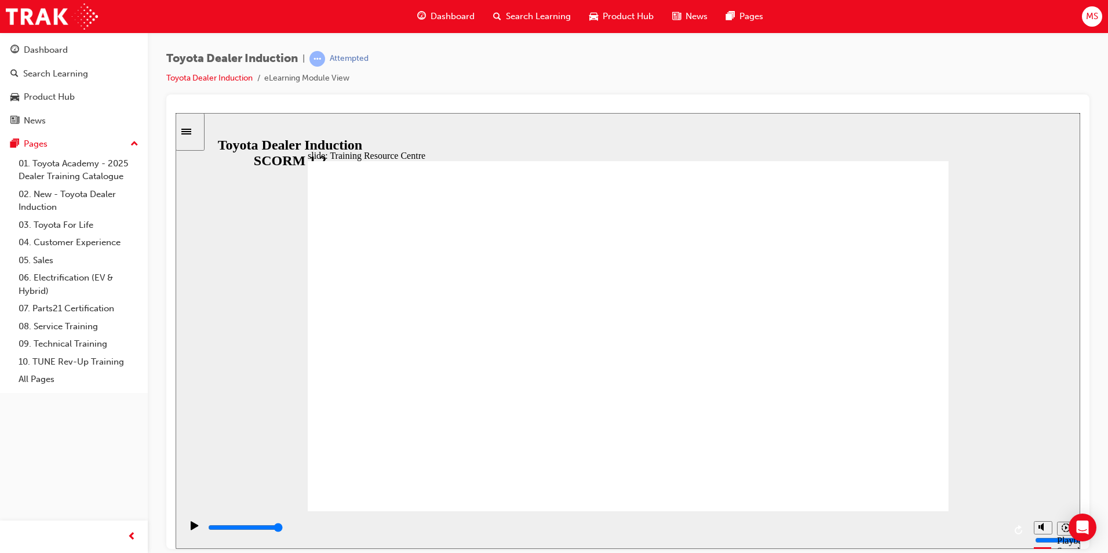
type input "4000"
radio input "true"
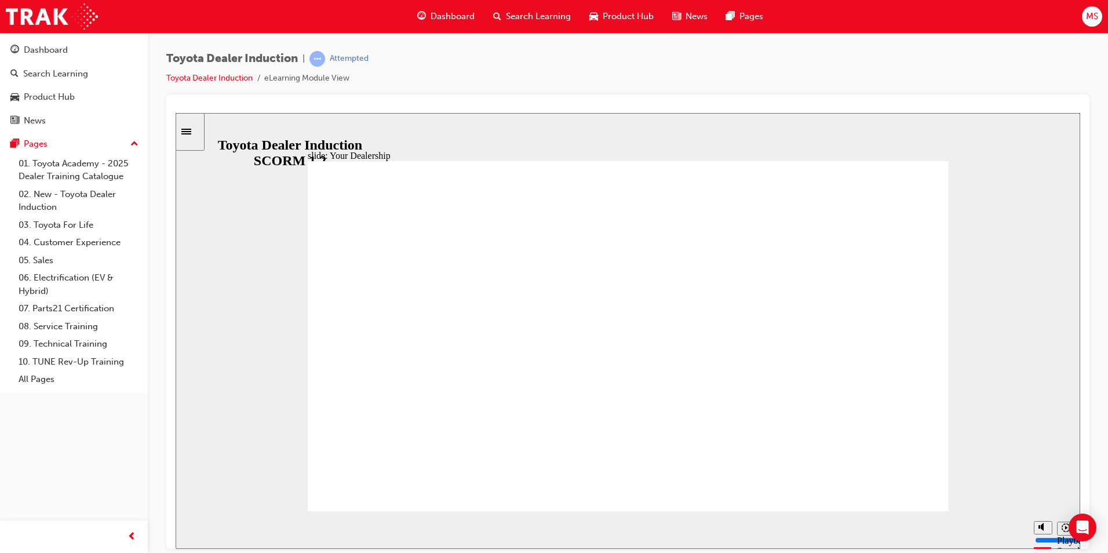
drag, startPoint x: 868, startPoint y: 345, endPoint x: 721, endPoint y: 366, distance: 148.7
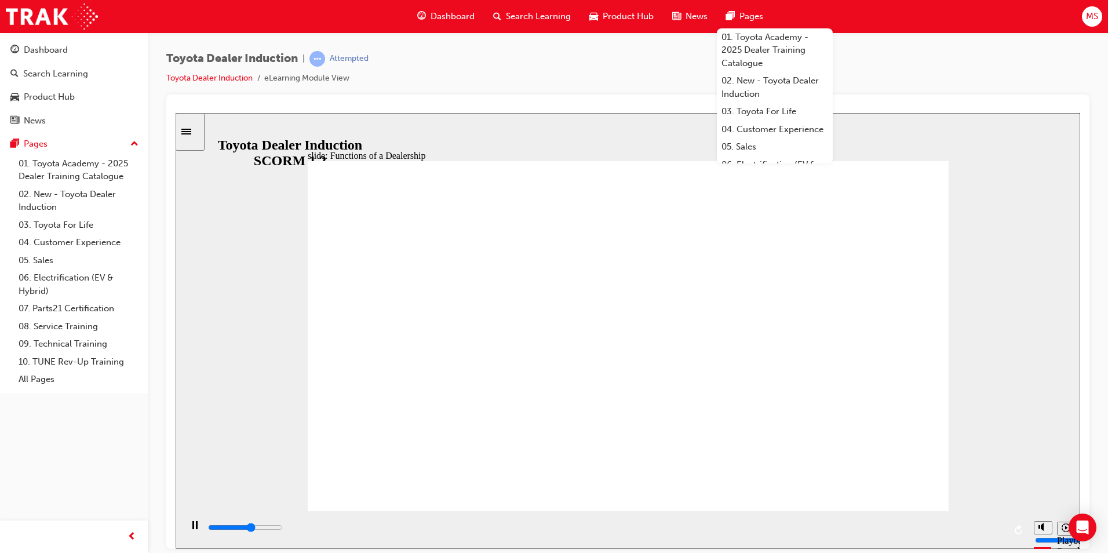
click at [932, 90] on div "Toyota Dealer Induction | Attempted Toyota Dealer Induction eLearning Module Vi…" at bounding box center [627, 72] width 923 height 43
click at [962, 397] on div "slide: Functions of a Dealership Rectangle 1 Rectangle 2 Functions of a Dealers…" at bounding box center [628, 330] width 905 height 436
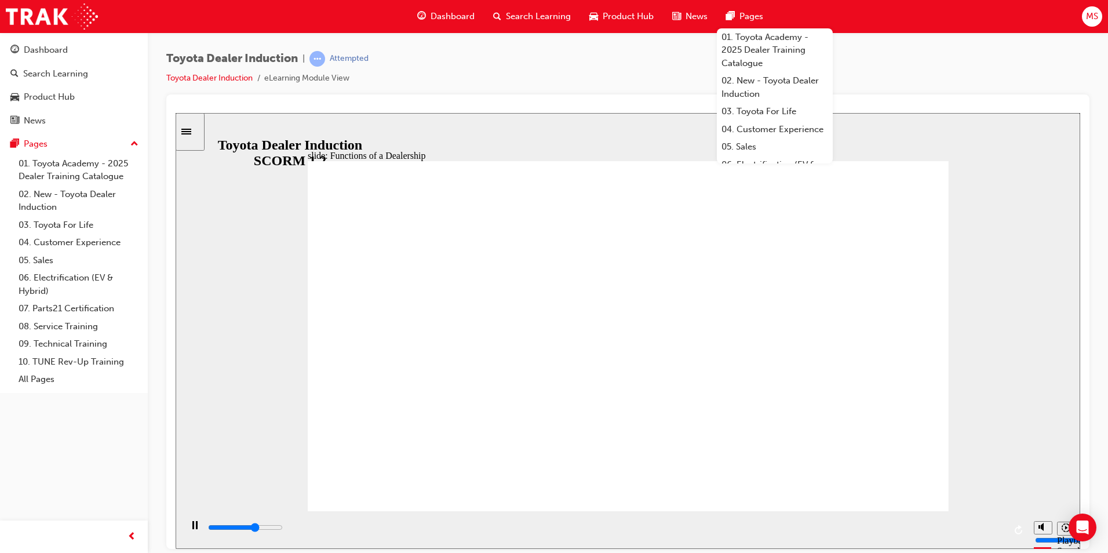
drag, startPoint x: 672, startPoint y: 345, endPoint x: 665, endPoint y: 347, distance: 6.6
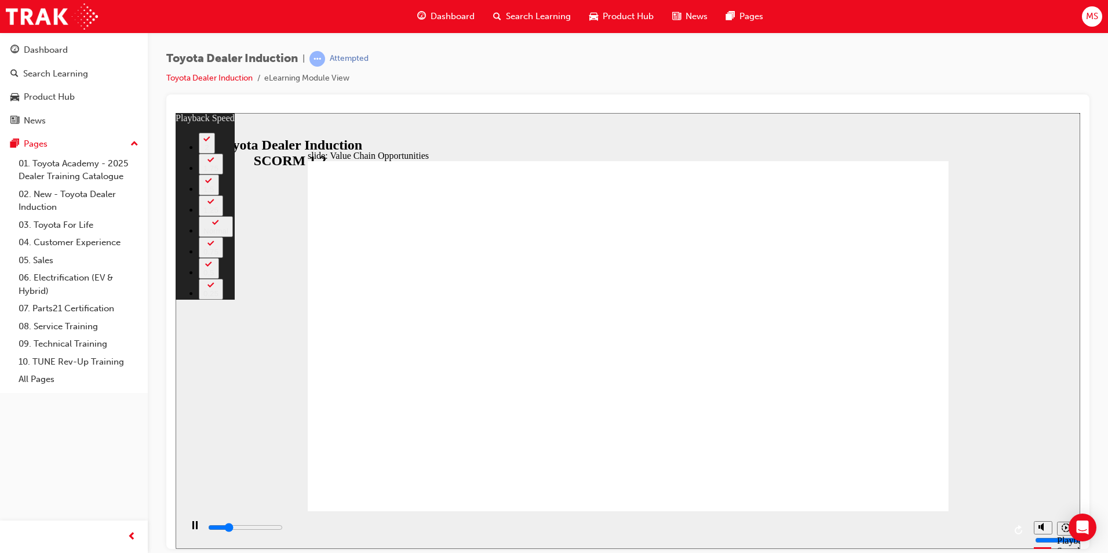
type input "2800"
type input "0"
type input "3100"
type input "0"
type input "3300"
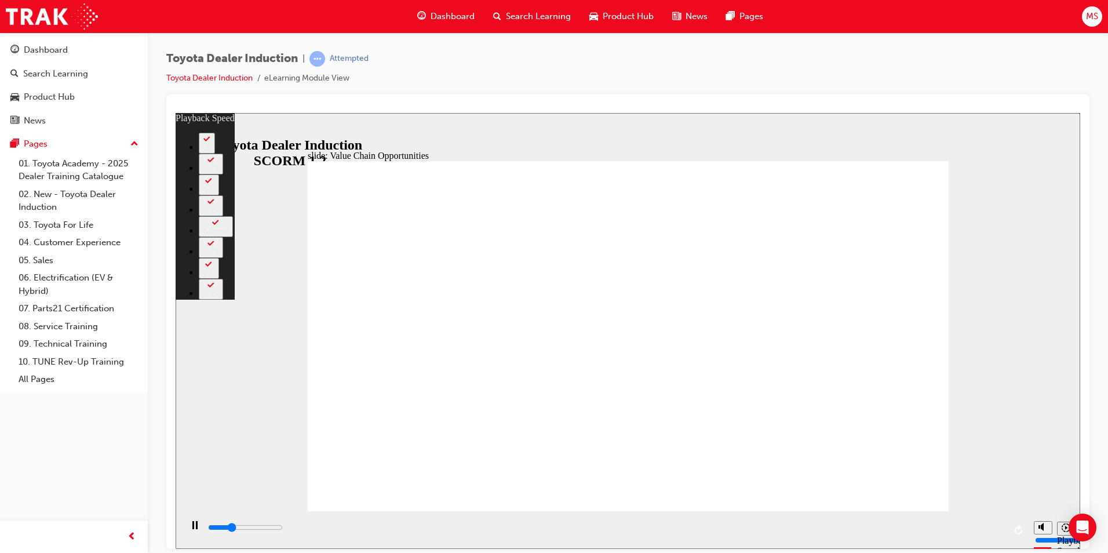
type input "1"
type input "3600"
type input "1"
type input "3800"
type input "1"
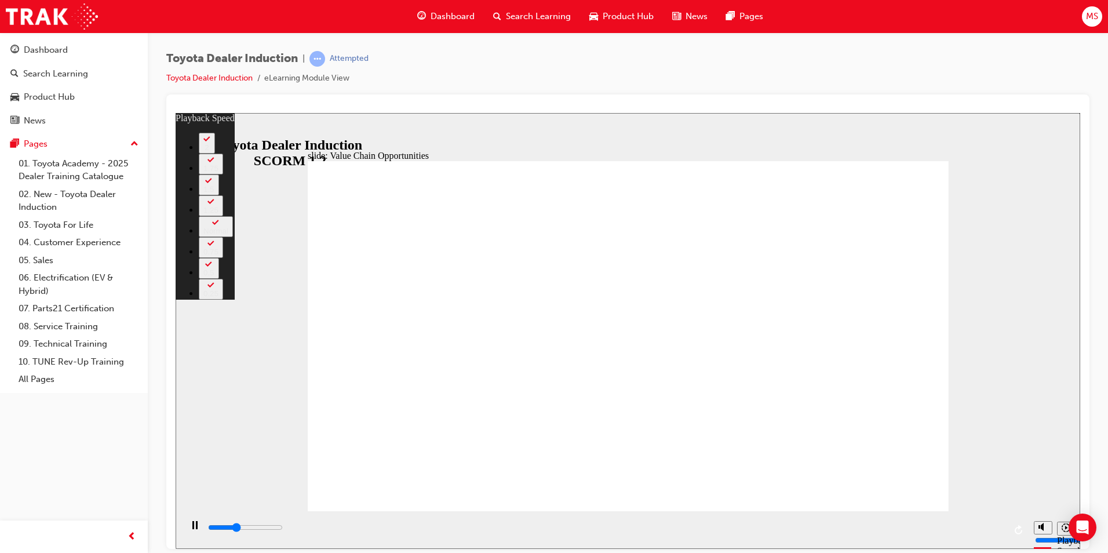
type input "4100"
type input "1"
type input "4400"
type input "2"
type input "4600"
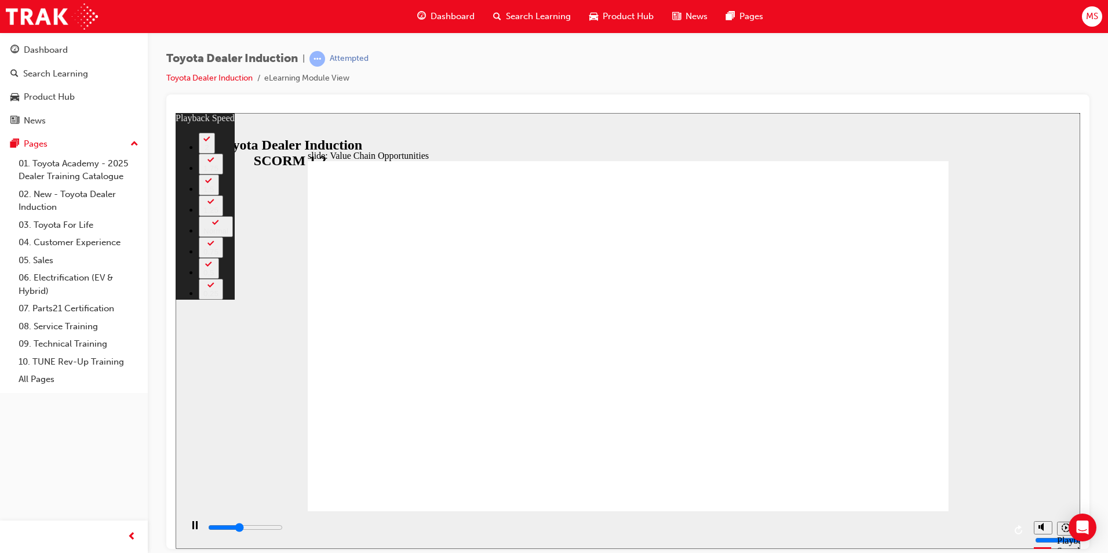
type input "2"
type input "4900"
type input "2"
type input "5200"
type input "2"
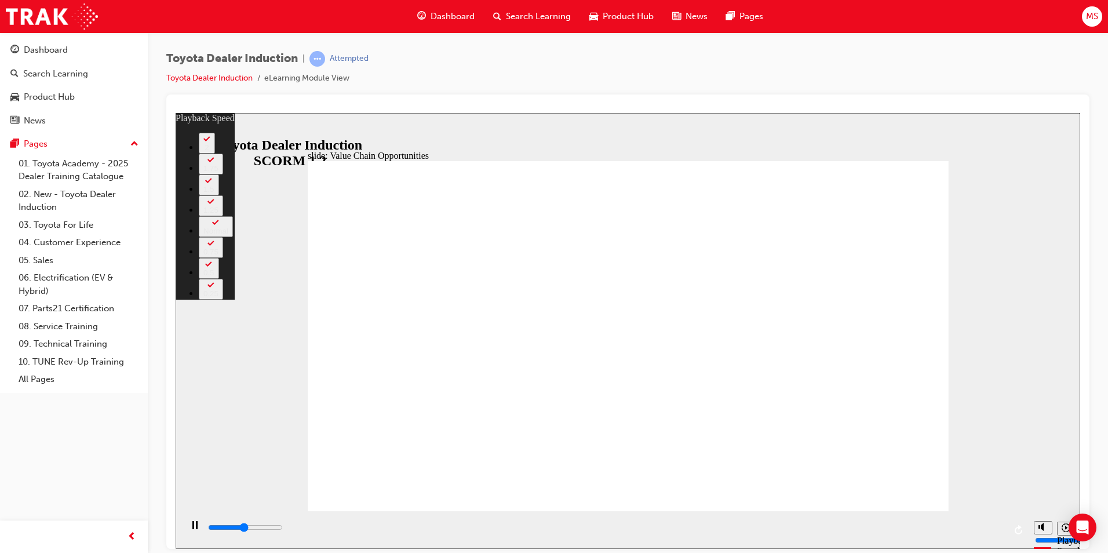
type input "5400"
type input "3"
type input "5700"
type input "3"
type input "5700"
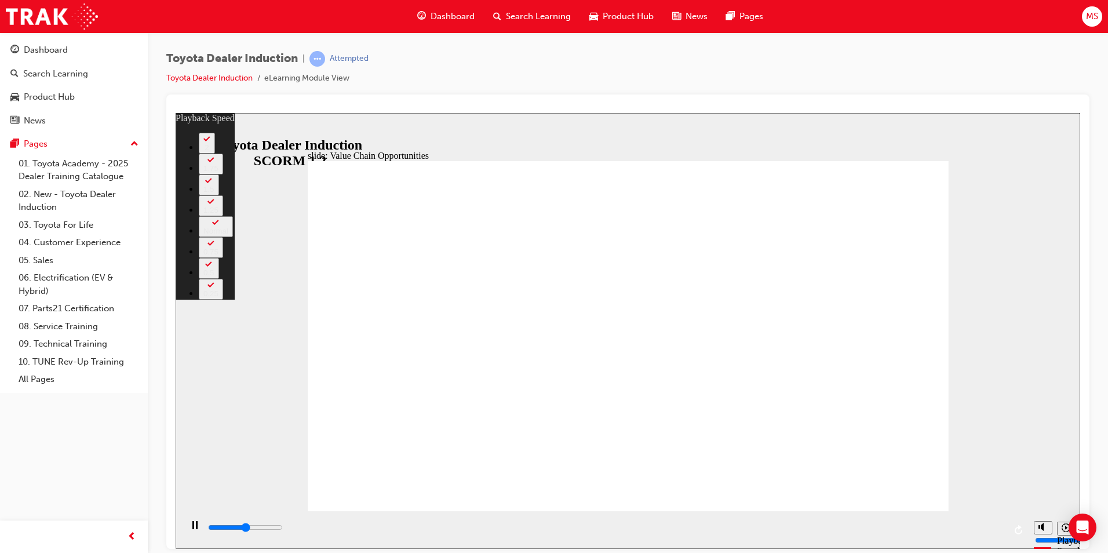
type input "3"
type input "6000"
type input "3"
type input "6200"
type input "3"
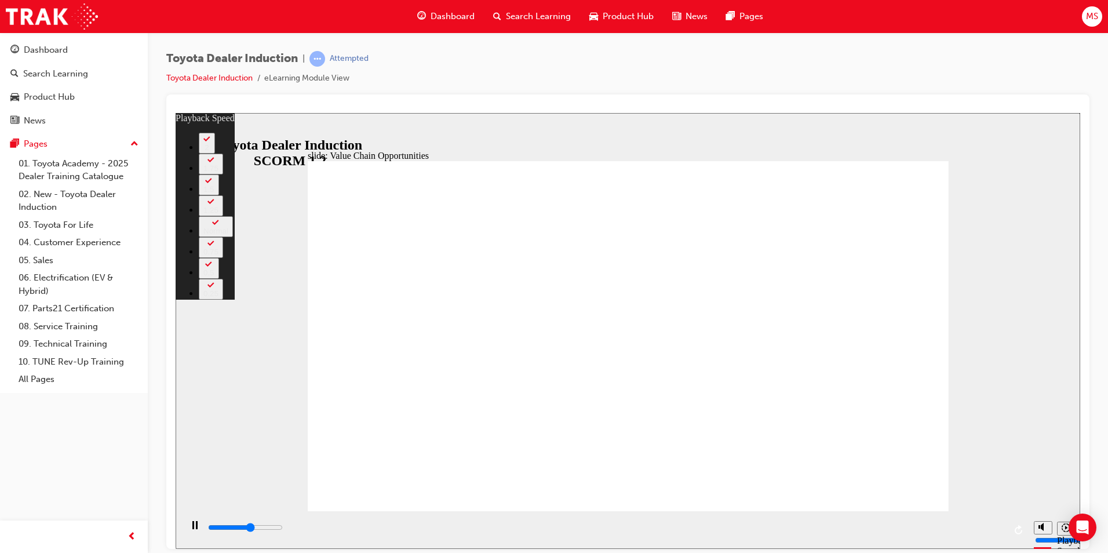
type input "6500"
type input "4"
type input "6800"
type input "4"
type input "7000"
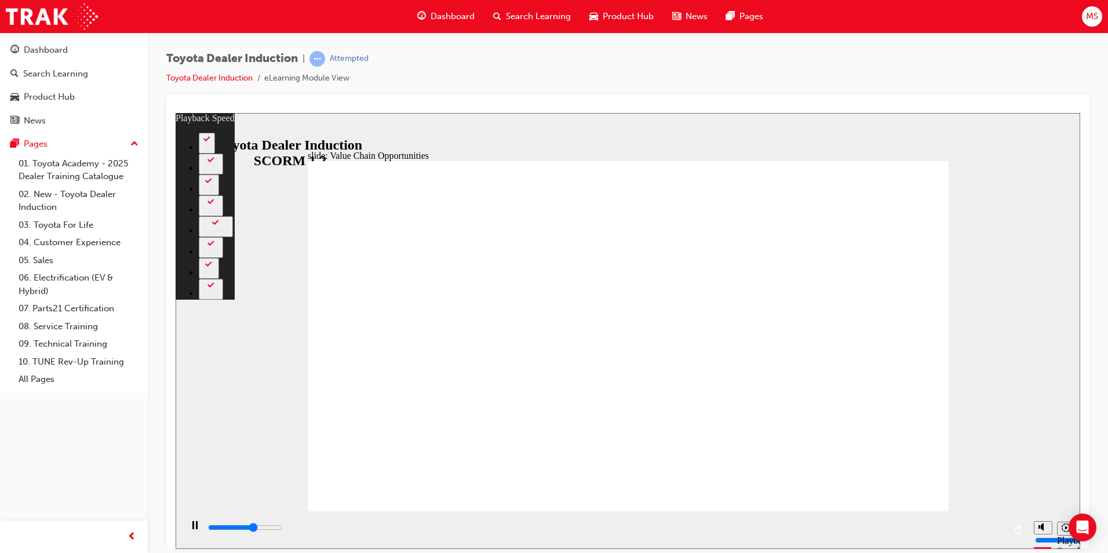
type input "4"
type input "7300"
type input "4"
type input "7600"
type input "5"
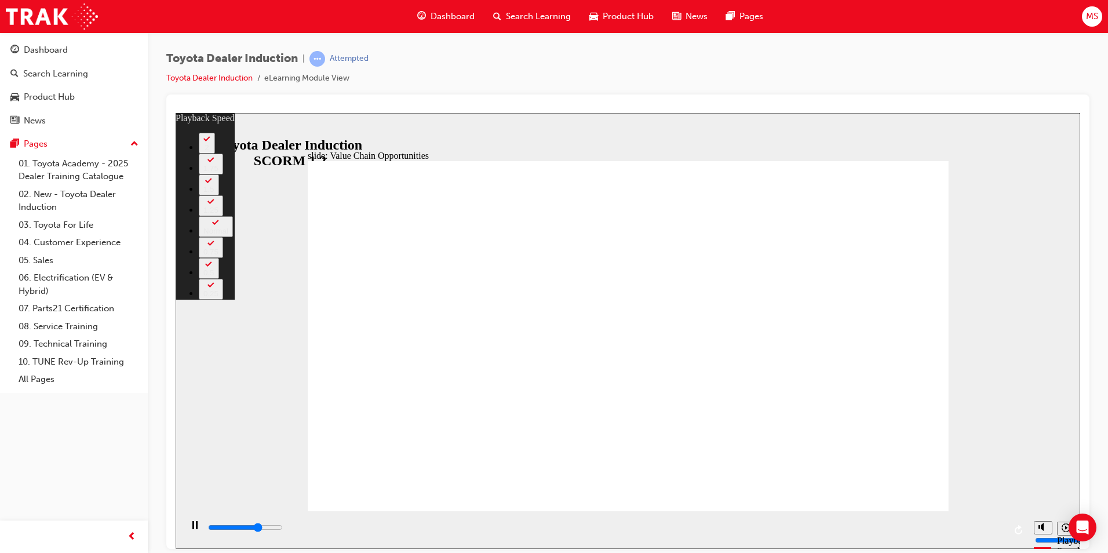
type input "7800"
type input "5"
type input "8100"
type input "5"
type input "8400"
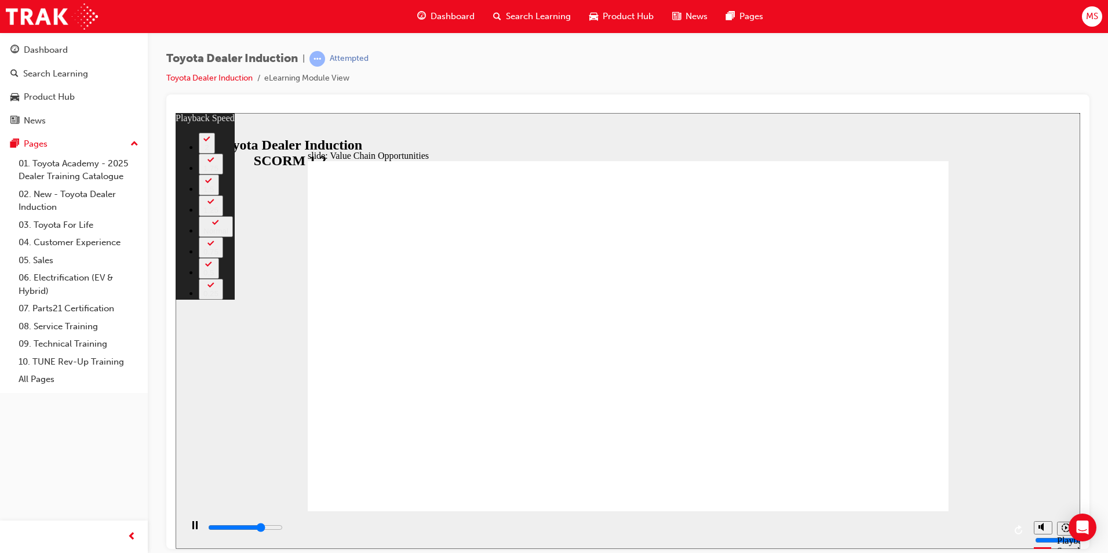
type input "6"
type input "8600"
type input "6"
type input "8900"
type input "6"
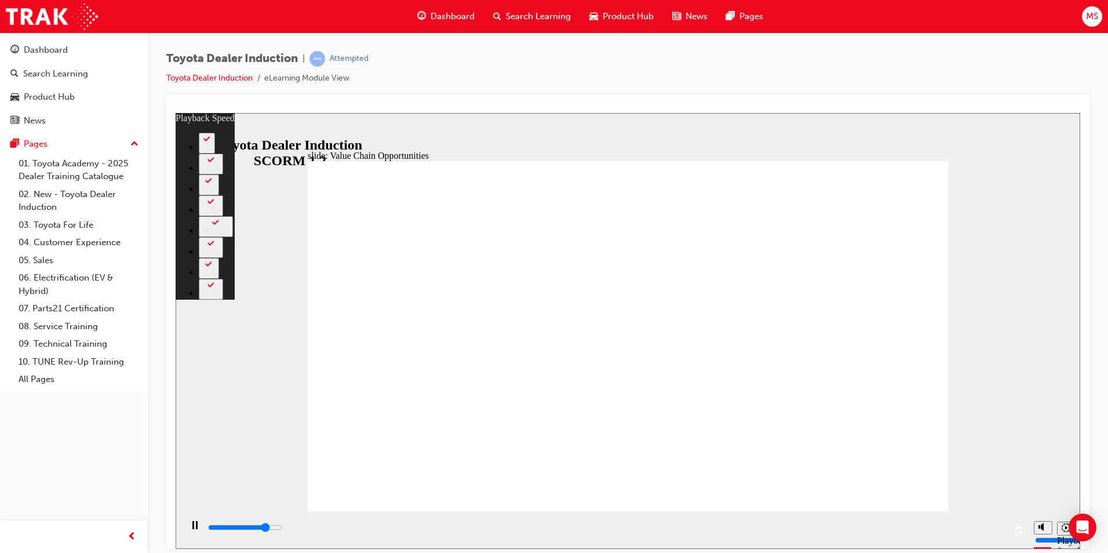
type input "9100"
type input "6"
type input "9400"
type input "7"
type input "9700"
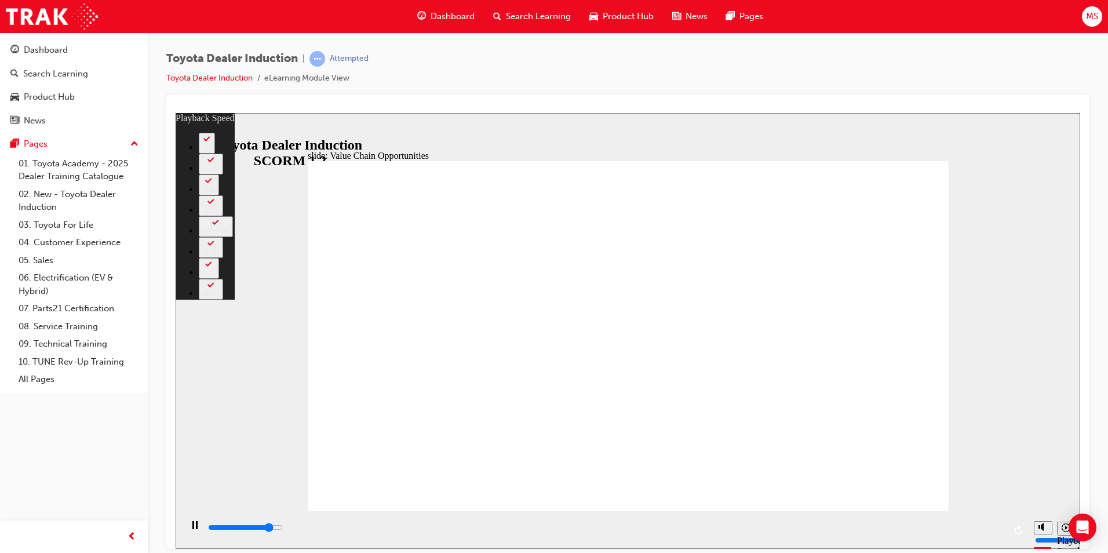
type input "7"
type input "10000"
type input "7"
type input "10200"
type input "7"
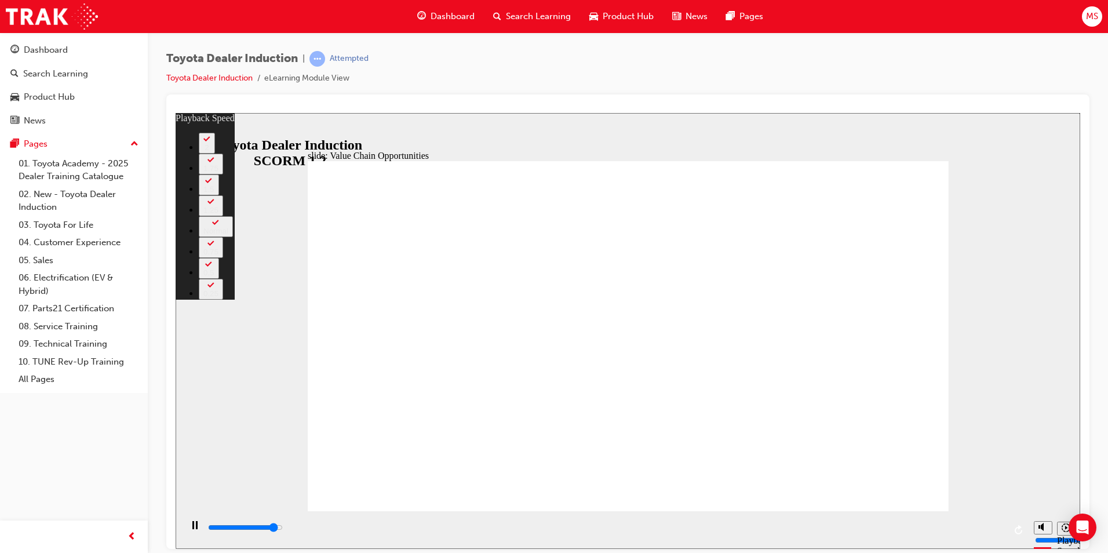
type input "10500"
type input "8"
type input "10700"
type input "8"
type input "11000"
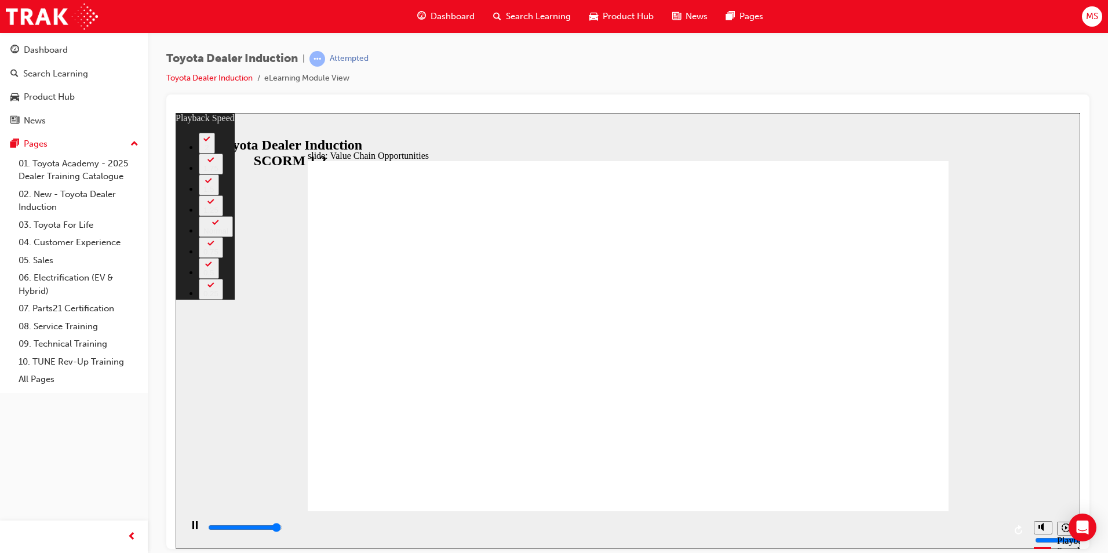
type input "8"
type input "11300"
type input "8"
type input "11300"
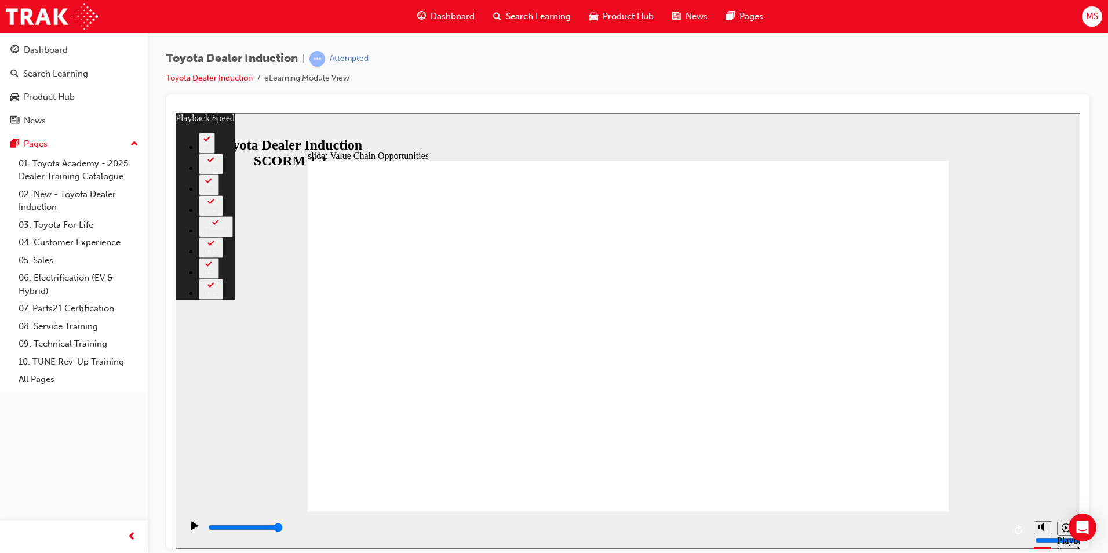
drag, startPoint x: 482, startPoint y: 486, endPoint x: 981, endPoint y: 478, distance: 499.0
click at [981, 478] on div "slide: Value Chain Opportunities Rectangle 1 playback speed 2 1.75 1.5 1.25 Nor…" at bounding box center [628, 330] width 905 height 436
click at [1035, 446] on div "slide: Value Chain Opportunities Rectangle 1 playback speed 2 1.75 1.5 1.25 Nor…" at bounding box center [628, 330] width 905 height 436
drag, startPoint x: 836, startPoint y: 277, endPoint x: 838, endPoint y: 268, distance: 9.0
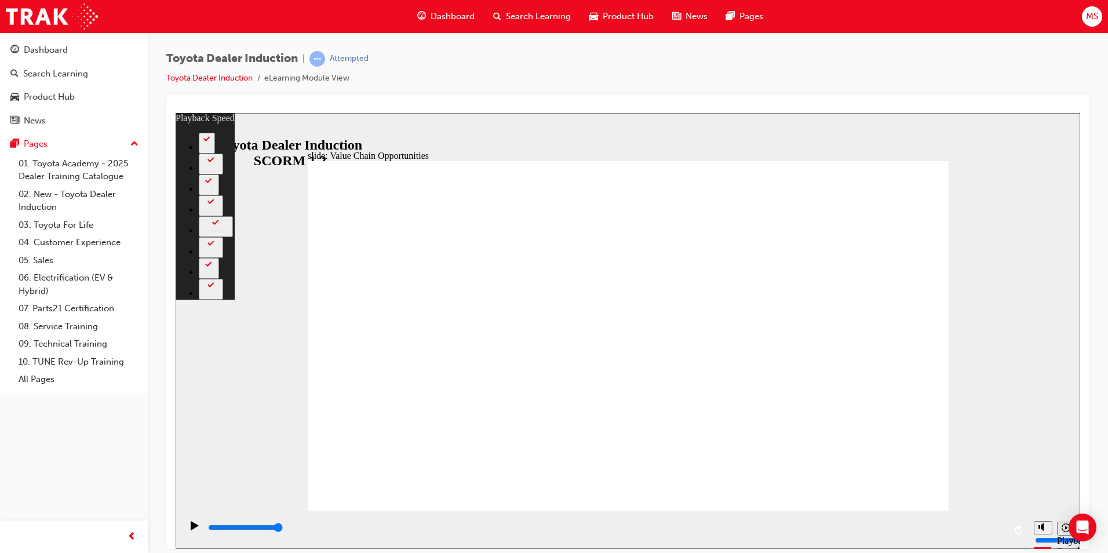
type input "64"
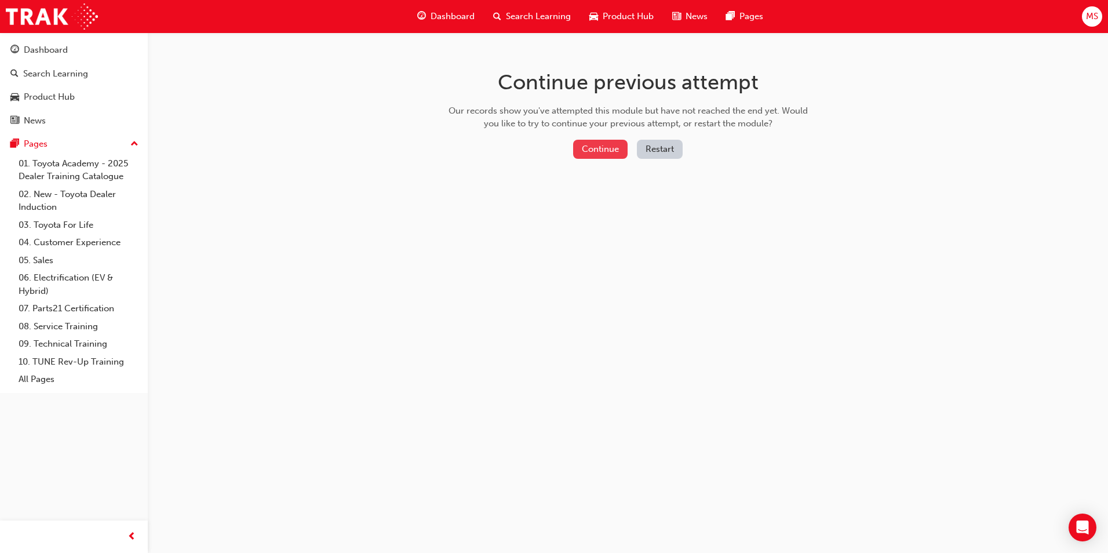
click at [610, 150] on button "Continue" at bounding box center [600, 149] width 54 height 19
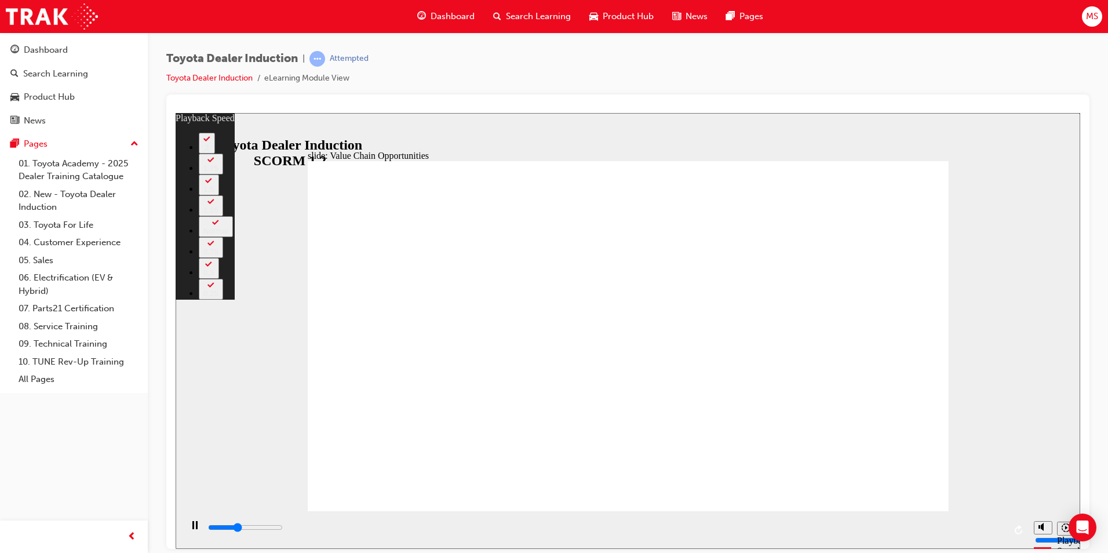
type input "4300"
type input "0"
type input "4600"
type input "0"
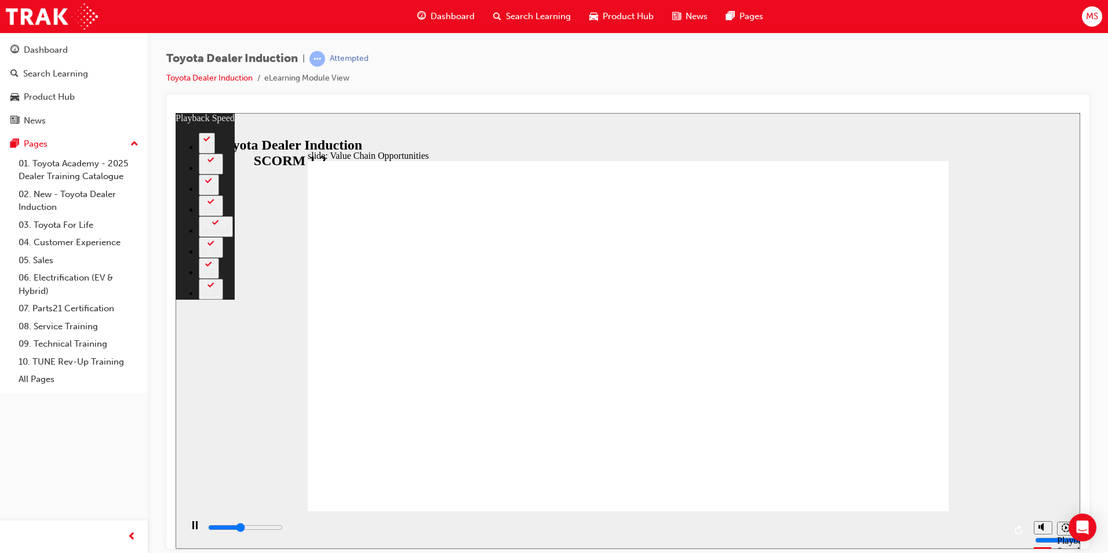
type input "4900"
type input "0"
type input "5100"
type input "1"
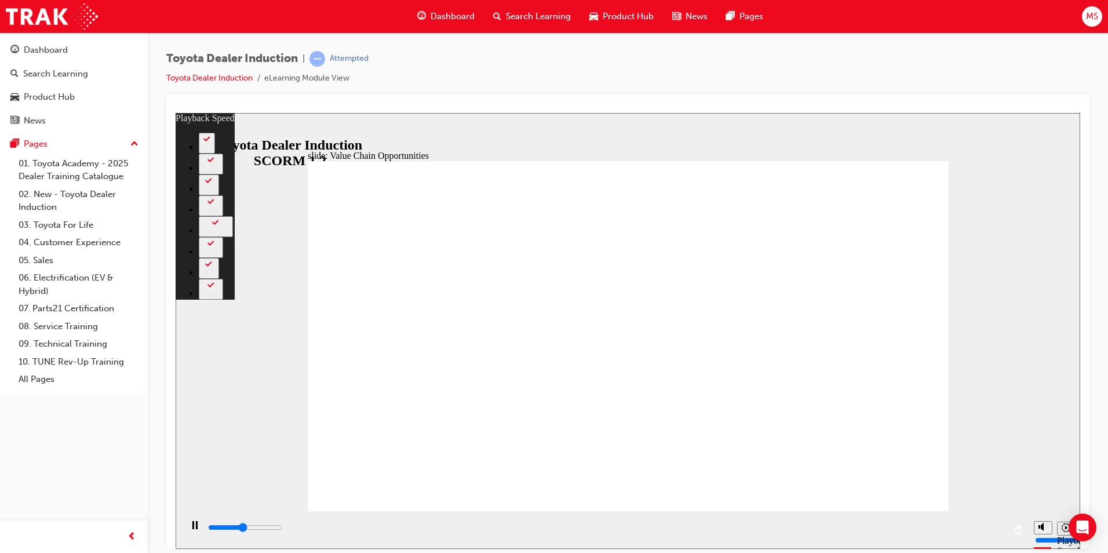
drag, startPoint x: 676, startPoint y: 478, endPoint x: 705, endPoint y: 483, distance: 29.3
type input "5400"
type input "1"
type input "5700"
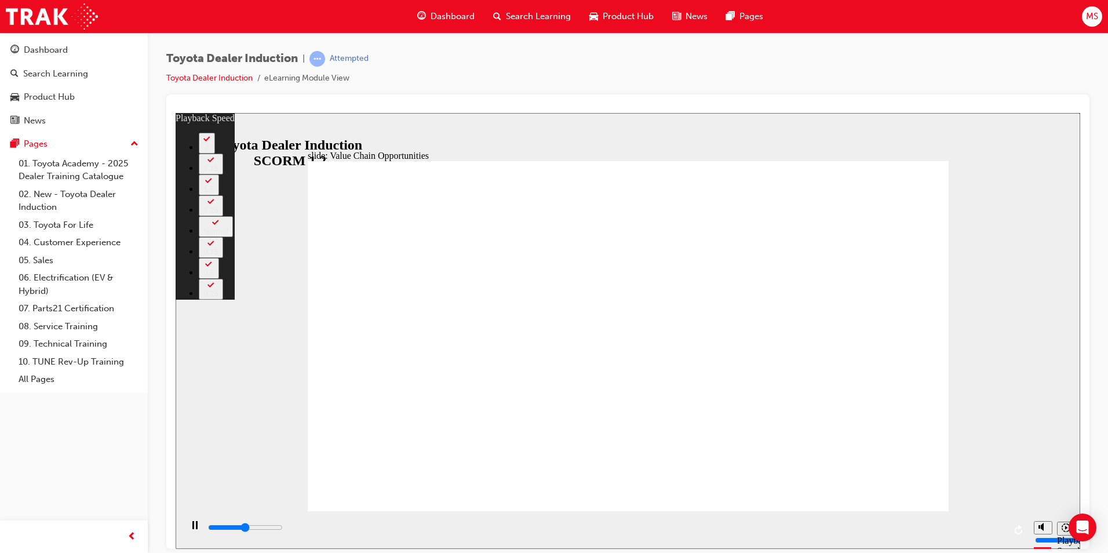
type input "1"
drag, startPoint x: 717, startPoint y: 494, endPoint x: 767, endPoint y: 494, distance: 50.4
type input "5900"
type input "2"
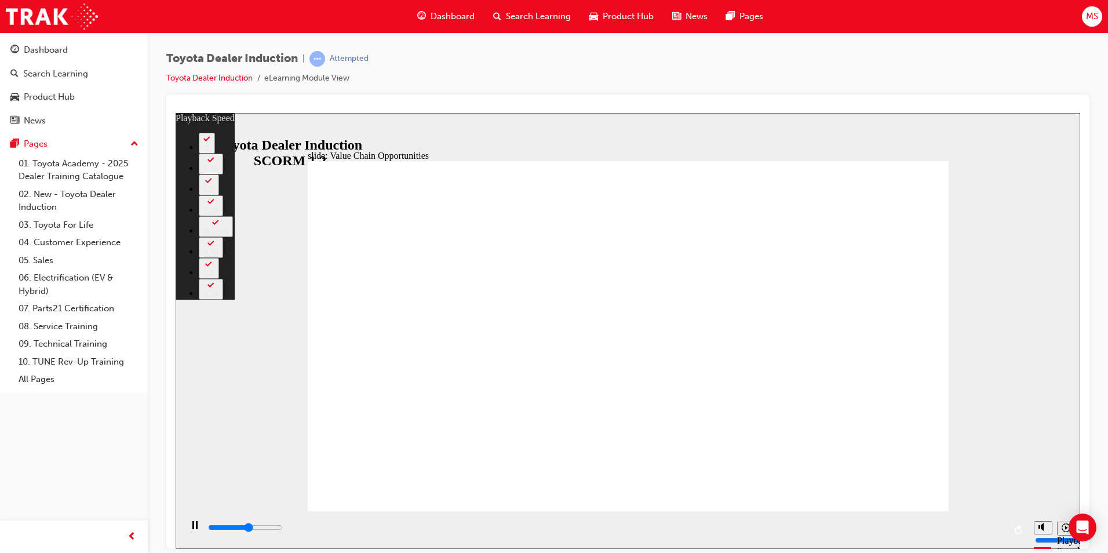
type input "6200"
type input "2"
drag, startPoint x: 769, startPoint y: 491, endPoint x: 826, endPoint y: 488, distance: 57.4
type input "6500"
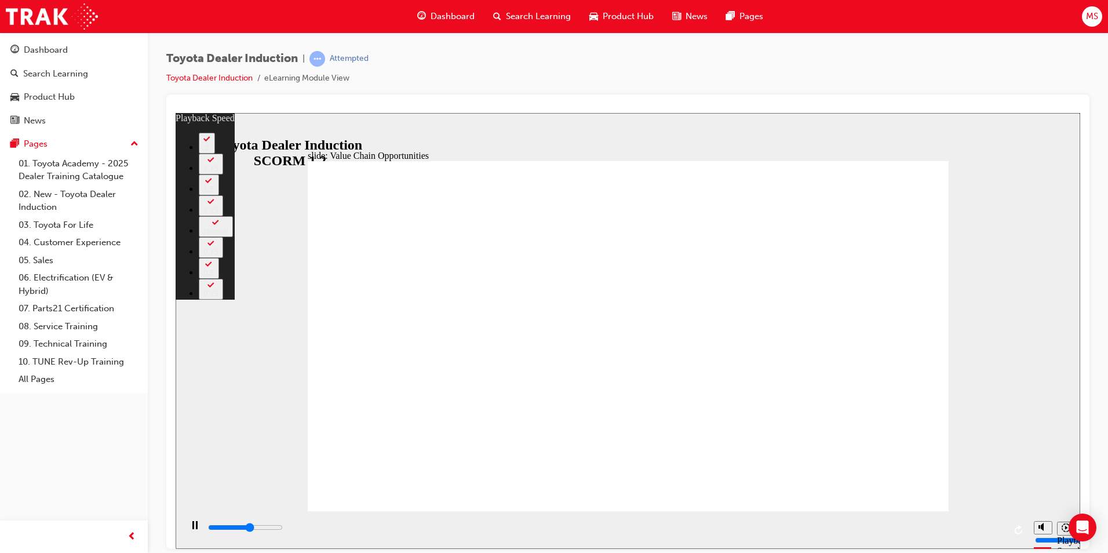
type input "52"
type input "6500"
type input "52"
drag, startPoint x: 826, startPoint y: 488, endPoint x: 840, endPoint y: 487, distance: 13.4
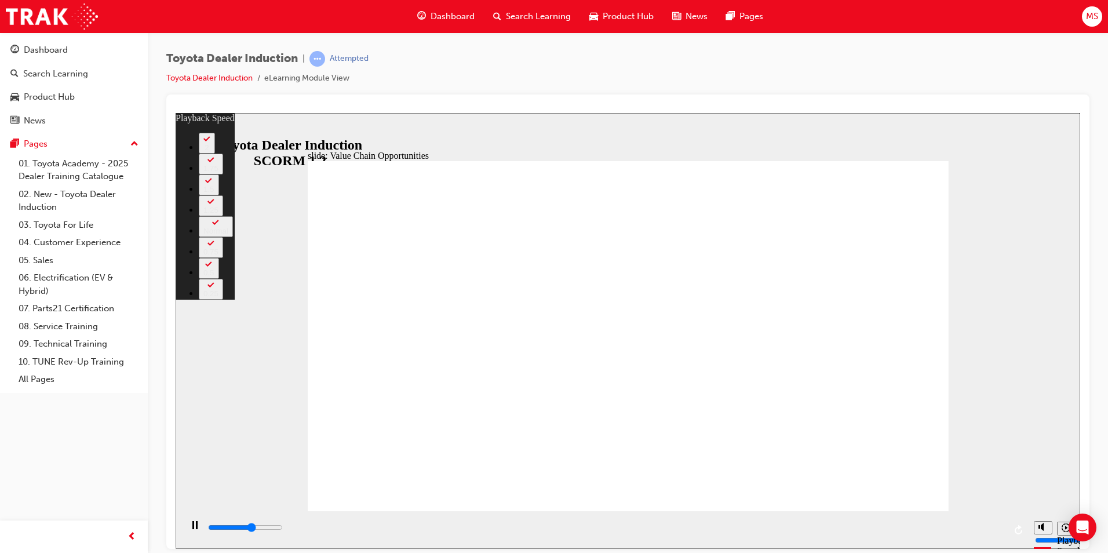
type input "6700"
type input "53"
type input "6700"
type input "53"
type input "6800"
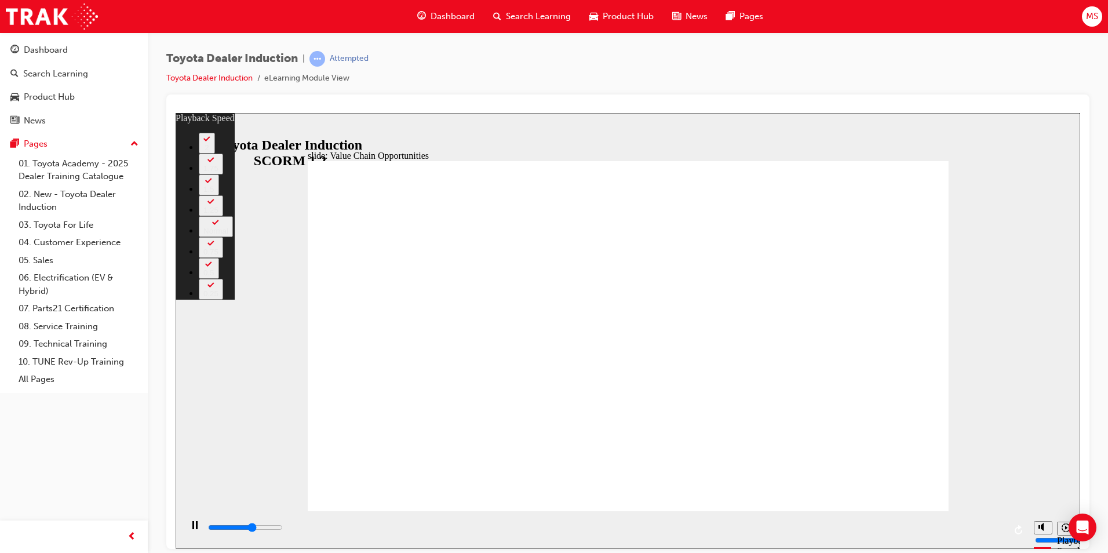
type input "54"
type input "6800"
type input "54"
type input "6900"
type input "54"
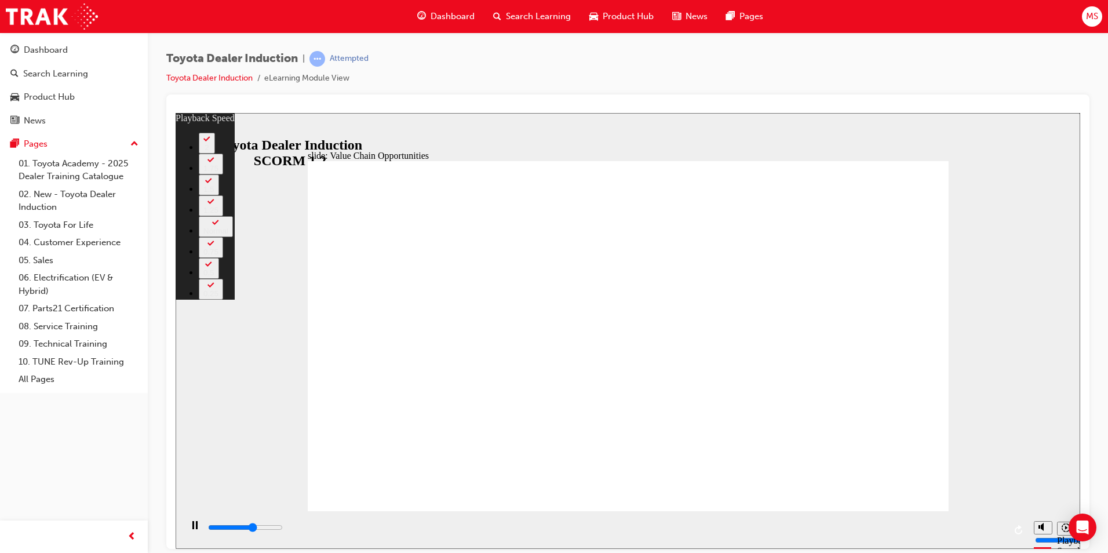
type input "6900"
type input "54"
type input "6900"
type input "55"
type input "6900"
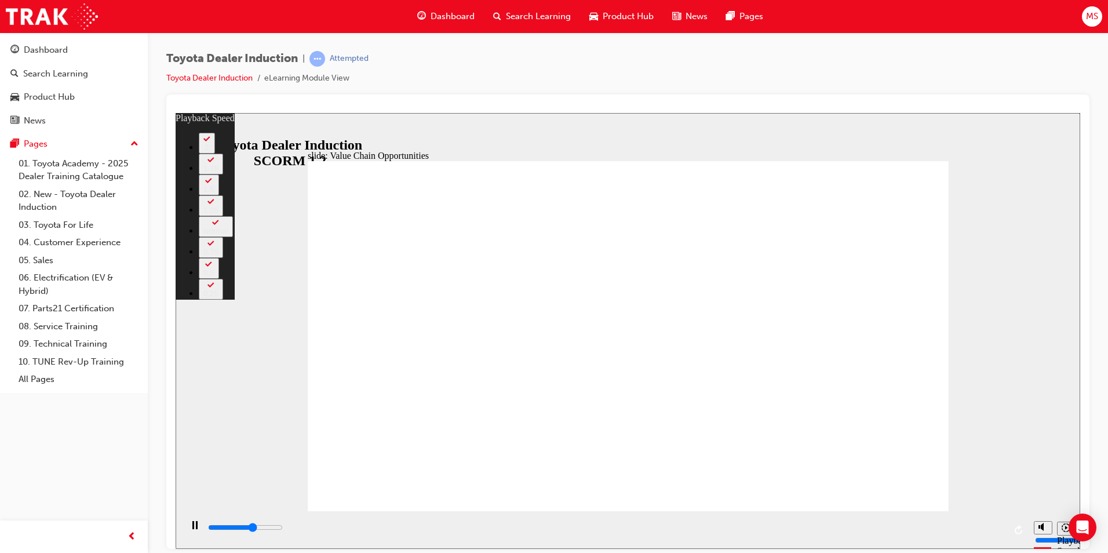
type input "55"
type input "6900"
type input "55"
type input "7100"
type input "57"
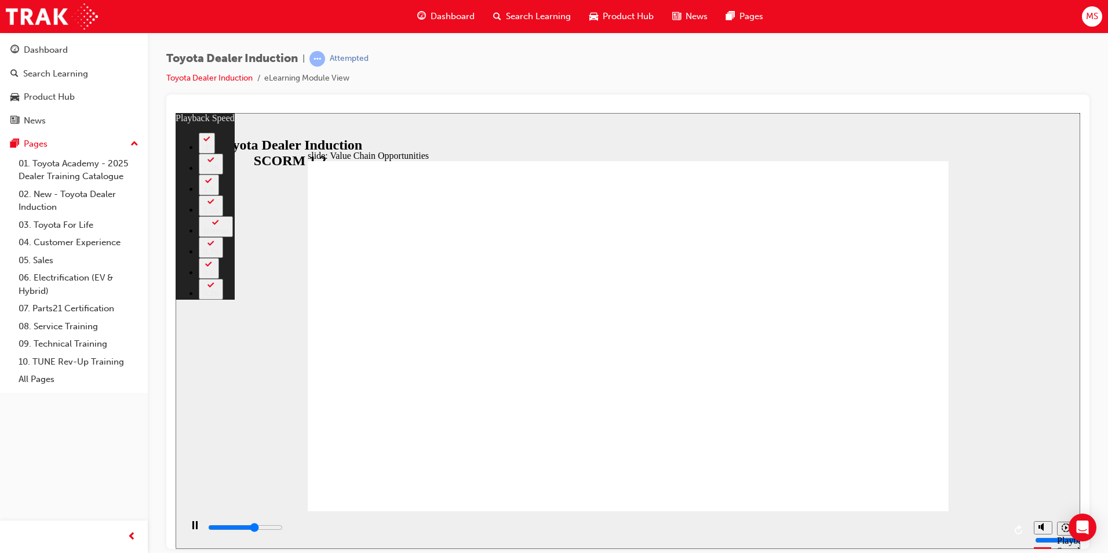
drag, startPoint x: 847, startPoint y: 487, endPoint x: 884, endPoint y: 487, distance: 37.1
type input "7200"
type input "57"
type input "7200"
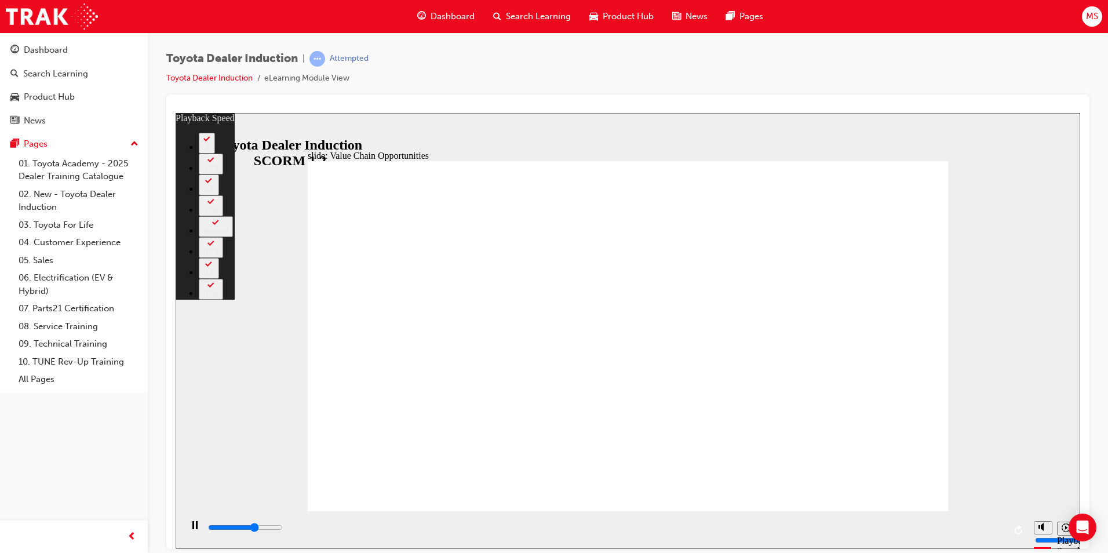
type input "58"
type input "7500"
type input "58"
type input "7700"
type input "58"
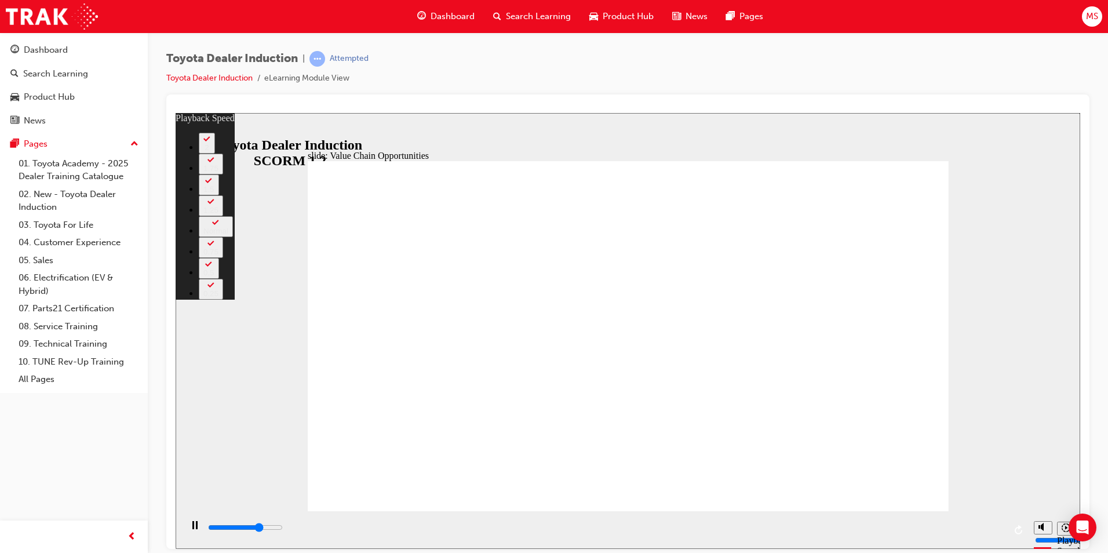
type input "8000"
type input "59"
type input "8300"
type input "59"
type input "8500"
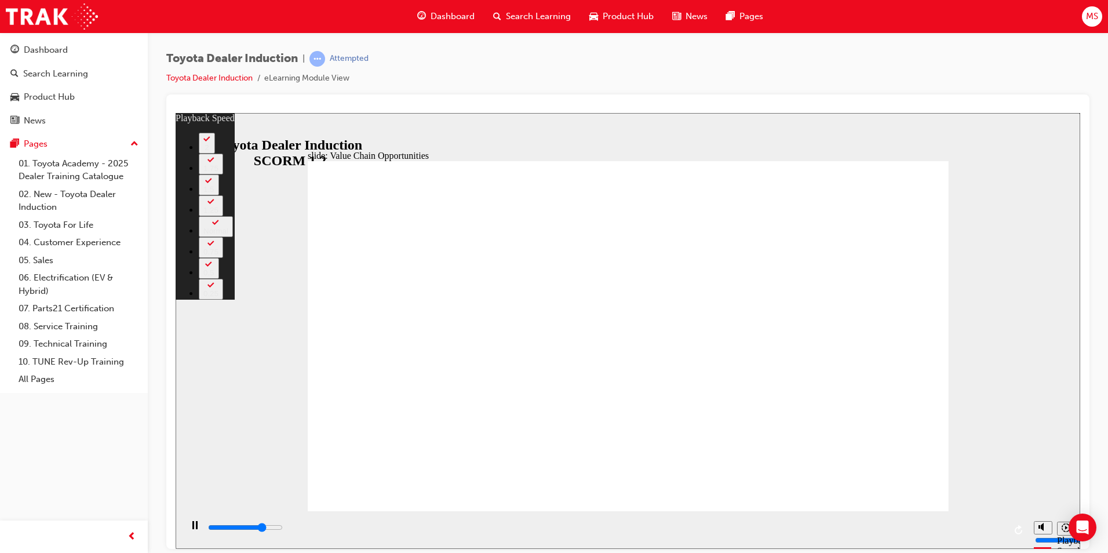
type input "59"
type input "8800"
type input "59"
type input "9100"
type input "60"
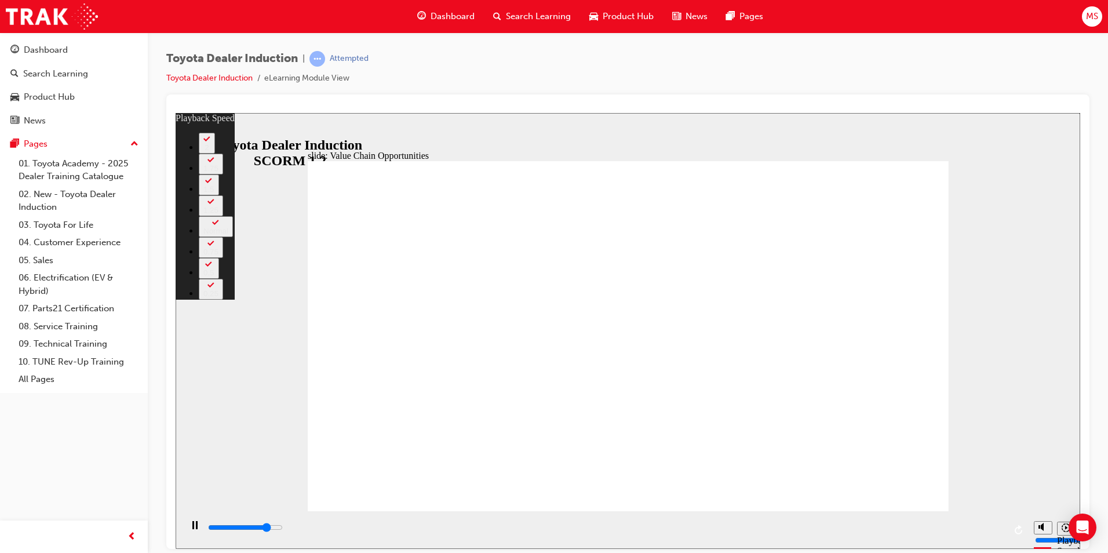
type input "9300"
type input "60"
type input "9600"
type input "60"
type input "9900"
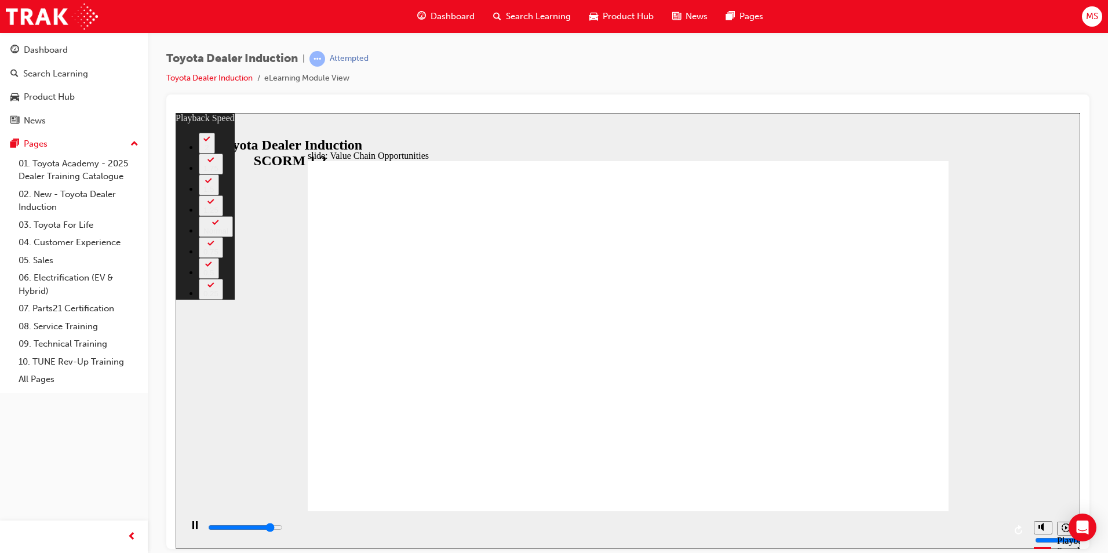
type input "60"
type input "10100"
type input "61"
type input "10400"
type input "61"
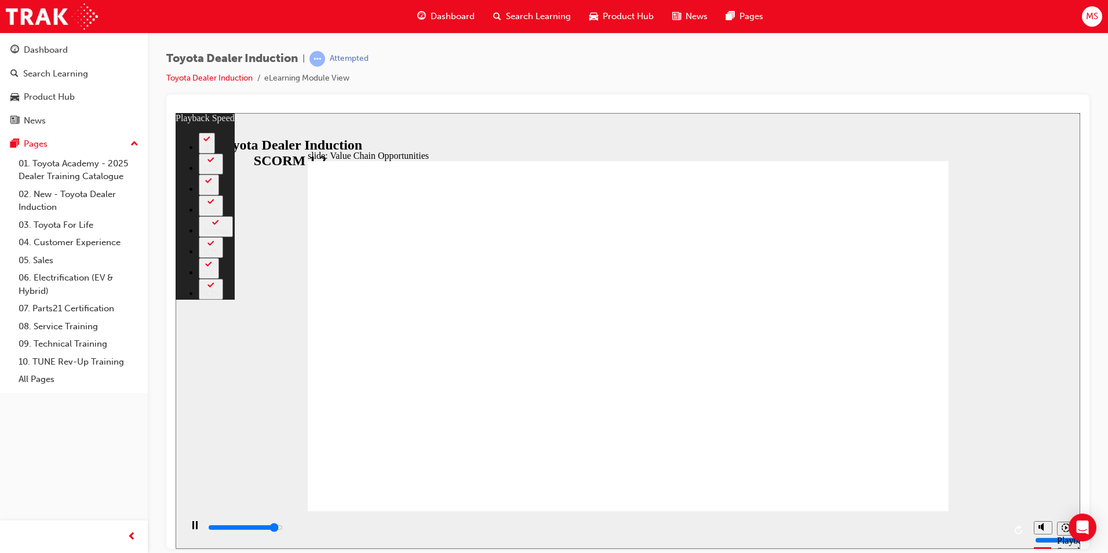
type input "10700"
type input "61"
type input "10900"
type input "62"
type input "11200"
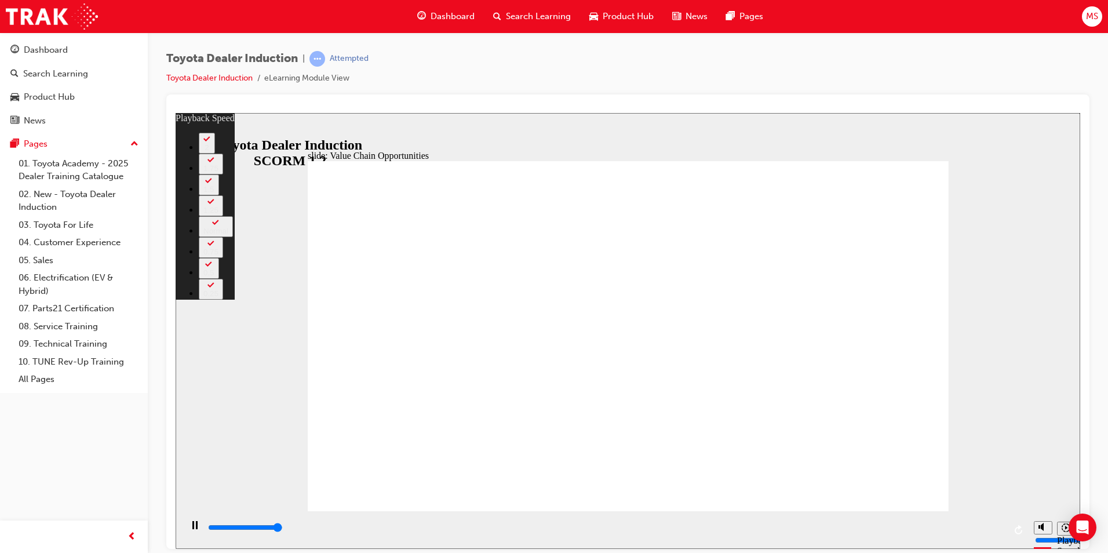
type input "62"
type input "11300"
type input "64"
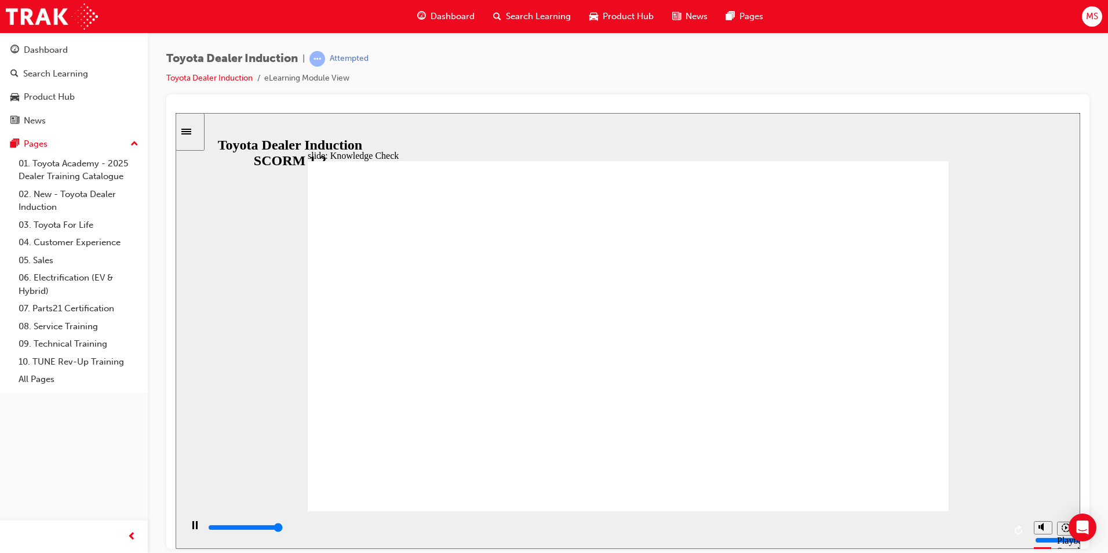
type input "5000"
radio input "true"
type input "4800"
radio input "true"
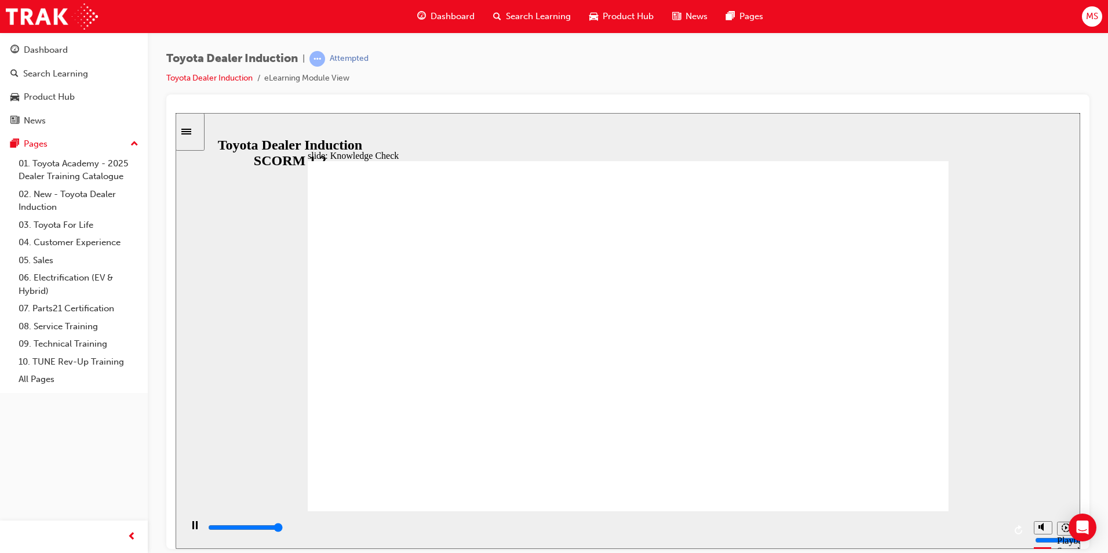
type input "5000"
radio input "false"
drag, startPoint x: 608, startPoint y: 326, endPoint x: 595, endPoint y: 340, distance: 19.3
radio input "false"
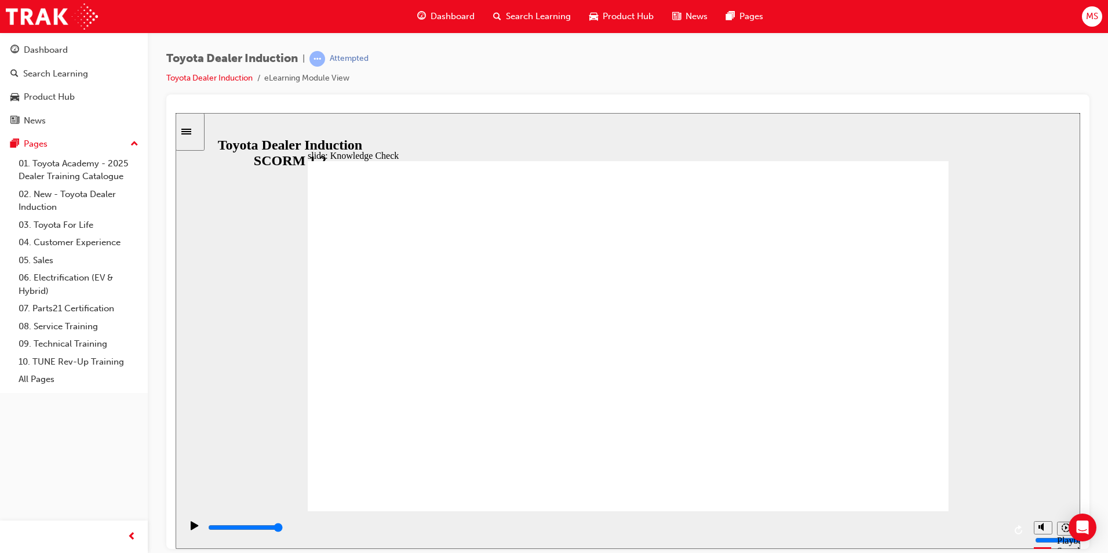
radio input "true"
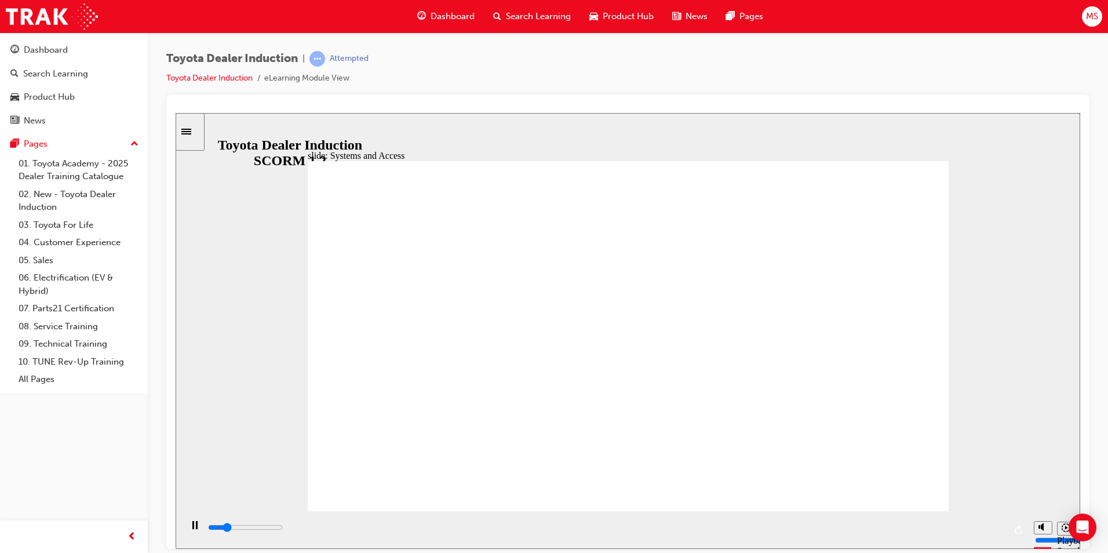
drag, startPoint x: 551, startPoint y: 396, endPoint x: 598, endPoint y: 351, distance: 64.8
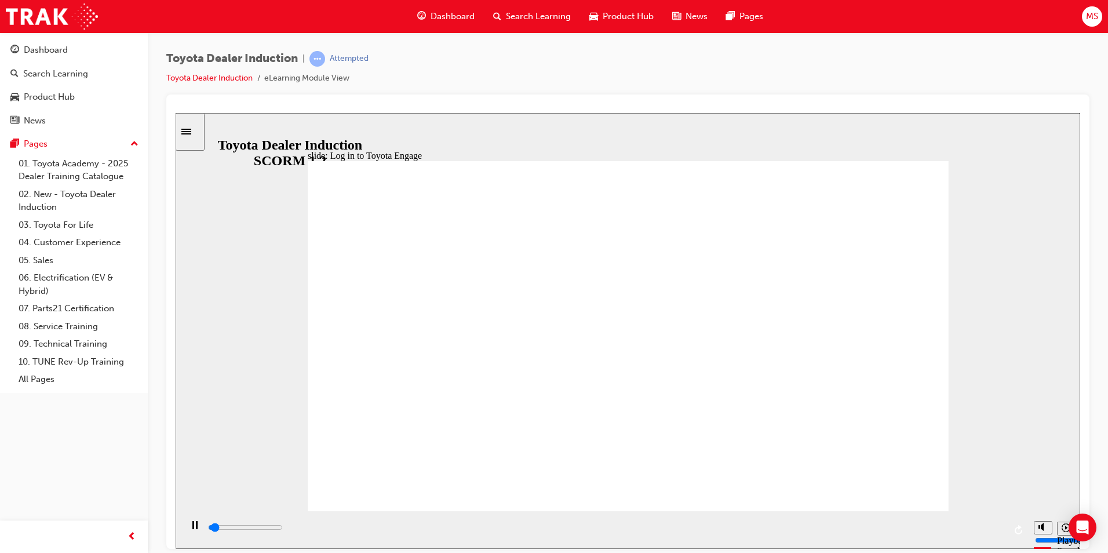
click at [1000, 466] on div "slide: Log in to Toyota Engage LOG IN to Toyota Engage Update your personal inf…" at bounding box center [628, 330] width 905 height 436
type input "2100"
